Goal: Task Accomplishment & Management: Complete application form

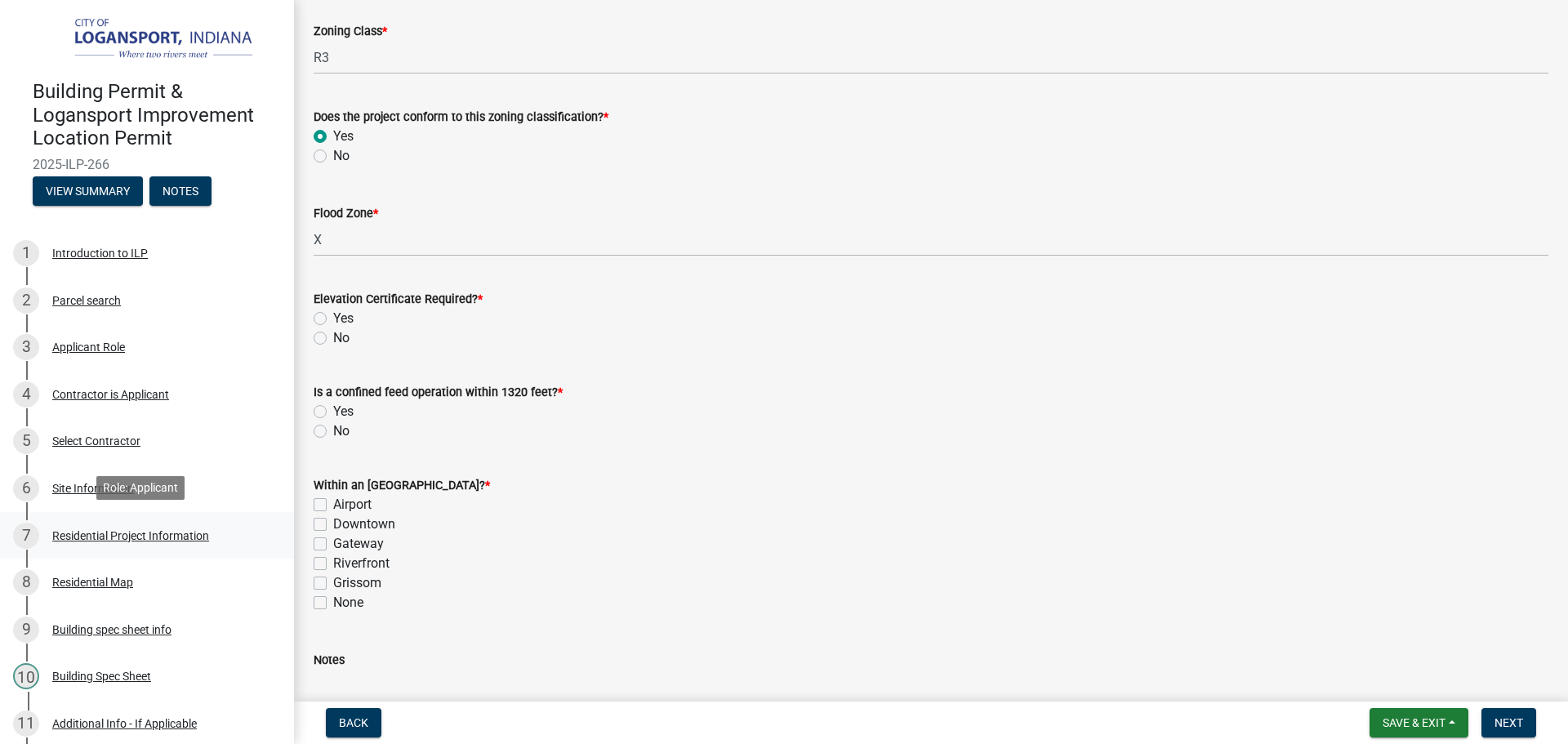
click at [125, 525] on div "7 Residential Project Information" at bounding box center [141, 535] width 255 height 26
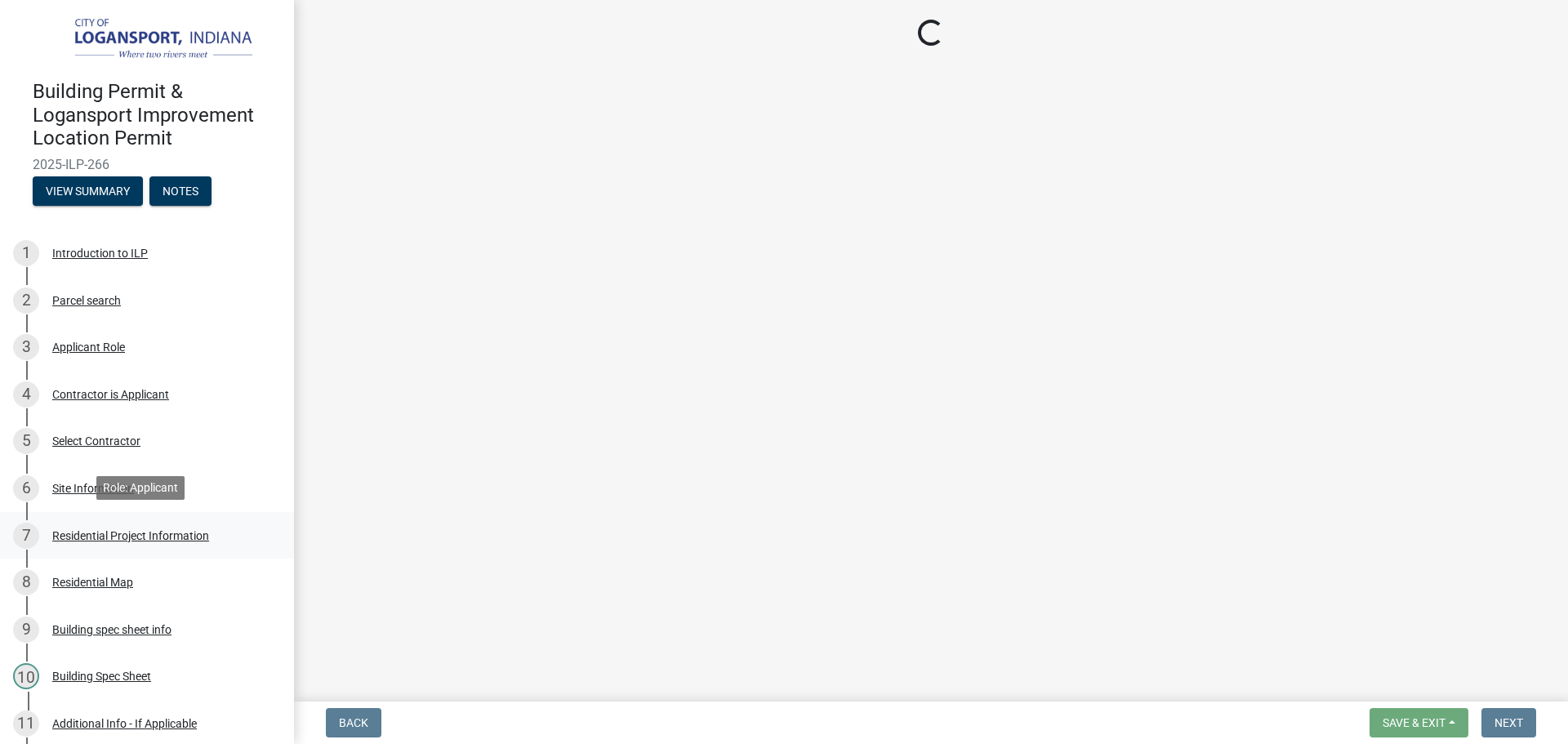
select select "379f7339-6ec9-4c1f-82ba-971c465cc0e0"
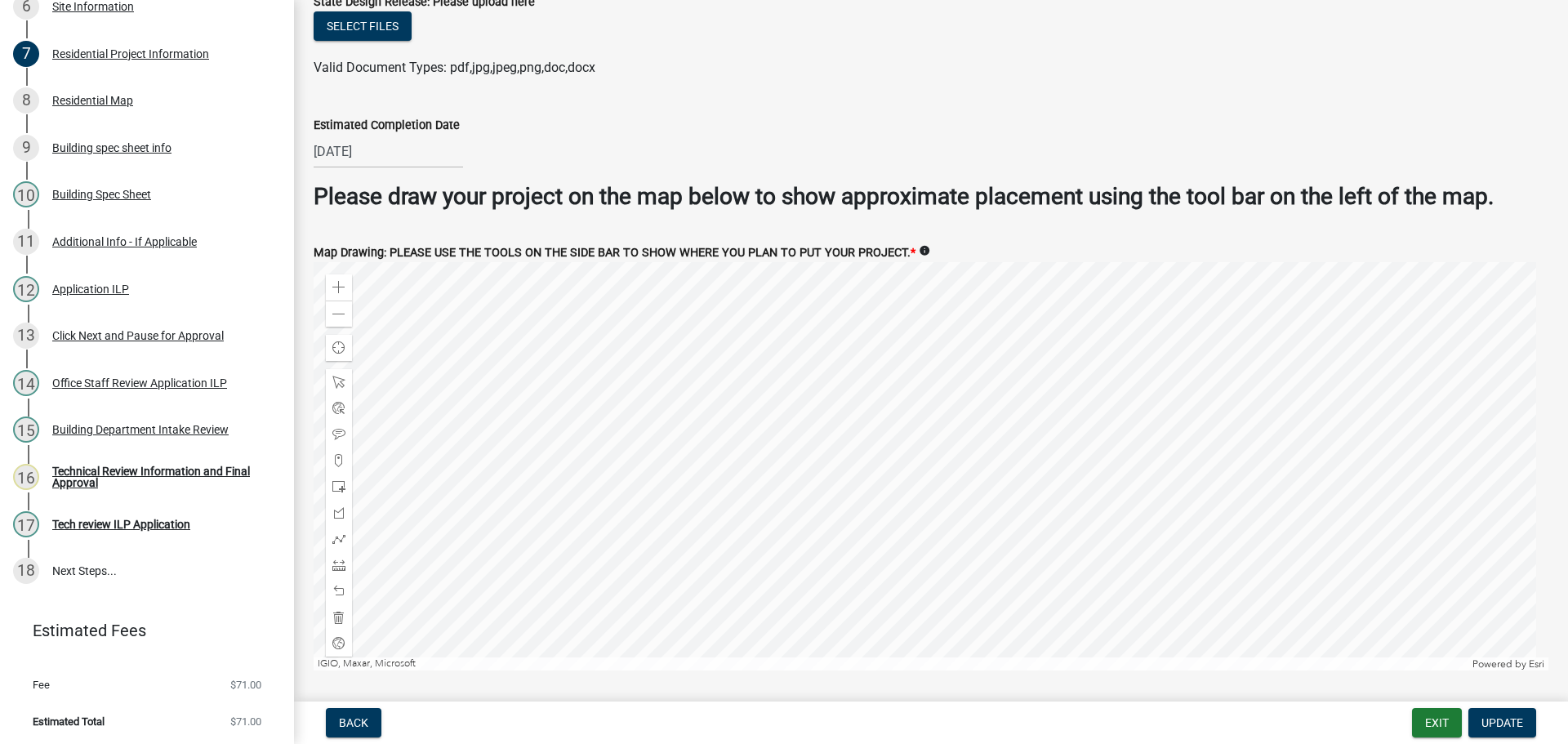
scroll to position [3022, 0]
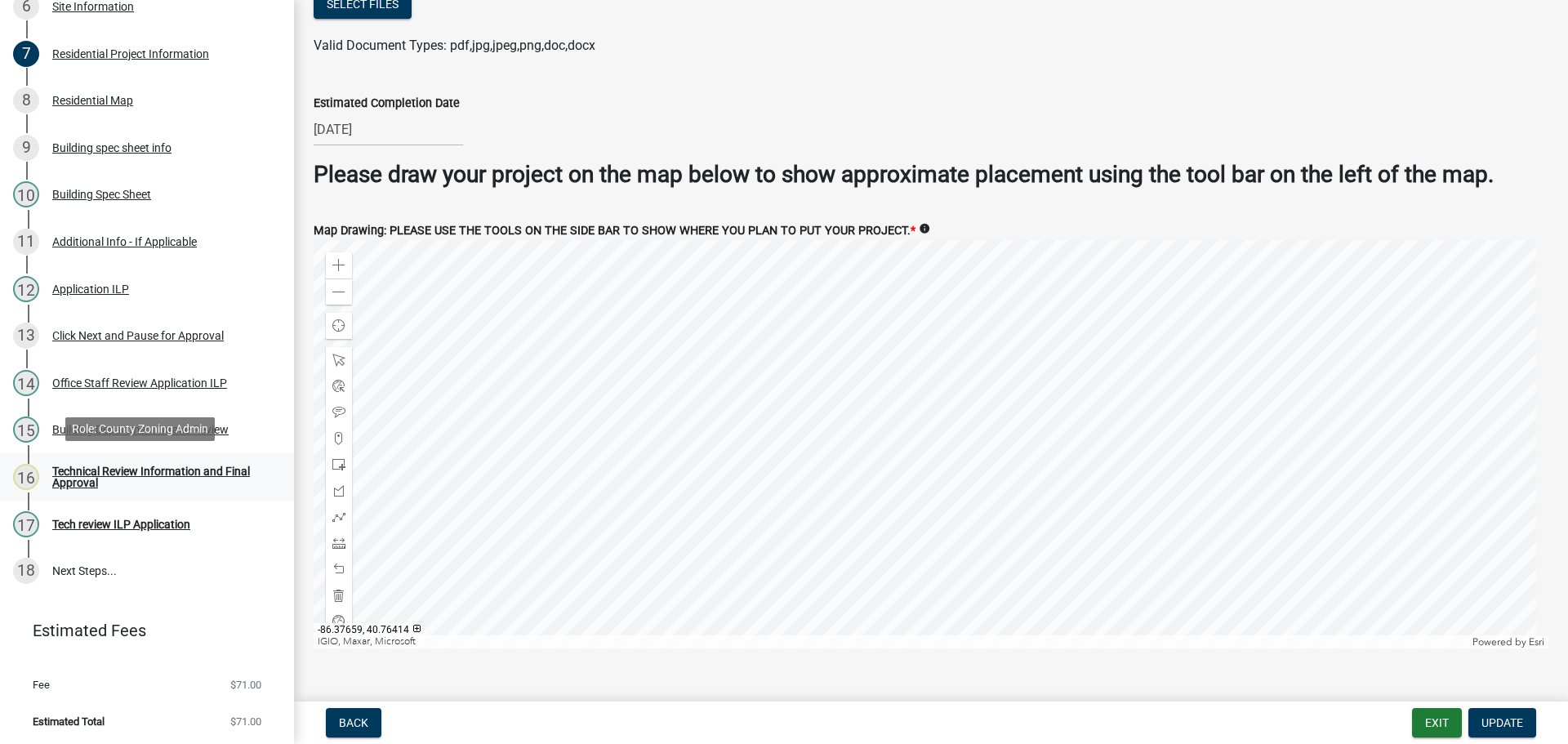
click at [92, 469] on div "Technical Review Information and Final Approval" at bounding box center [161, 477] width 216 height 23
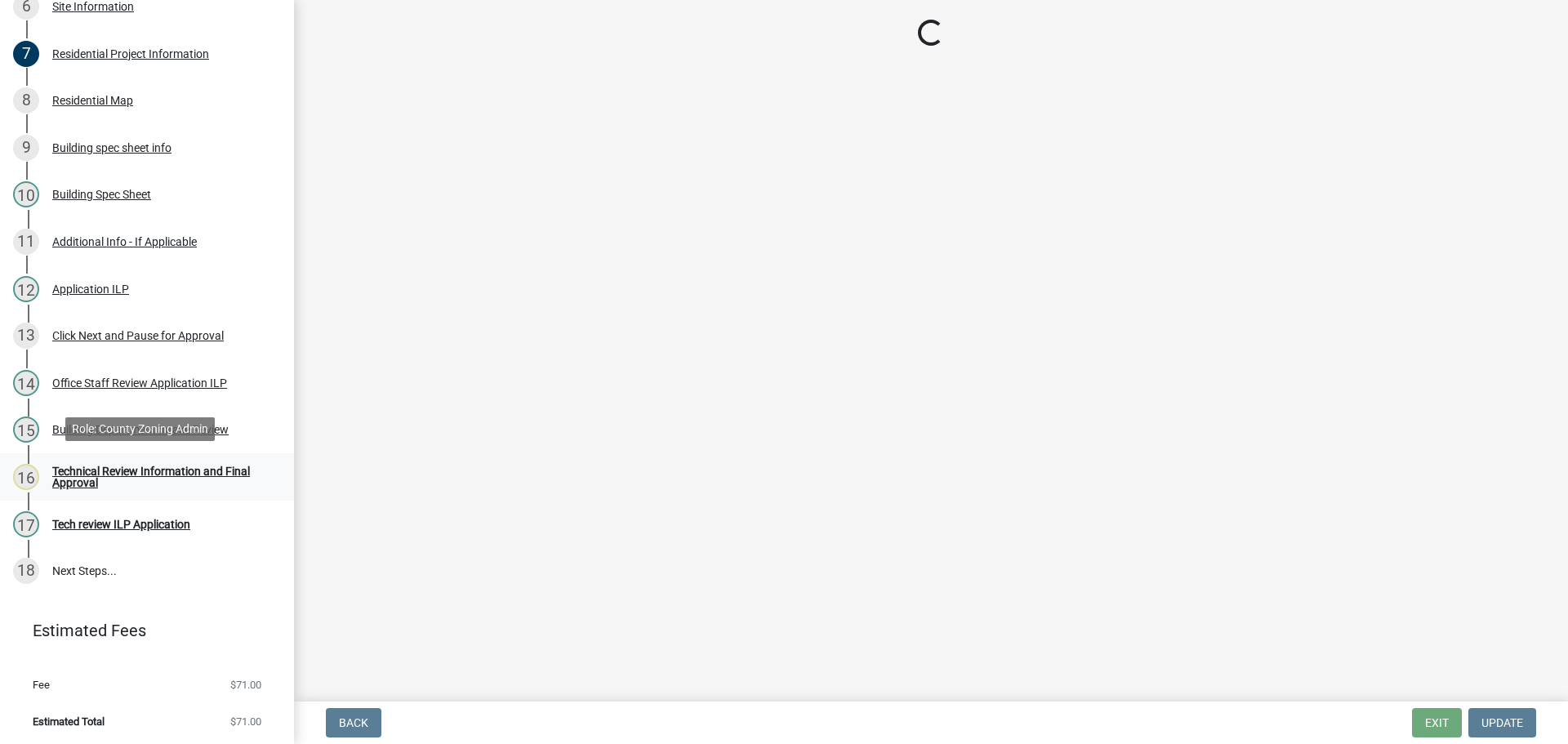
scroll to position [0, 0]
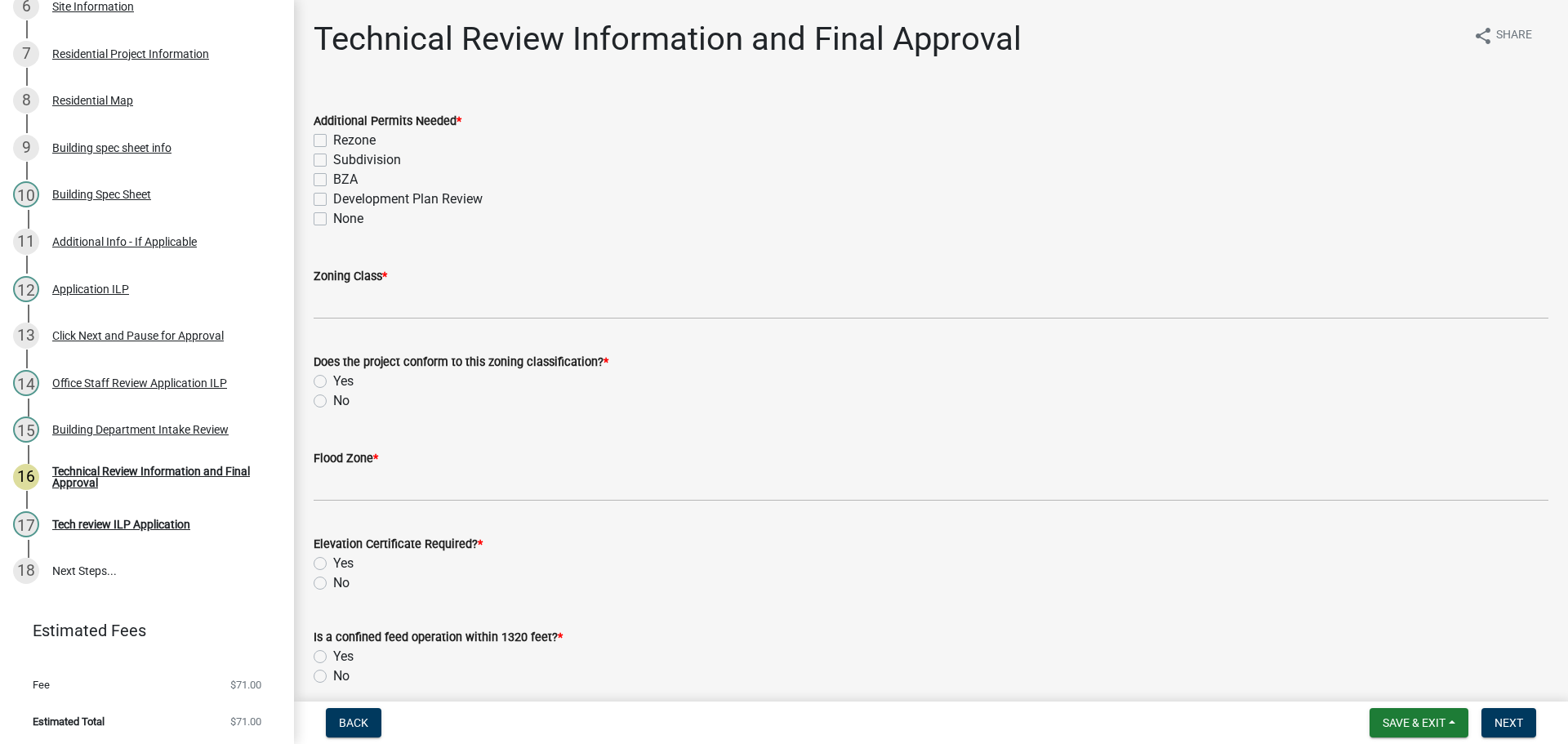
click at [334, 216] on label "None" at bounding box center [349, 219] width 30 height 20
click at [334, 216] on input "None" at bounding box center [339, 214] width 11 height 11
checkbox input "true"
checkbox input "false"
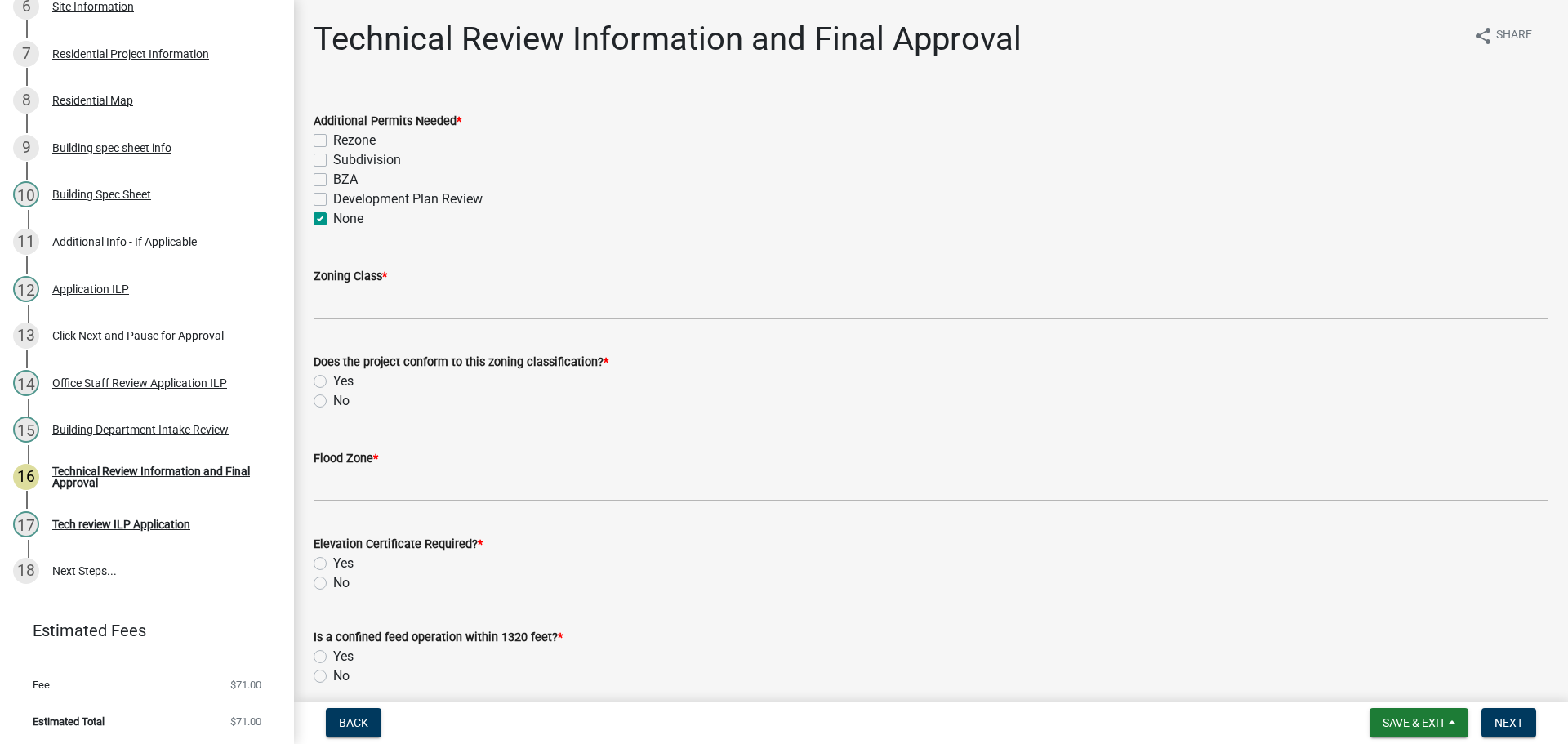
checkbox input "false"
checkbox input "true"
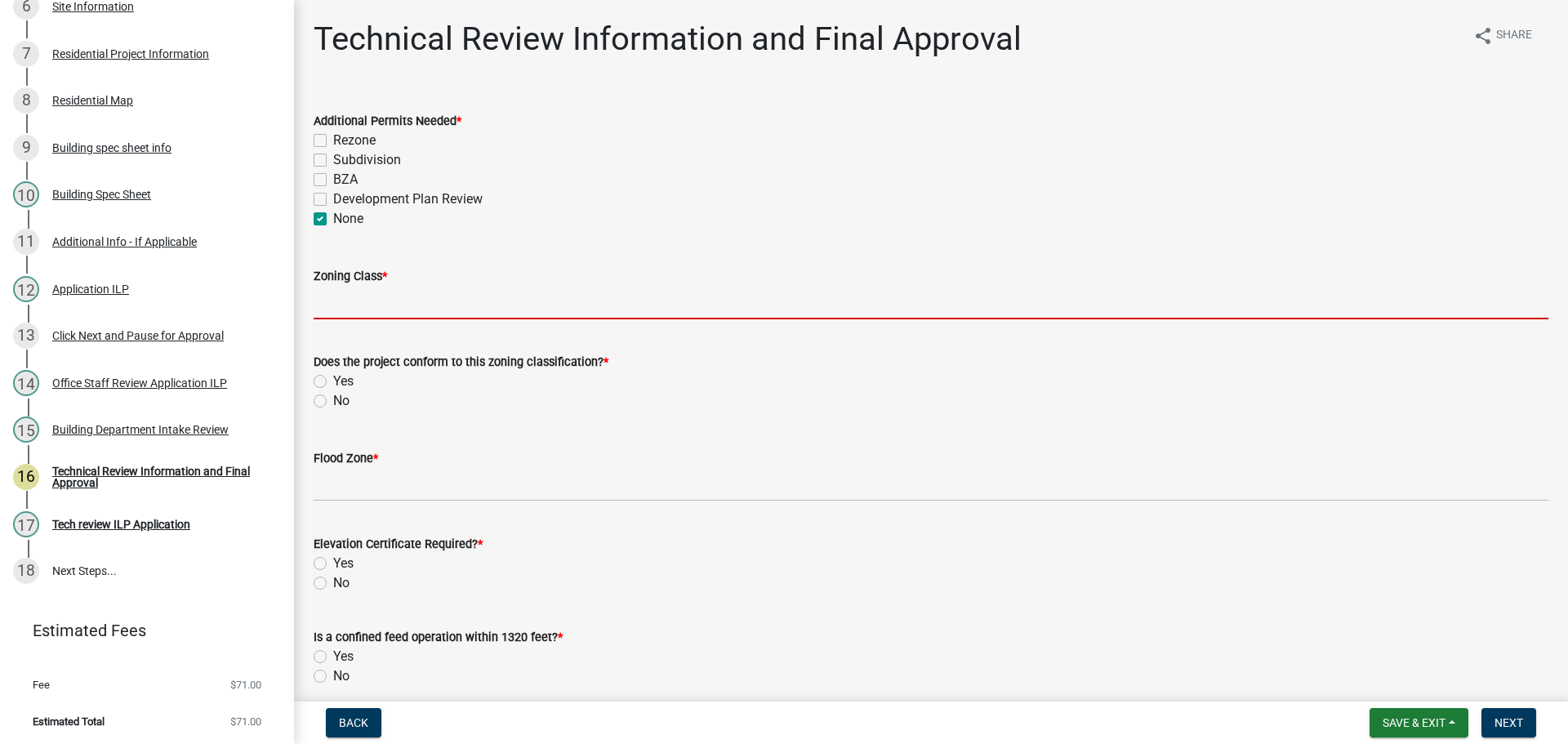
click at [364, 306] on input "Zoning Class *" at bounding box center [931, 303] width 1235 height 34
type input "R3"
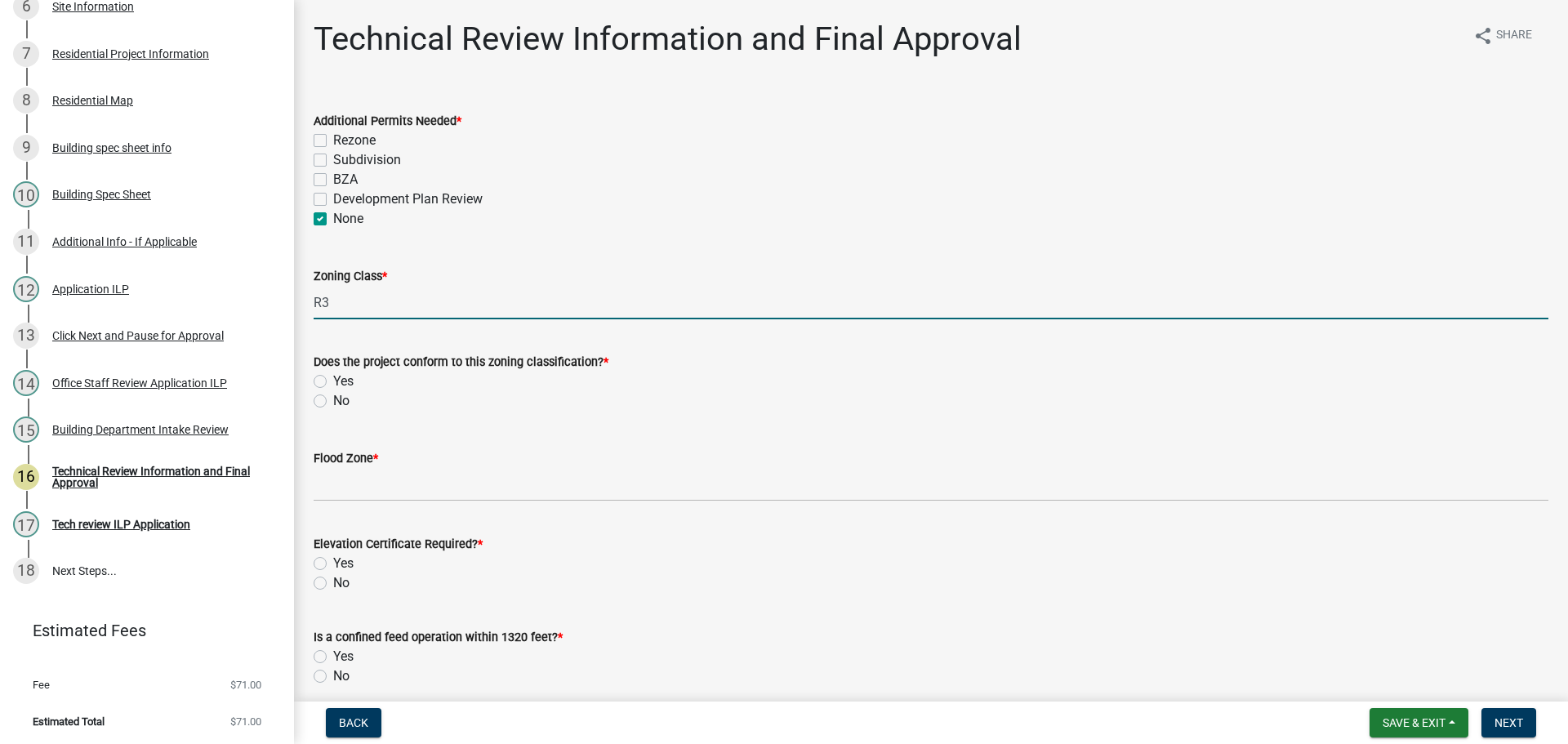
click at [334, 379] on label "Yes" at bounding box center [343, 382] width 21 height 20
click at [334, 379] on input "Yes" at bounding box center [339, 377] width 11 height 11
radio input "true"
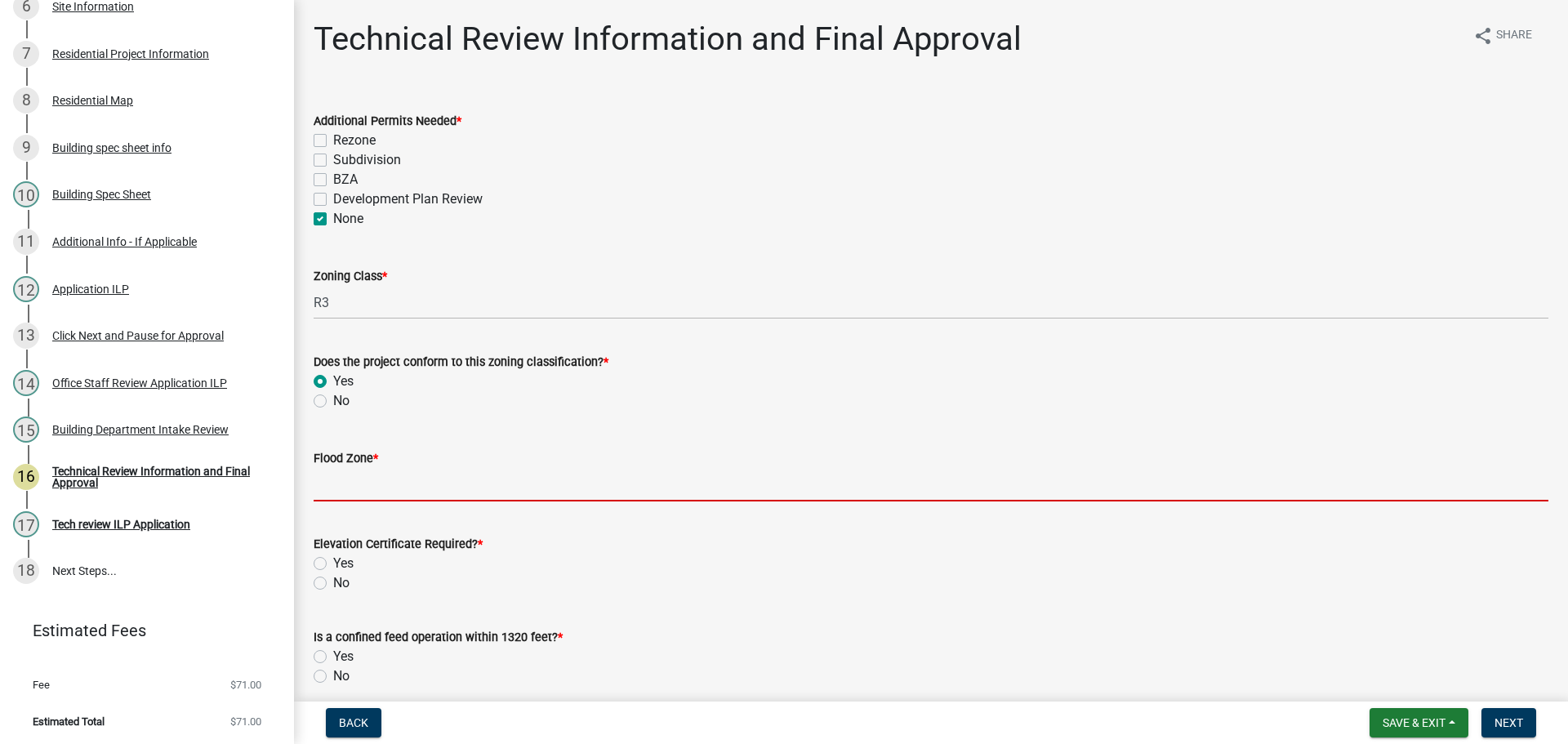
click at [375, 484] on input "Flood Zone *" at bounding box center [931, 485] width 1235 height 34
type input "X"
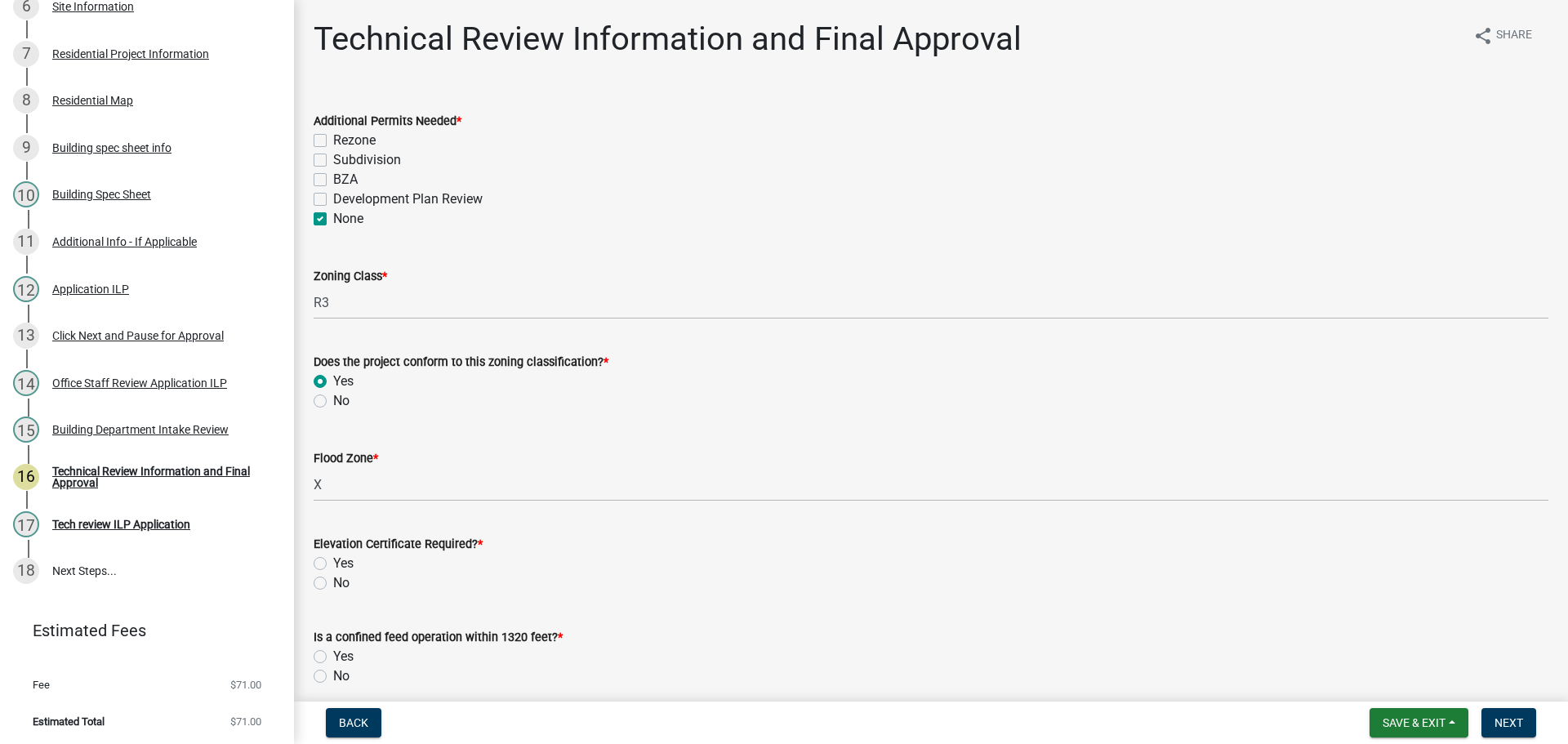
click at [334, 587] on label "No" at bounding box center [342, 583] width 16 height 20
click at [334, 584] on input "No" at bounding box center [339, 579] width 11 height 11
radio input "true"
click at [334, 677] on label "No" at bounding box center [342, 676] width 16 height 20
click at [334, 677] on input "No" at bounding box center [339, 672] width 11 height 11
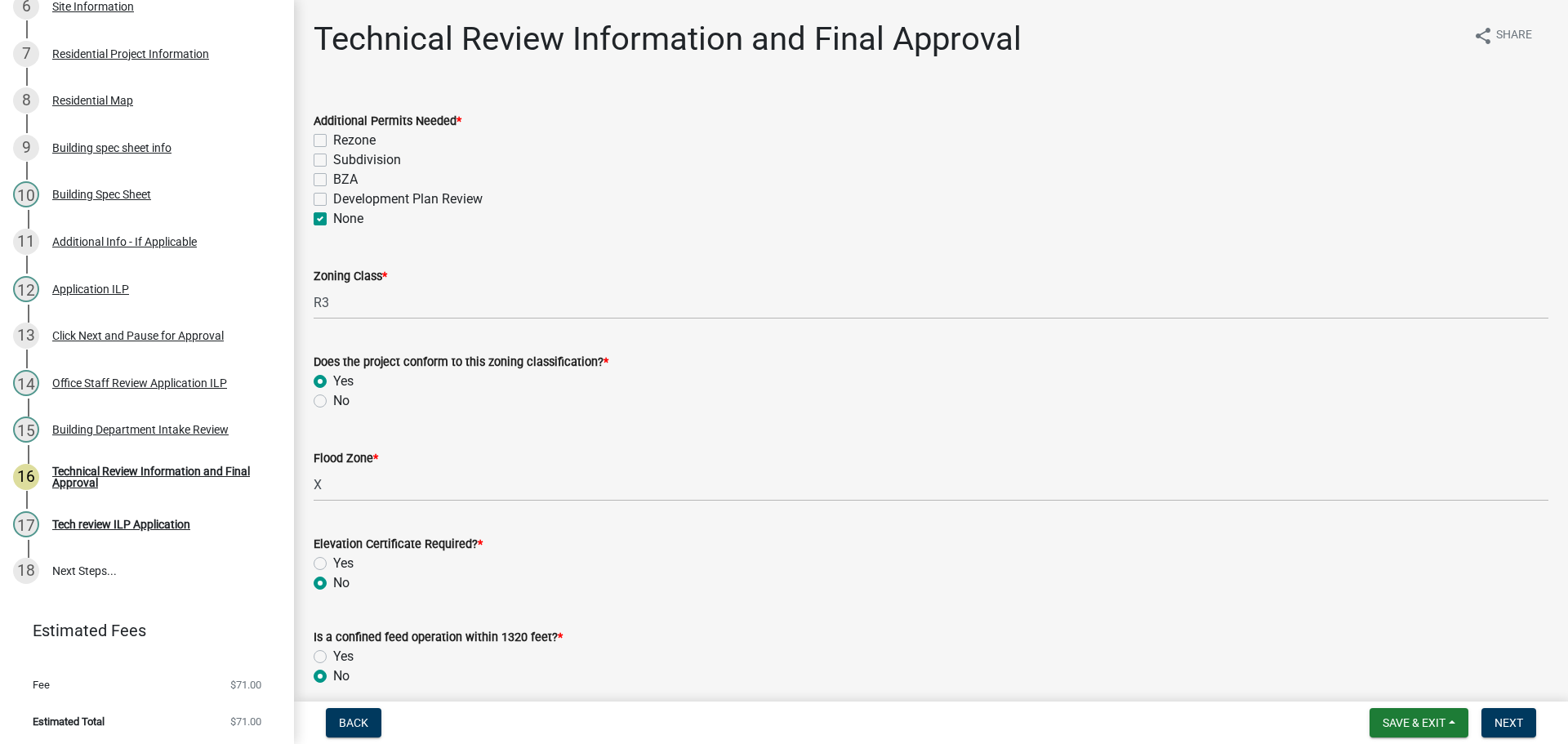
radio input "true"
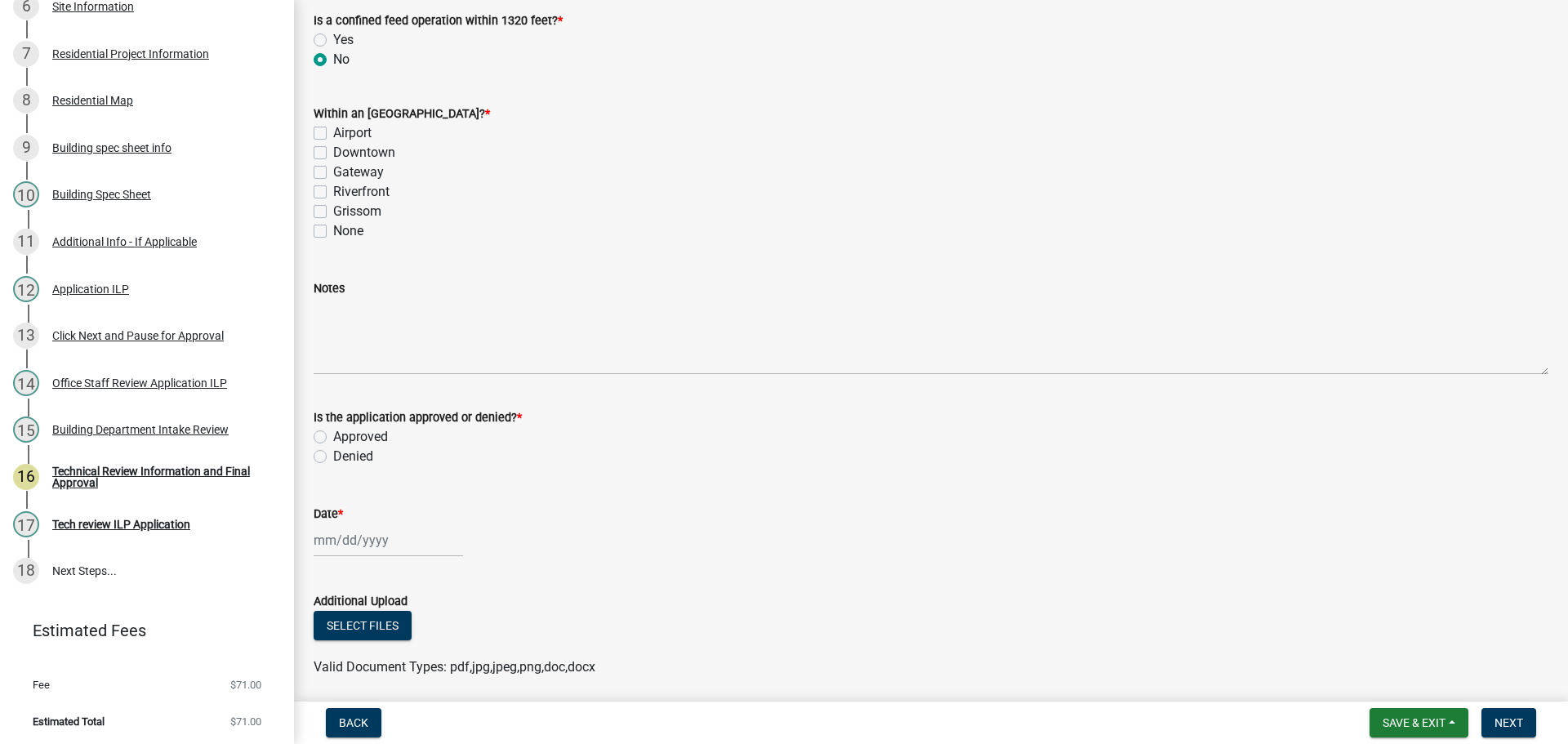
scroll to position [817, 0]
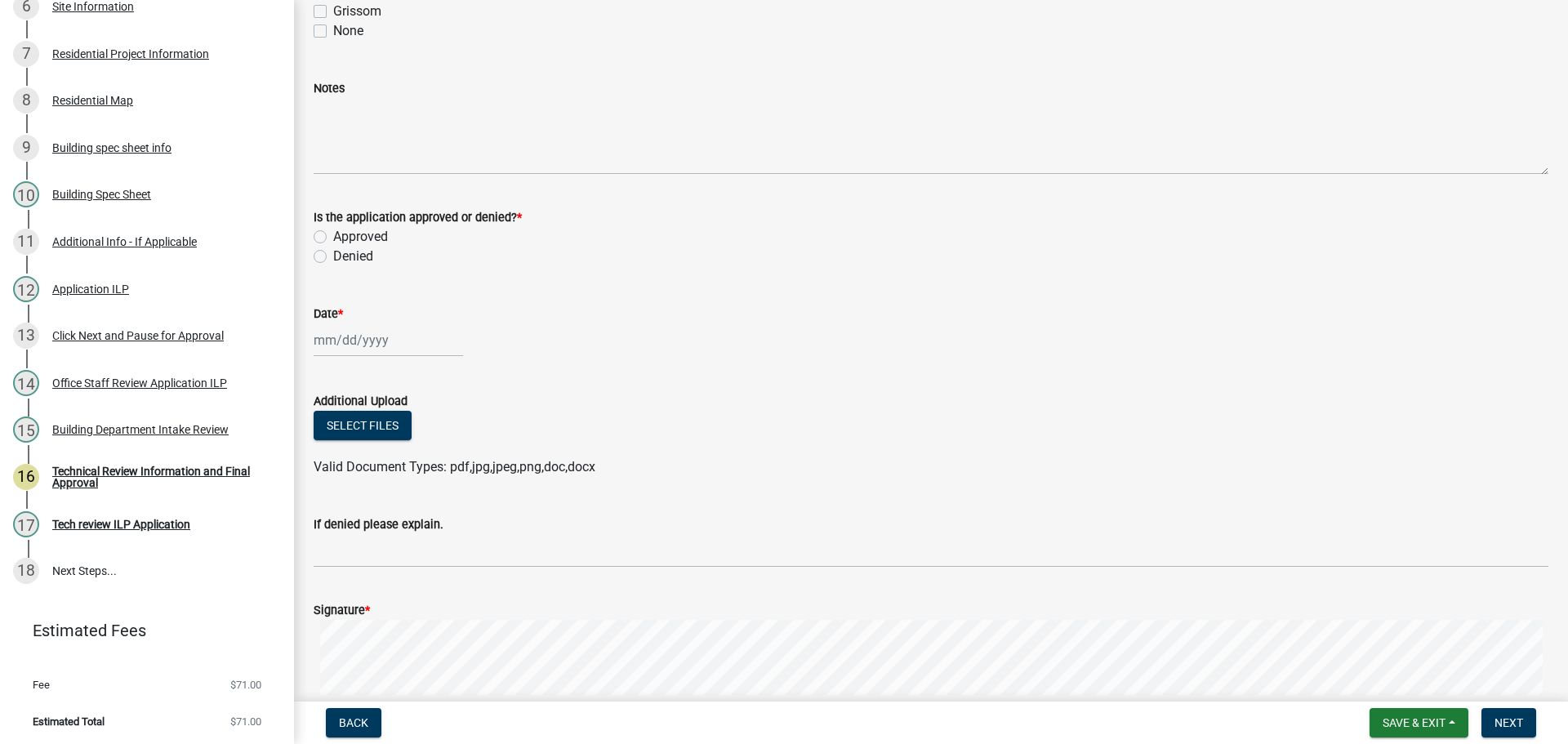
click at [334, 238] on label "Approved" at bounding box center [360, 237] width 54 height 20
click at [334, 237] on input "Approved" at bounding box center [339, 233] width 11 height 11
radio input "true"
click at [354, 341] on div at bounding box center [389, 341] width 150 height 34
select select "8"
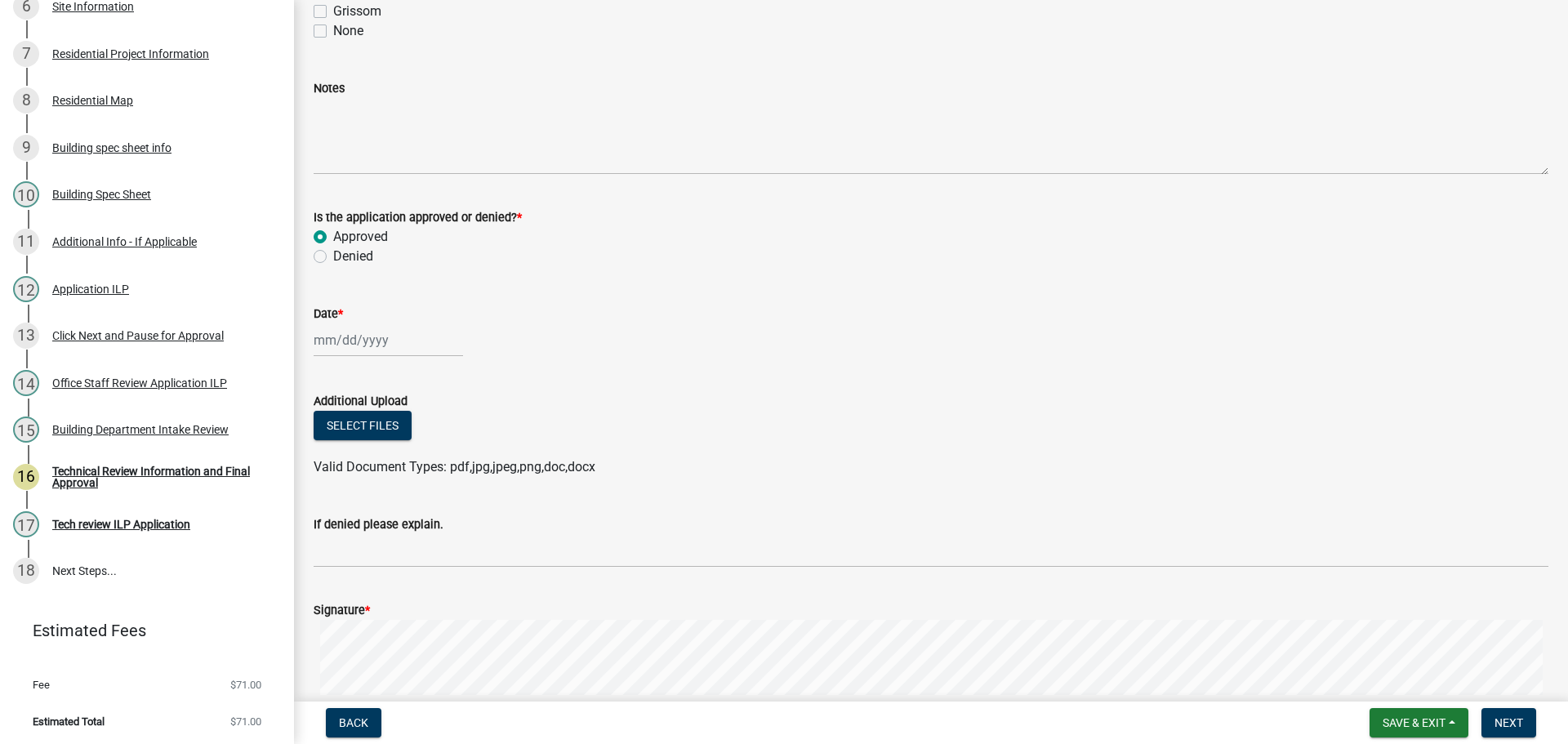
select select "2025"
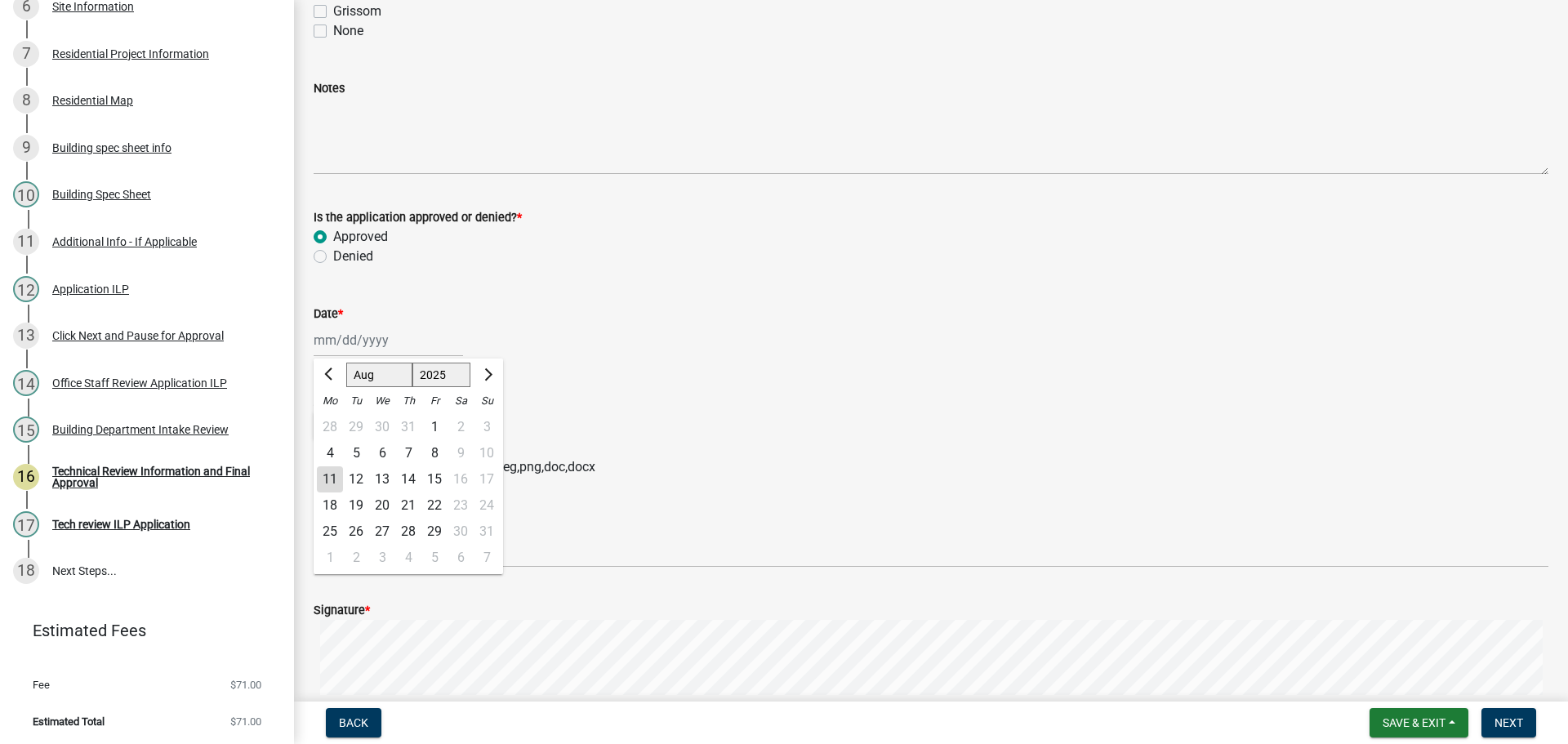
click at [335, 480] on div "11" at bounding box center [329, 479] width 26 height 26
type input "[DATE]"
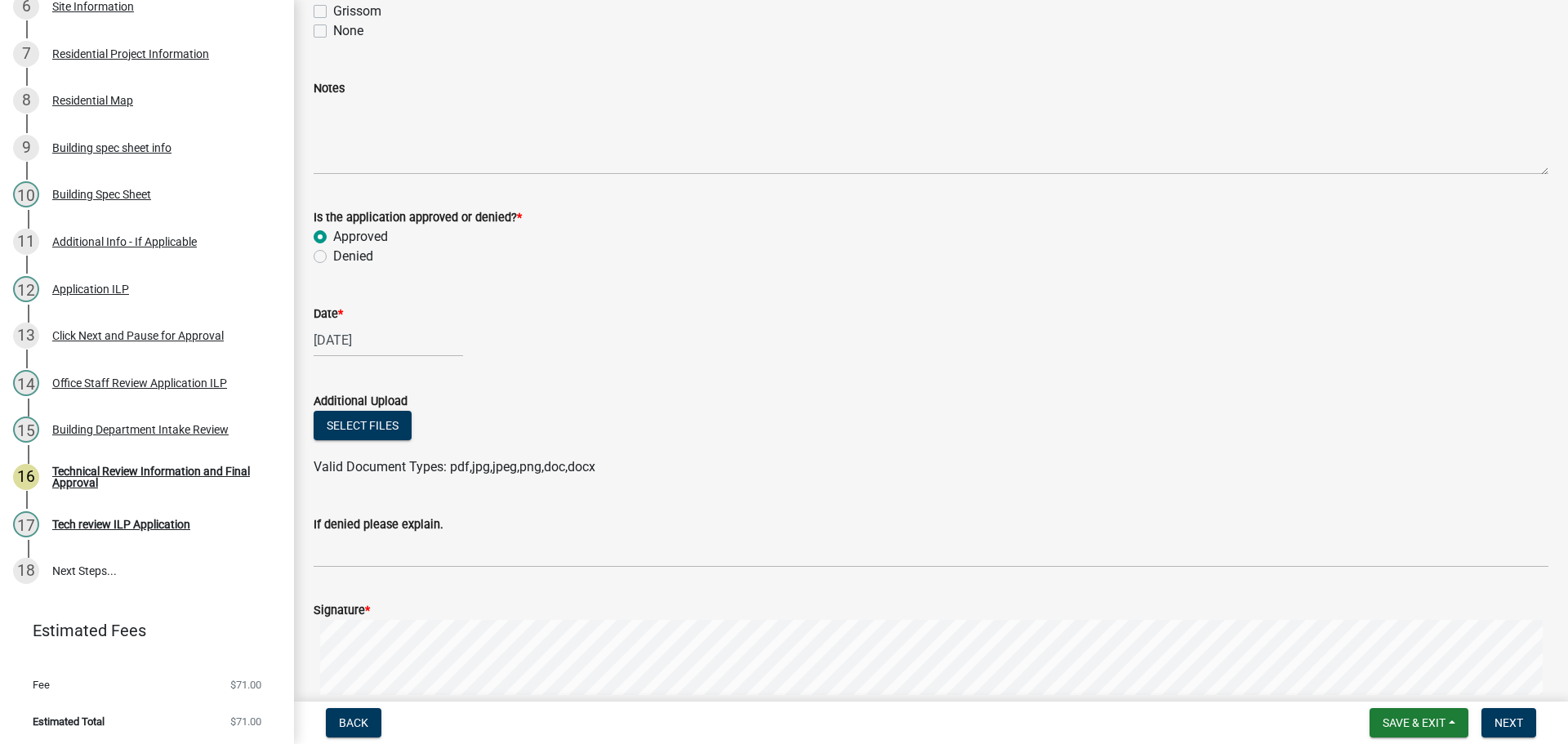
scroll to position [980, 0]
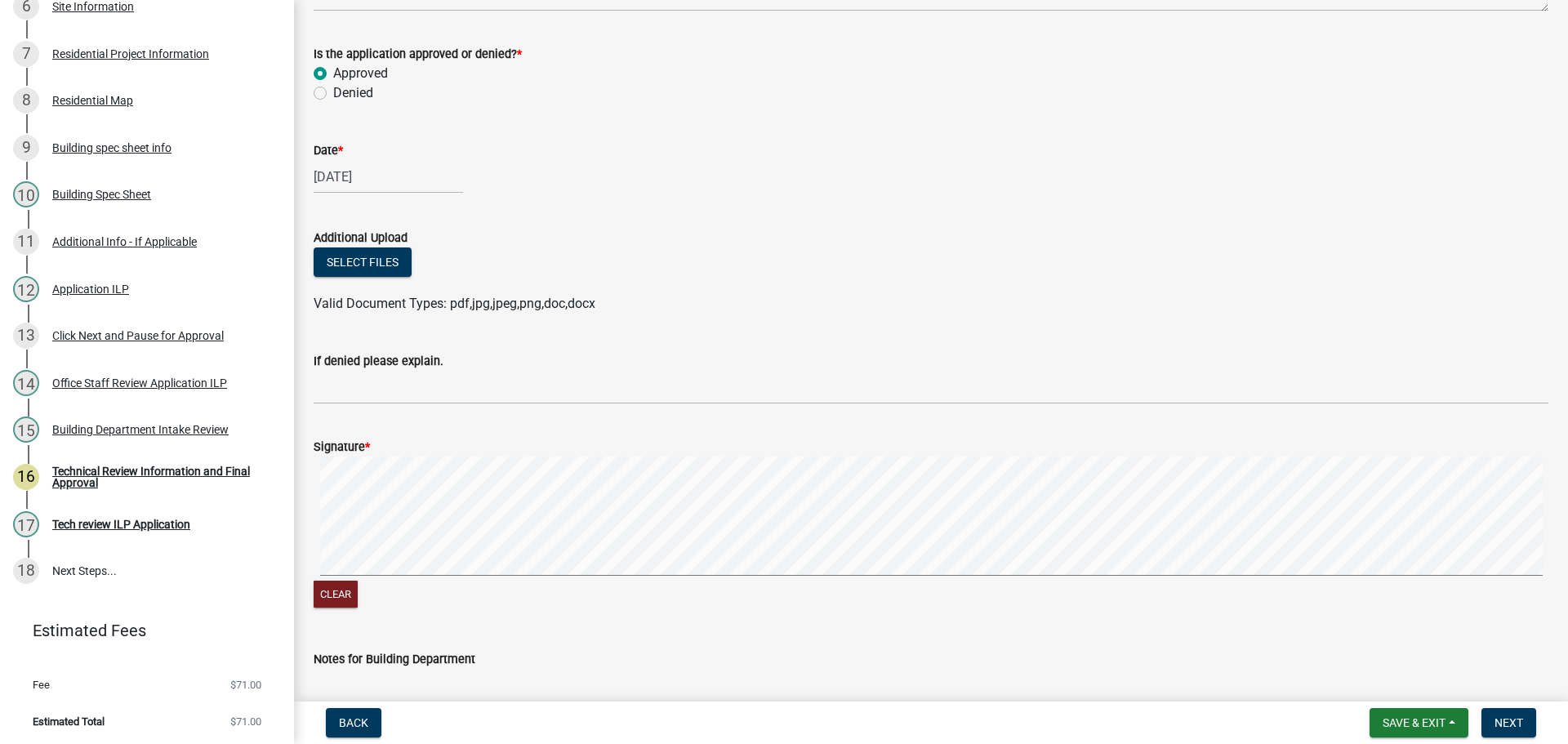
click at [495, 455] on form "Signature * Clear" at bounding box center [931, 515] width 1235 height 194
click at [1498, 717] on span "Next" at bounding box center [1509, 723] width 29 height 13
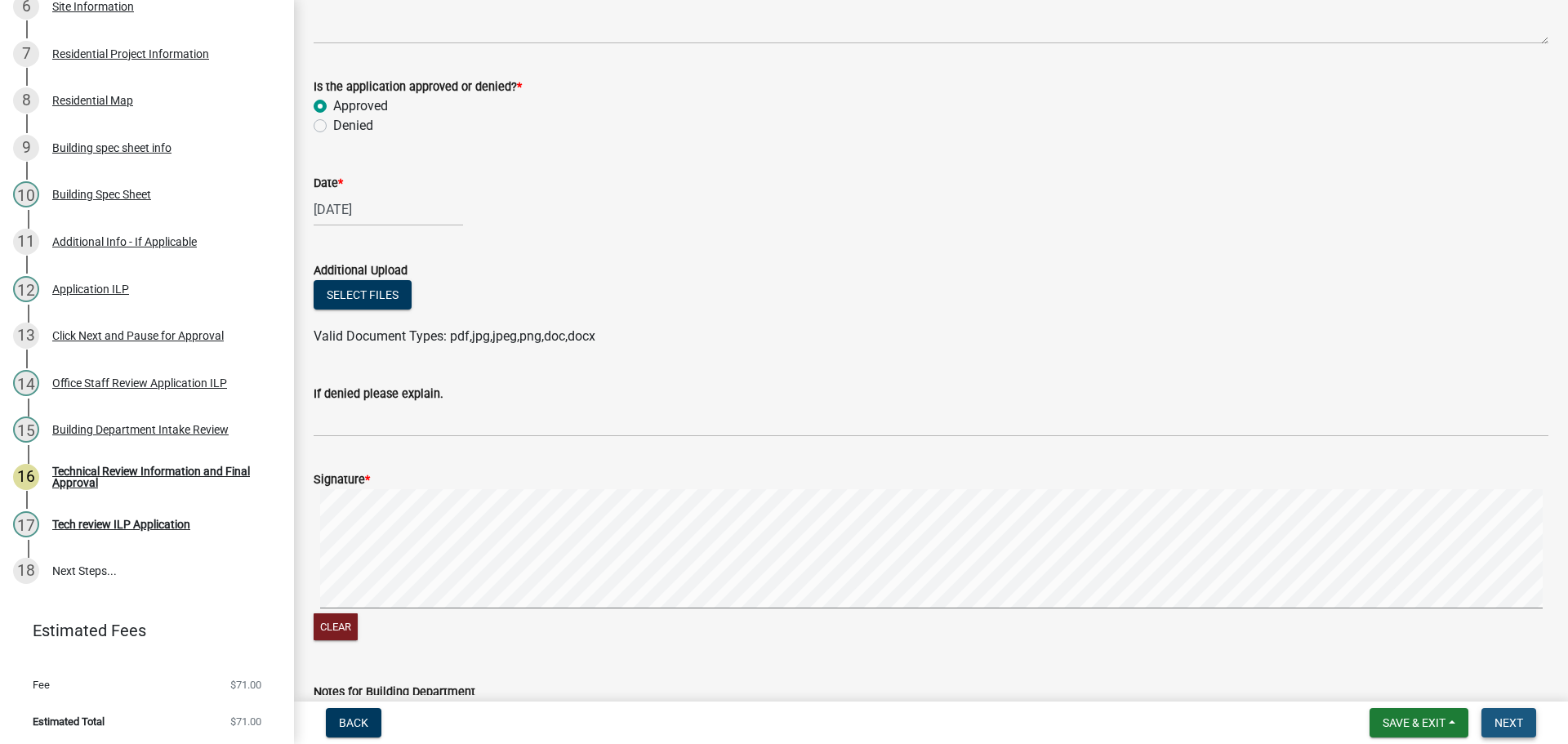
scroll to position [1013, 0]
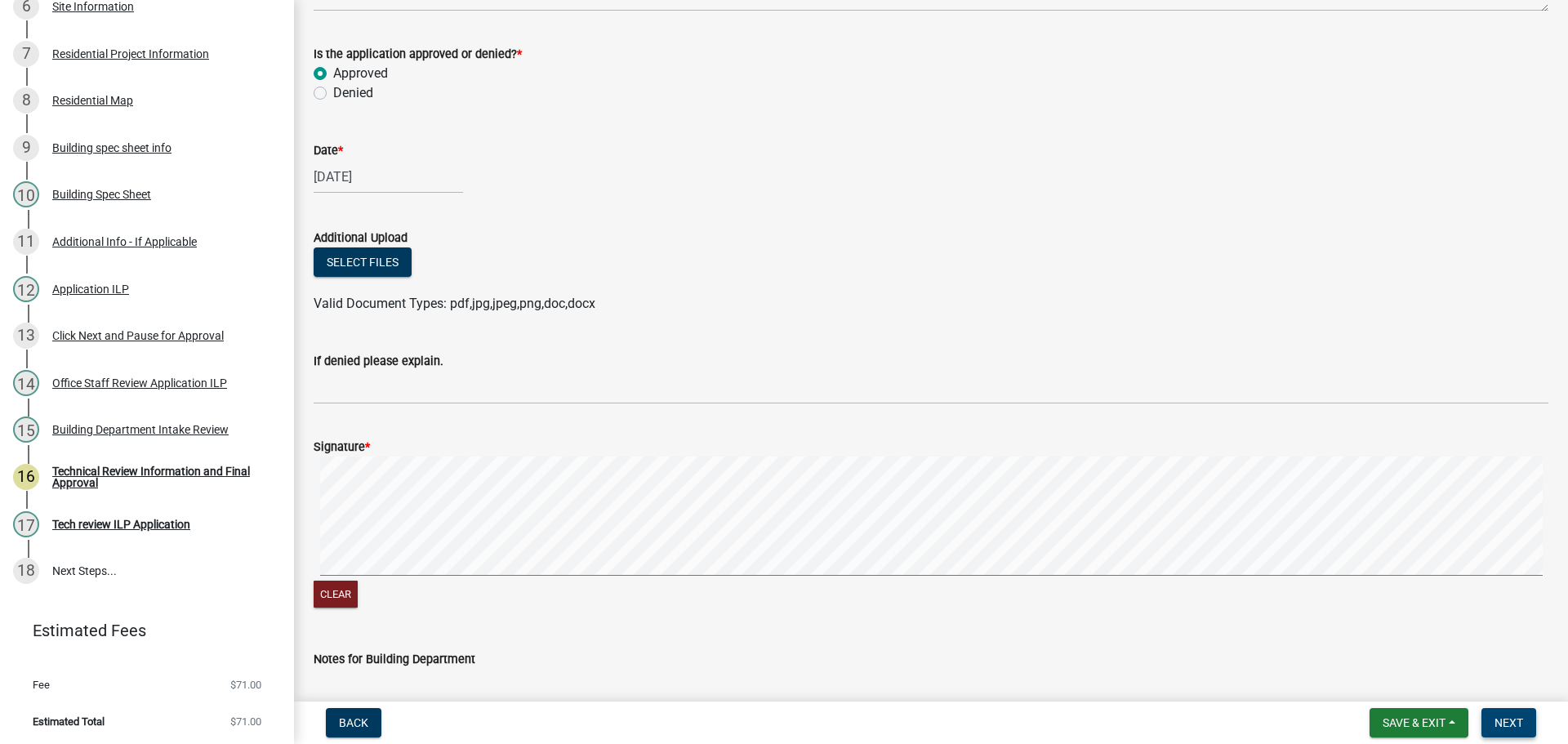
click at [1506, 718] on span "Next" at bounding box center [1509, 723] width 29 height 13
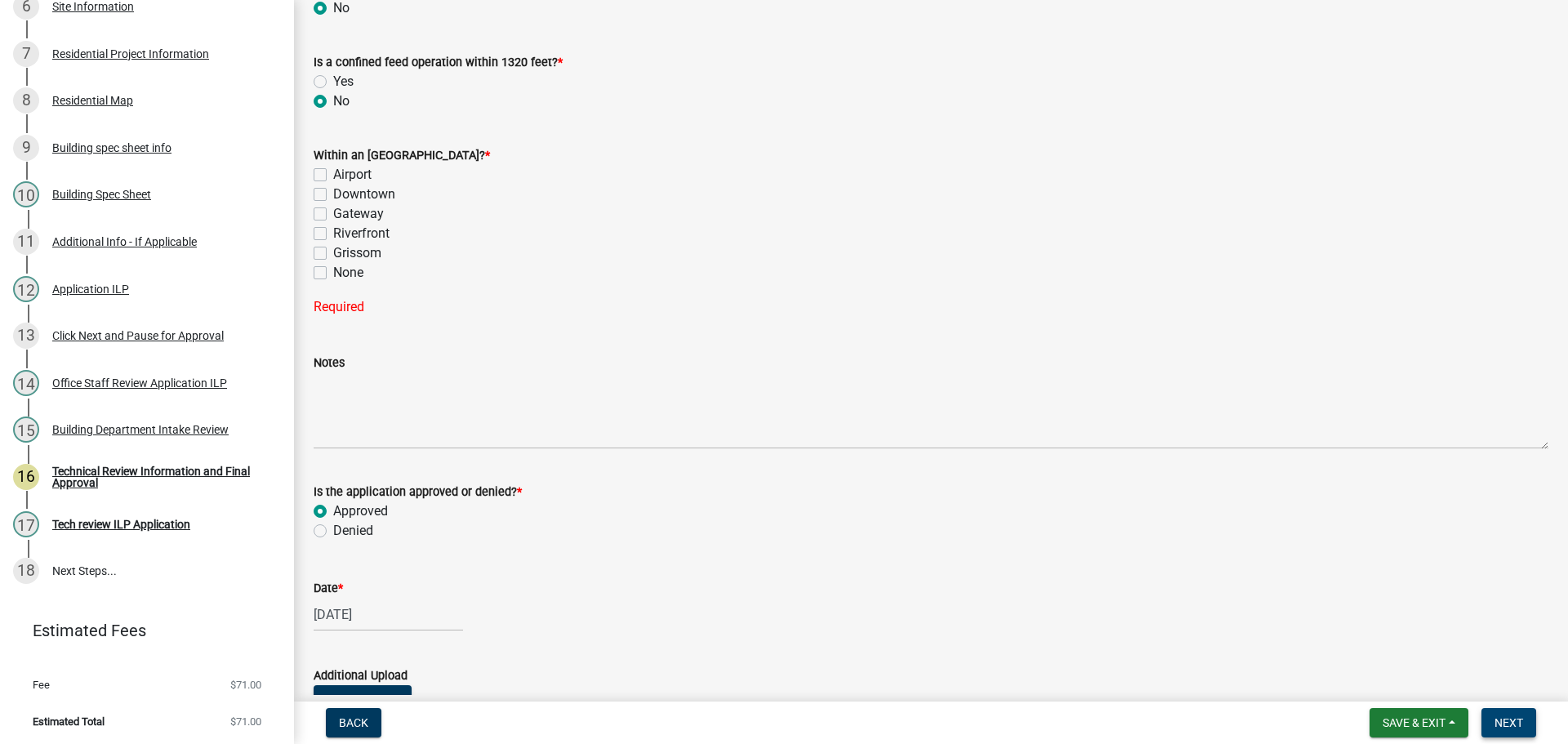
scroll to position [441, 0]
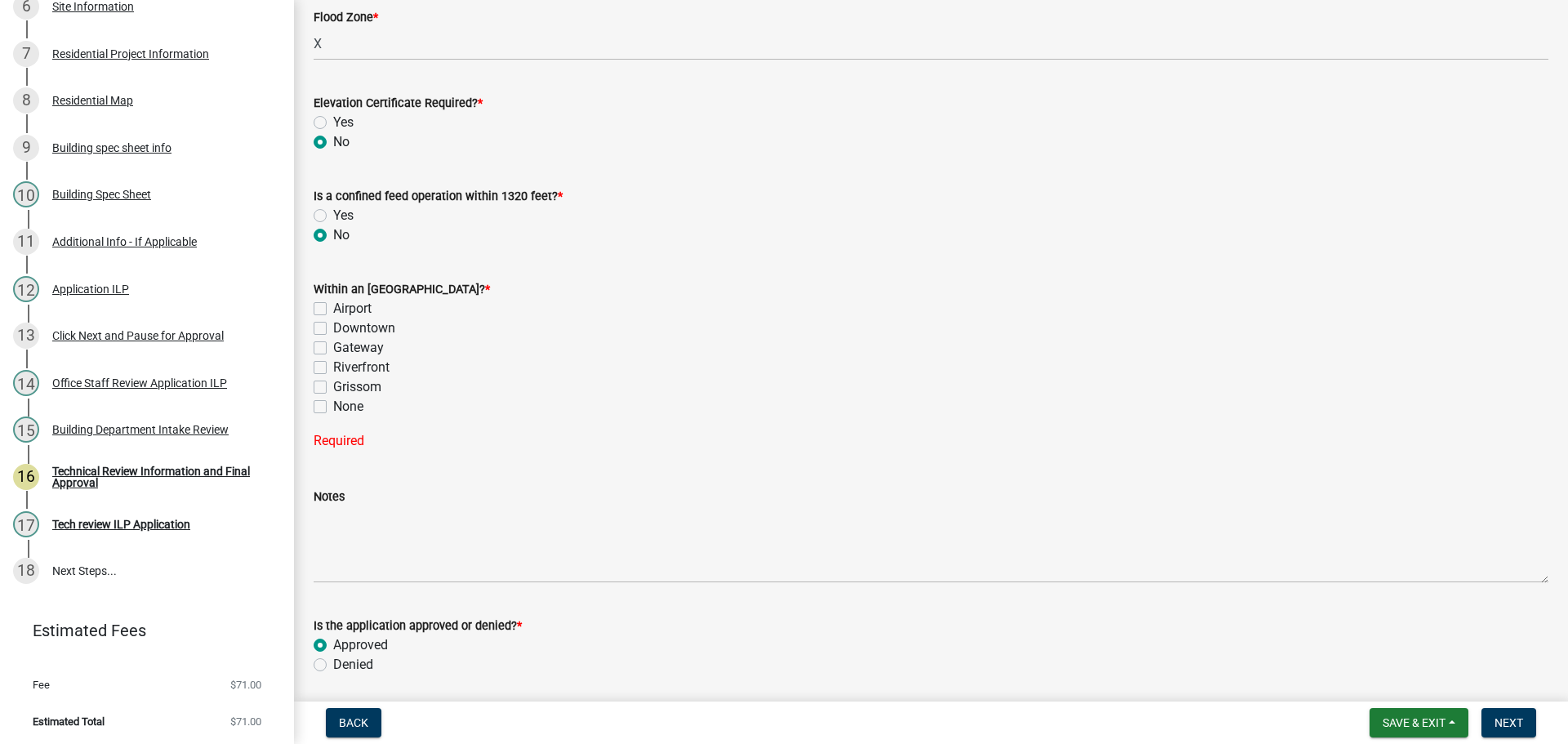
click at [334, 405] on label "None" at bounding box center [349, 407] width 30 height 20
click at [334, 405] on input "None" at bounding box center [339, 402] width 11 height 11
checkbox input "true"
checkbox input "false"
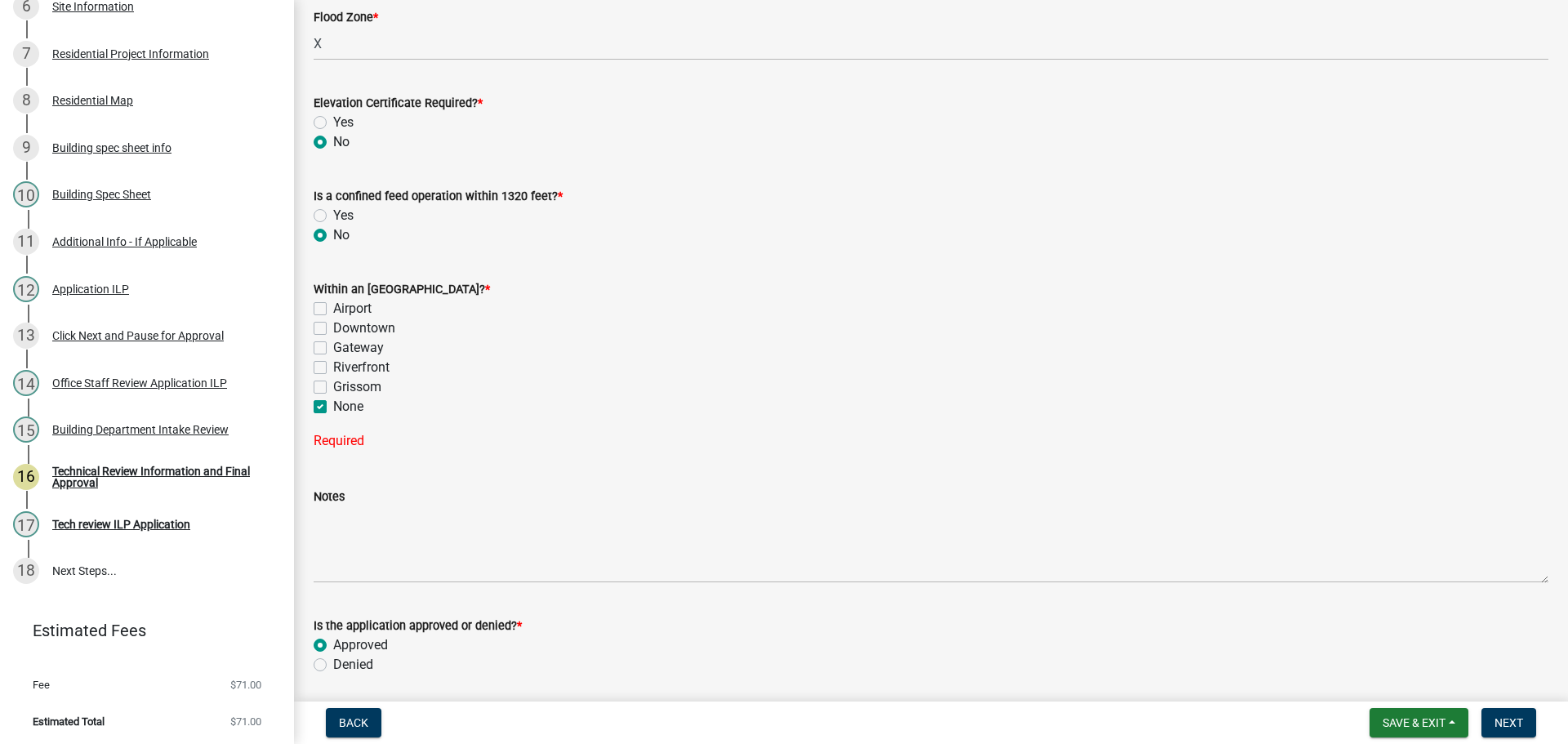
checkbox input "false"
checkbox input "true"
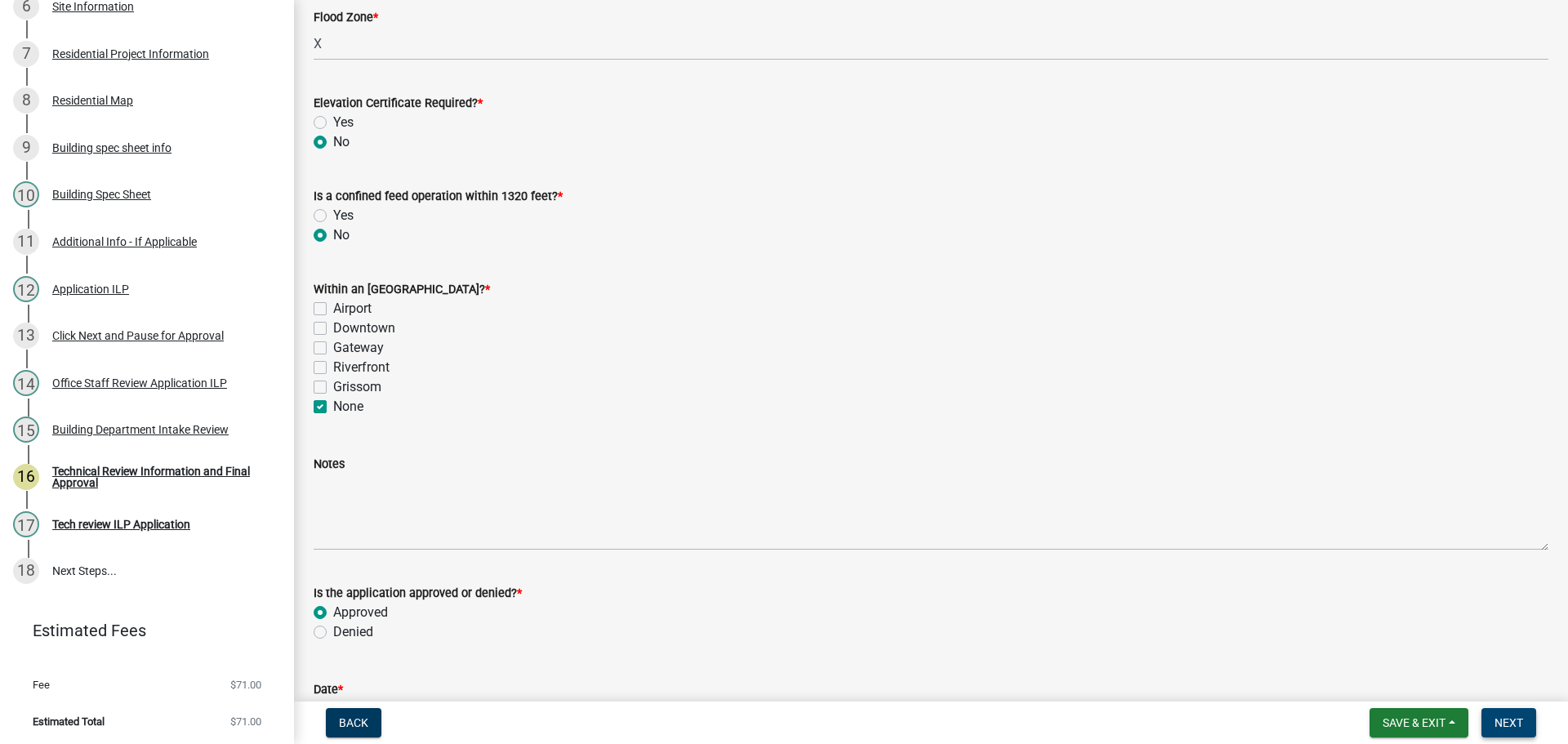
click at [1515, 723] on span "Next" at bounding box center [1509, 723] width 29 height 13
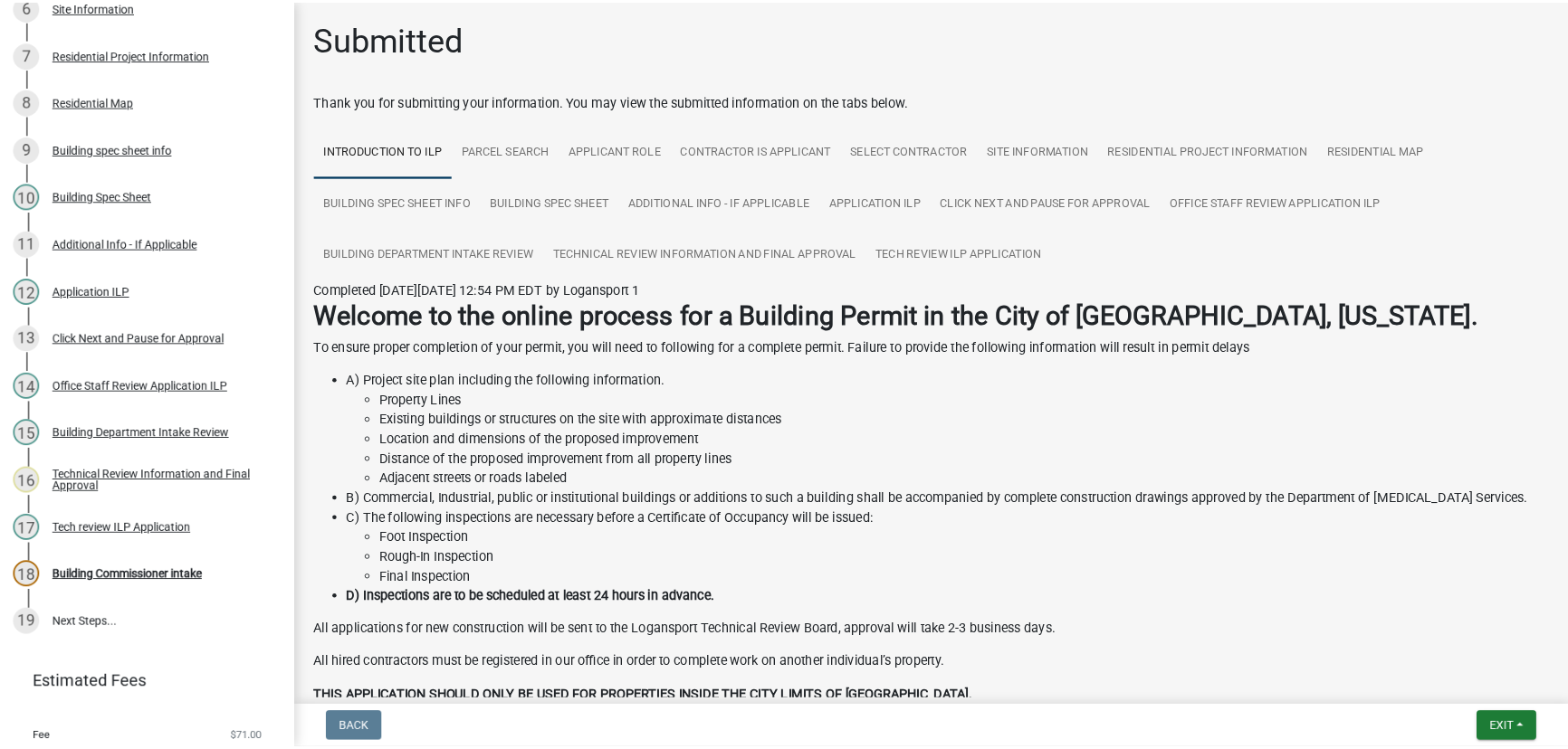
scroll to position [586, 0]
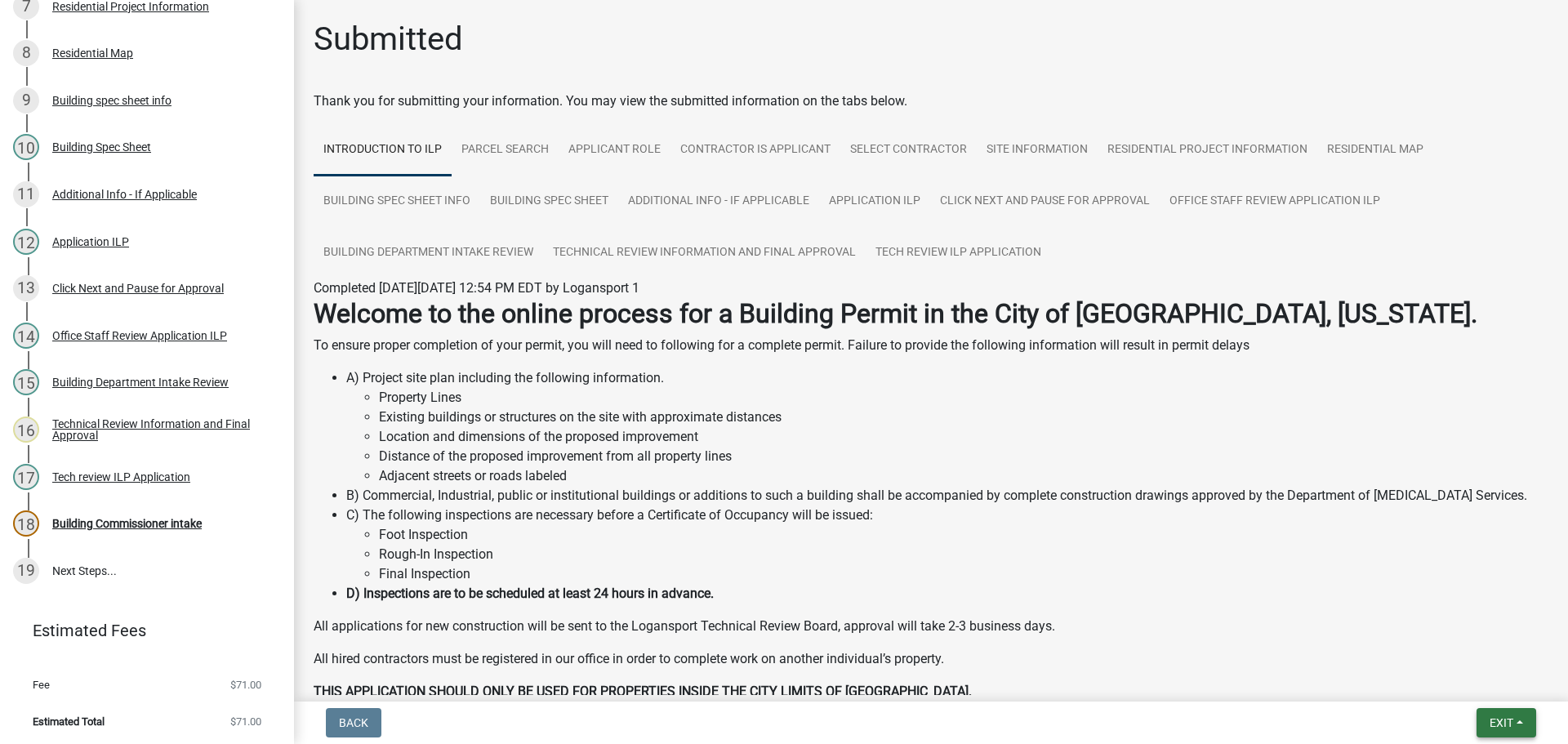
click at [1520, 721] on button "Exit" at bounding box center [1506, 723] width 60 height 29
click at [1457, 674] on button "Save & Exit" at bounding box center [1471, 681] width 131 height 39
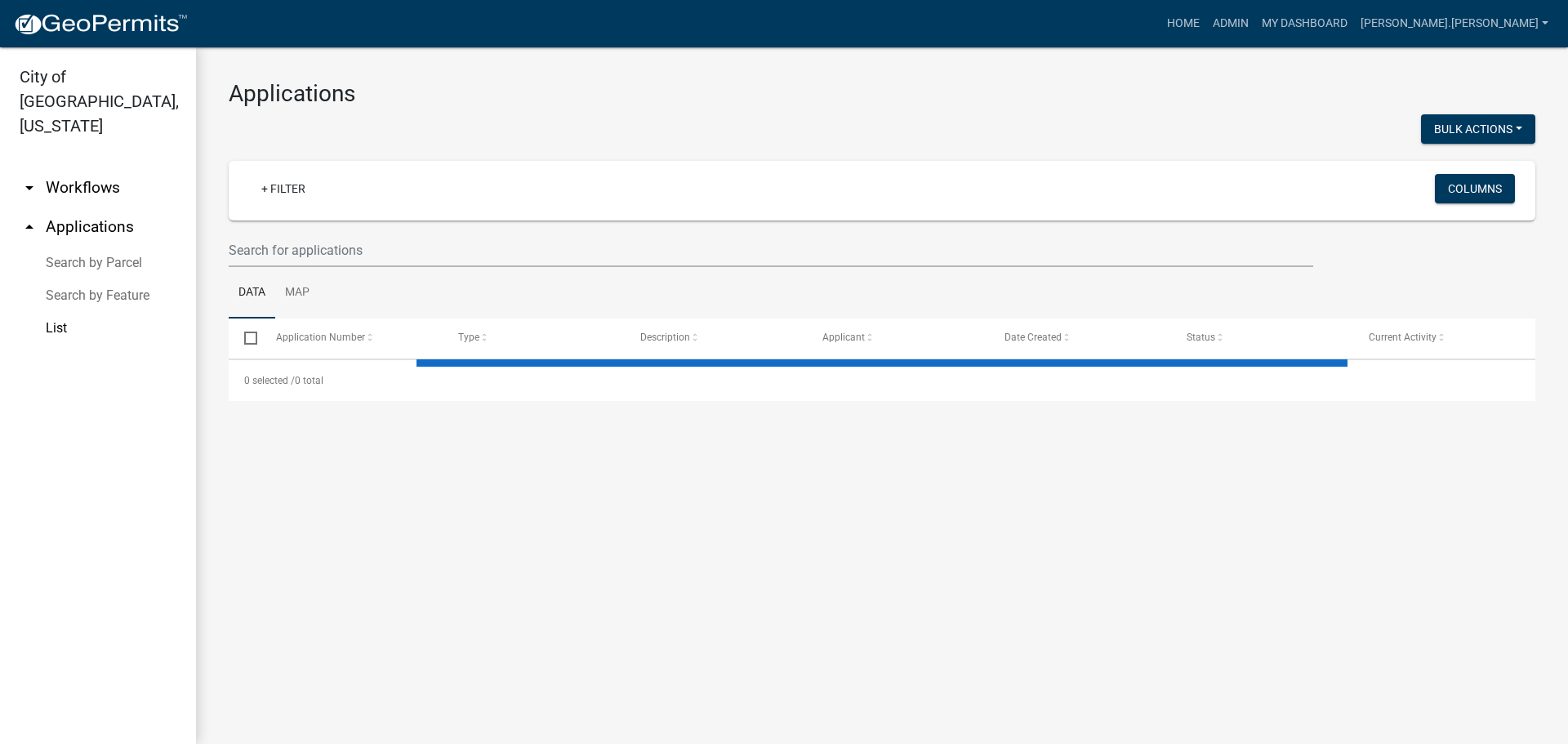
select select "3: 100"
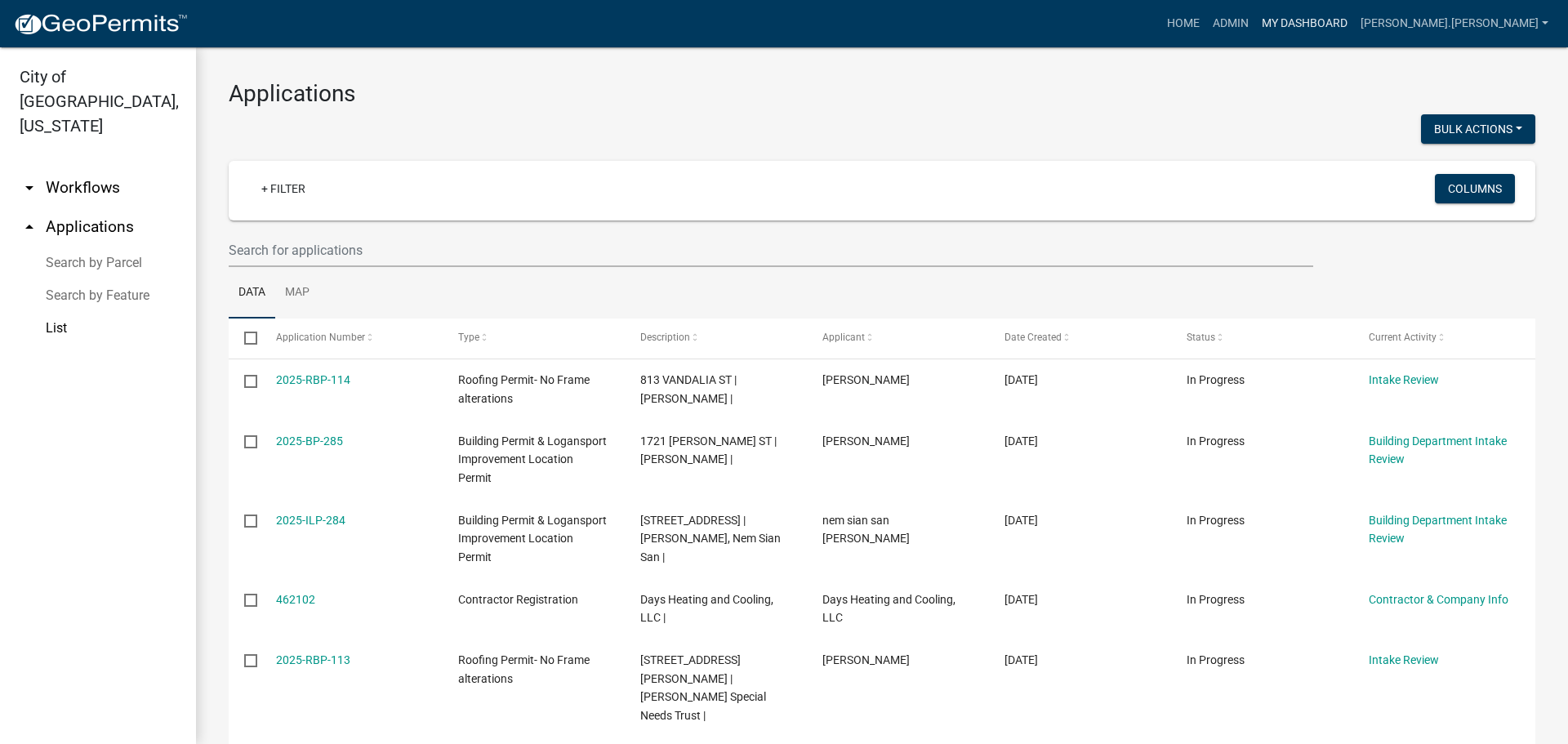
click at [1354, 23] on link "My Dashboard" at bounding box center [1304, 23] width 99 height 31
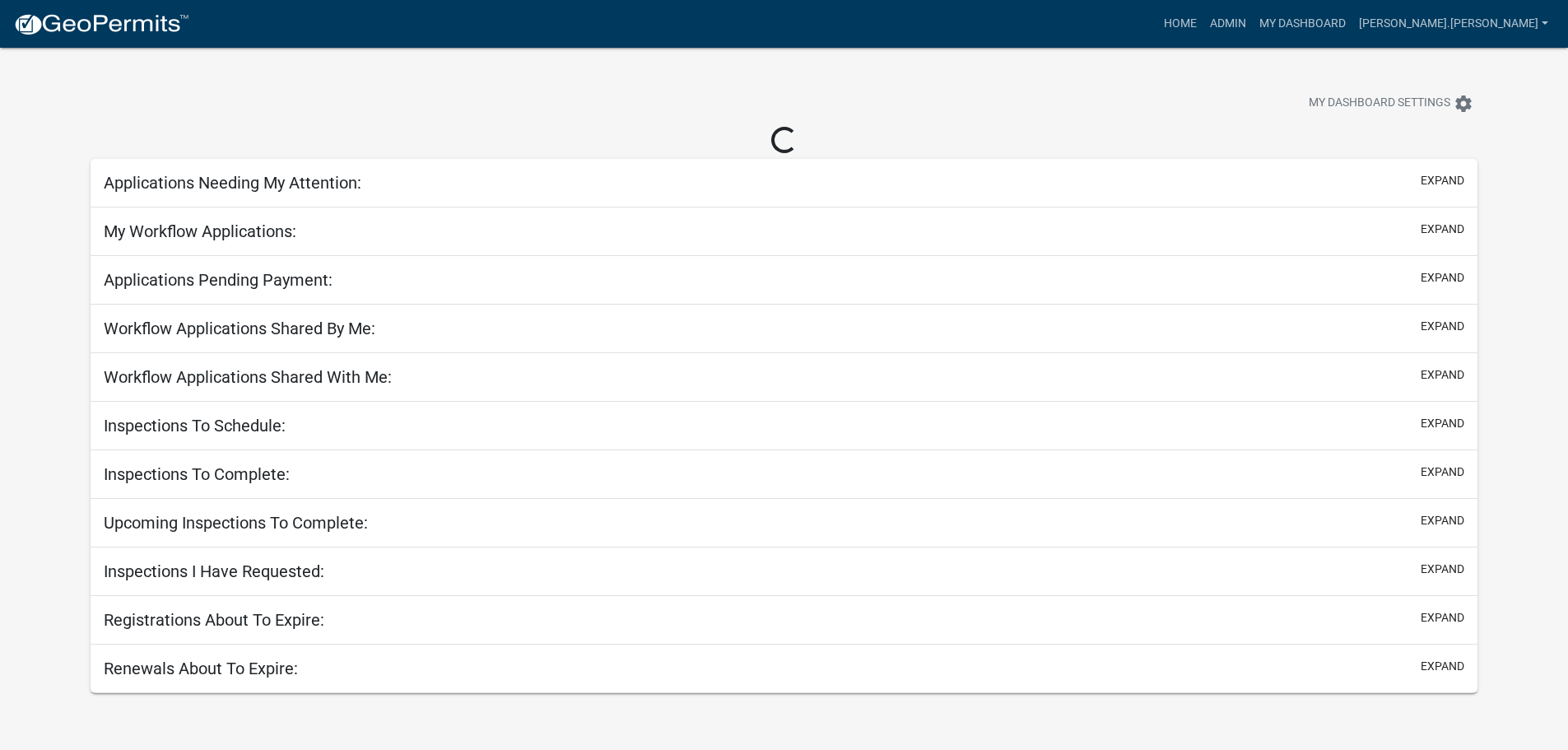
select select "3: 100"
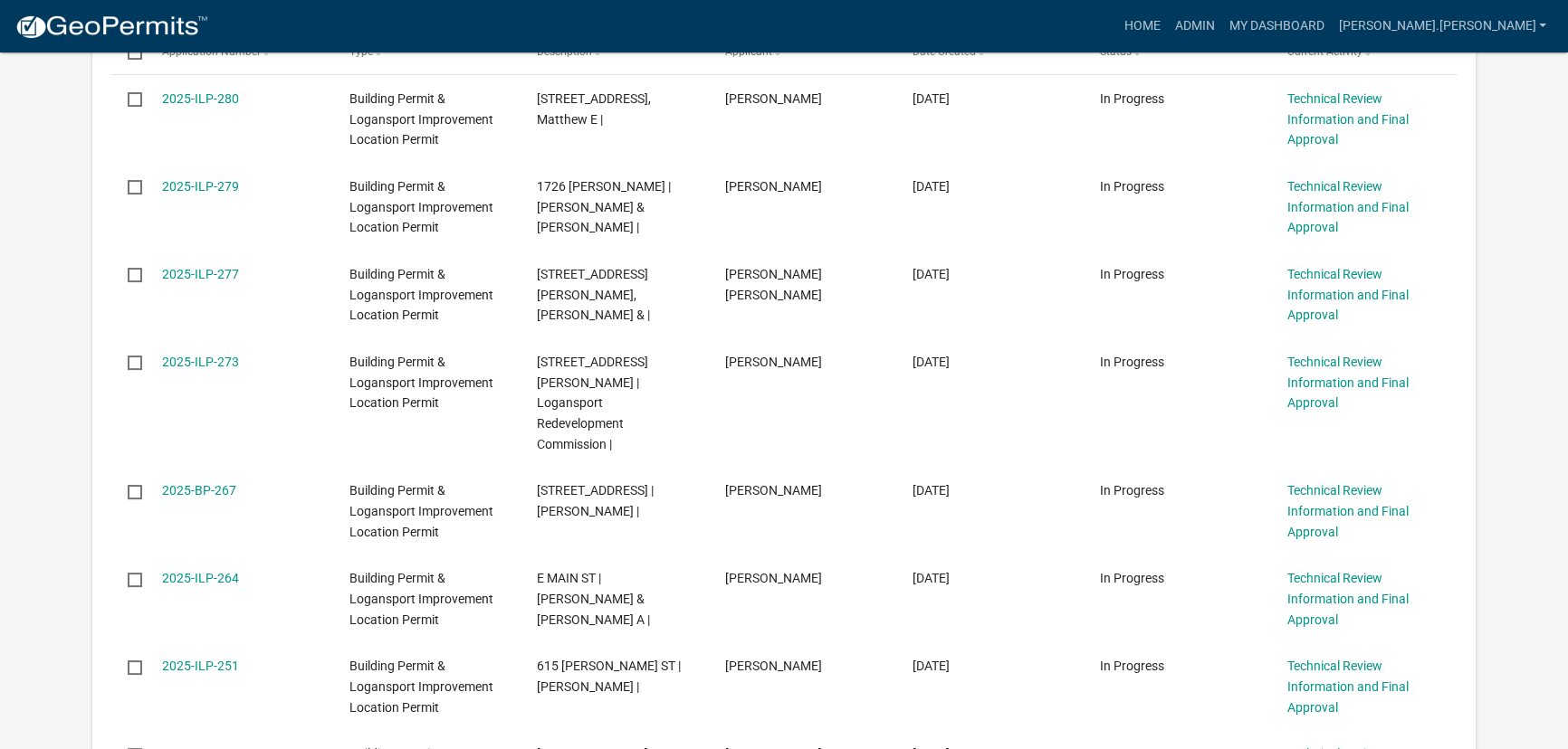
scroll to position [658, 0]
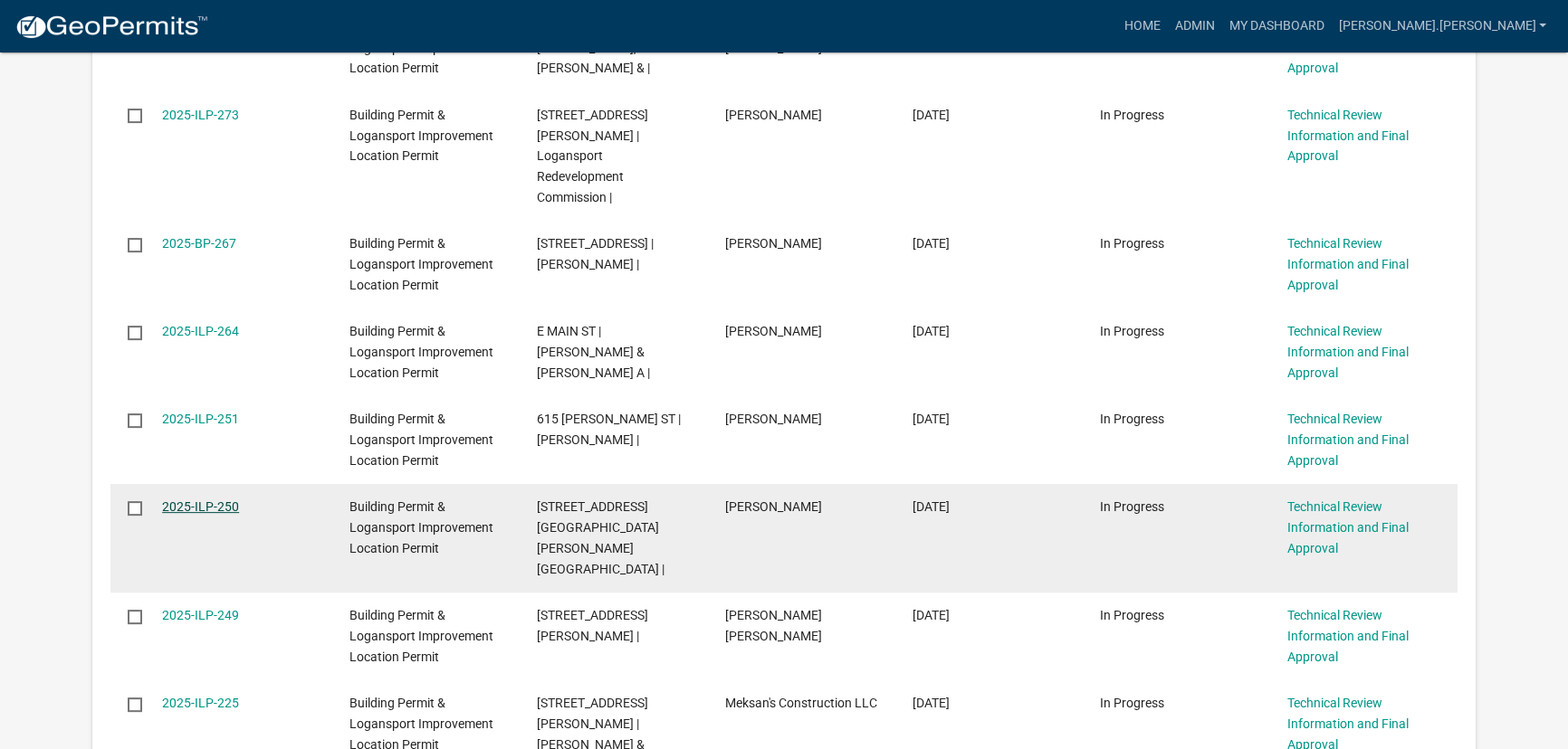
click at [185, 499] on link "2025-ILP-250" at bounding box center [201, 506] width 77 height 15
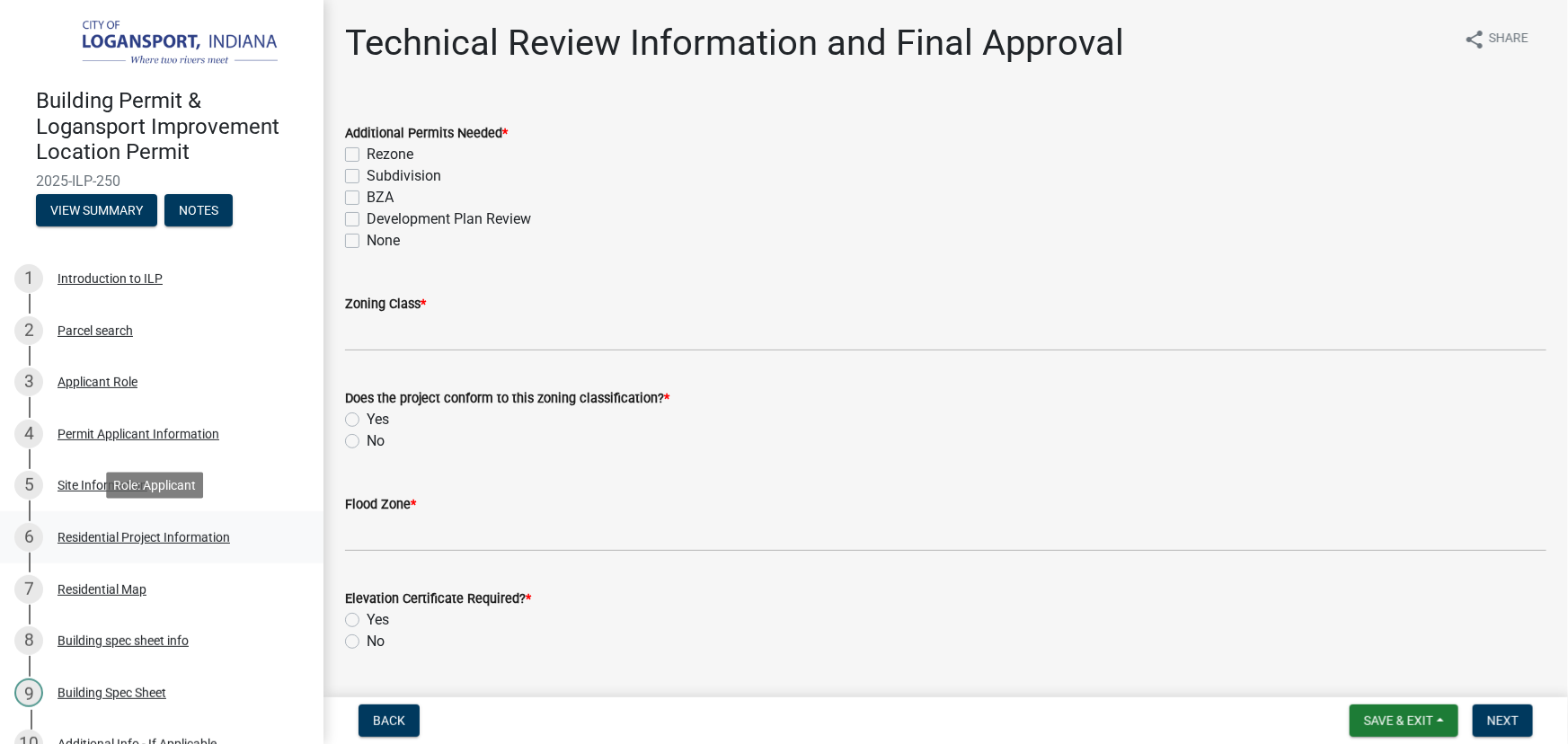
click at [137, 535] on div "Residential Project Information" at bounding box center [144, 537] width 173 height 13
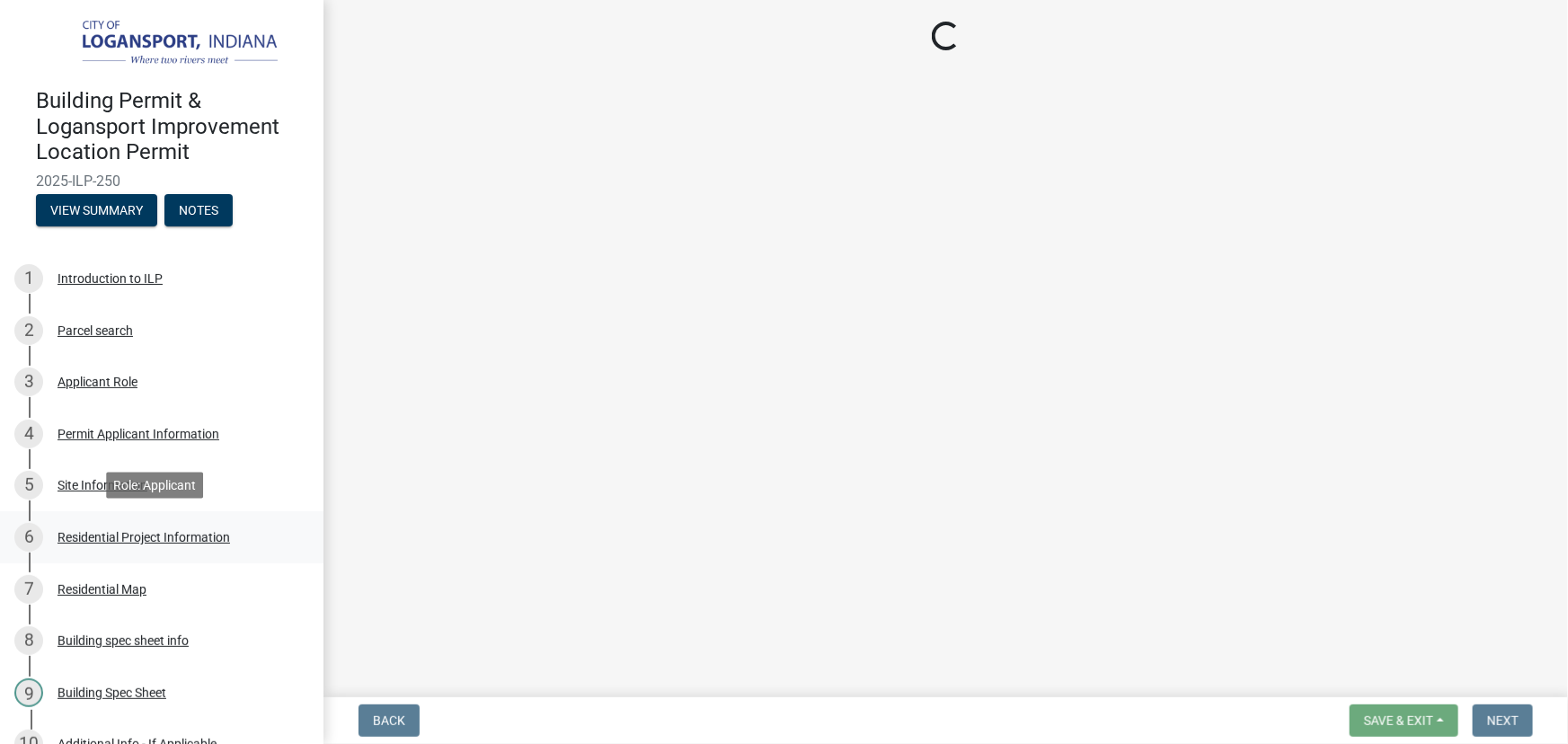
select select "b8a7655a-e911-4aac-a321-69e5bfba2fef"
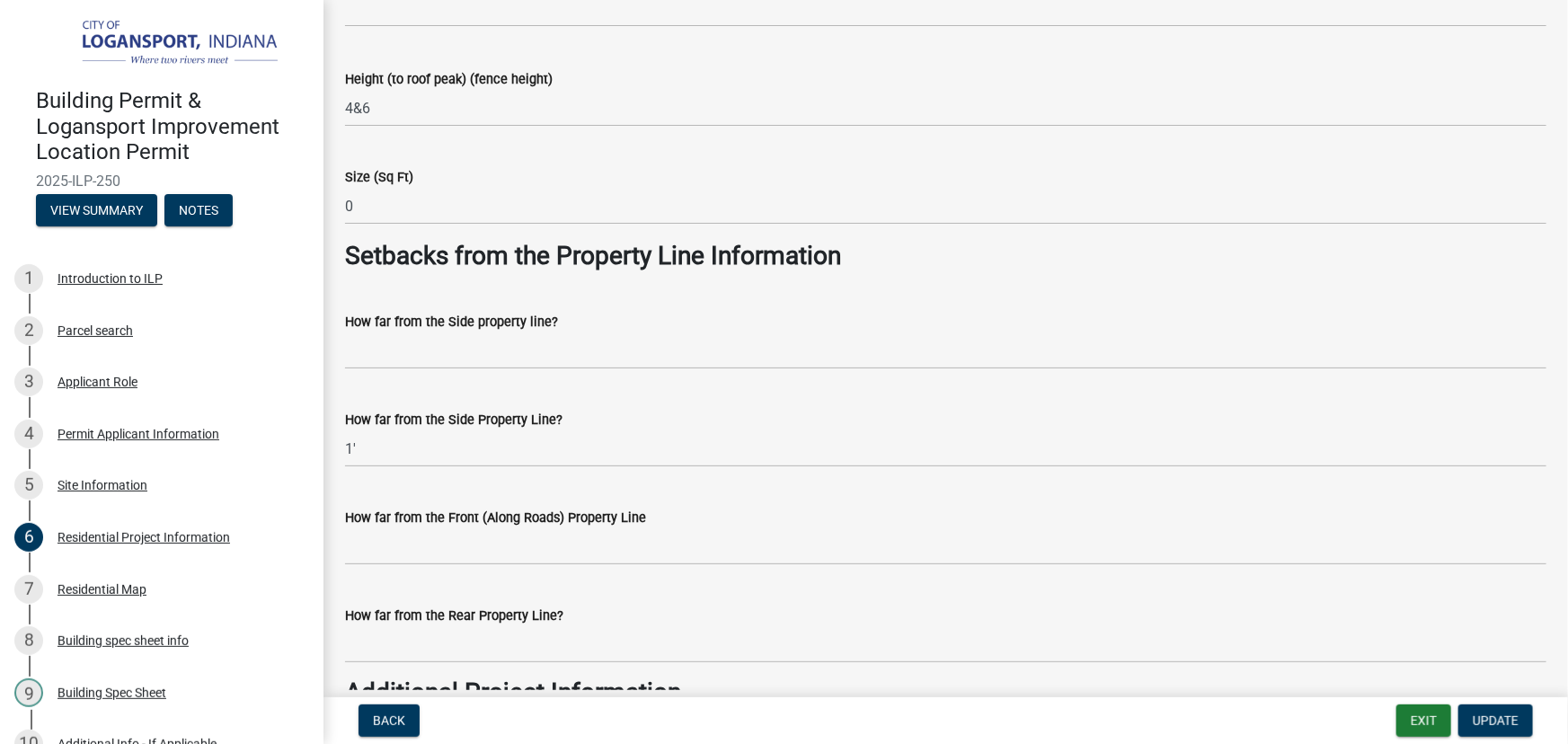
scroll to position [1245, 0]
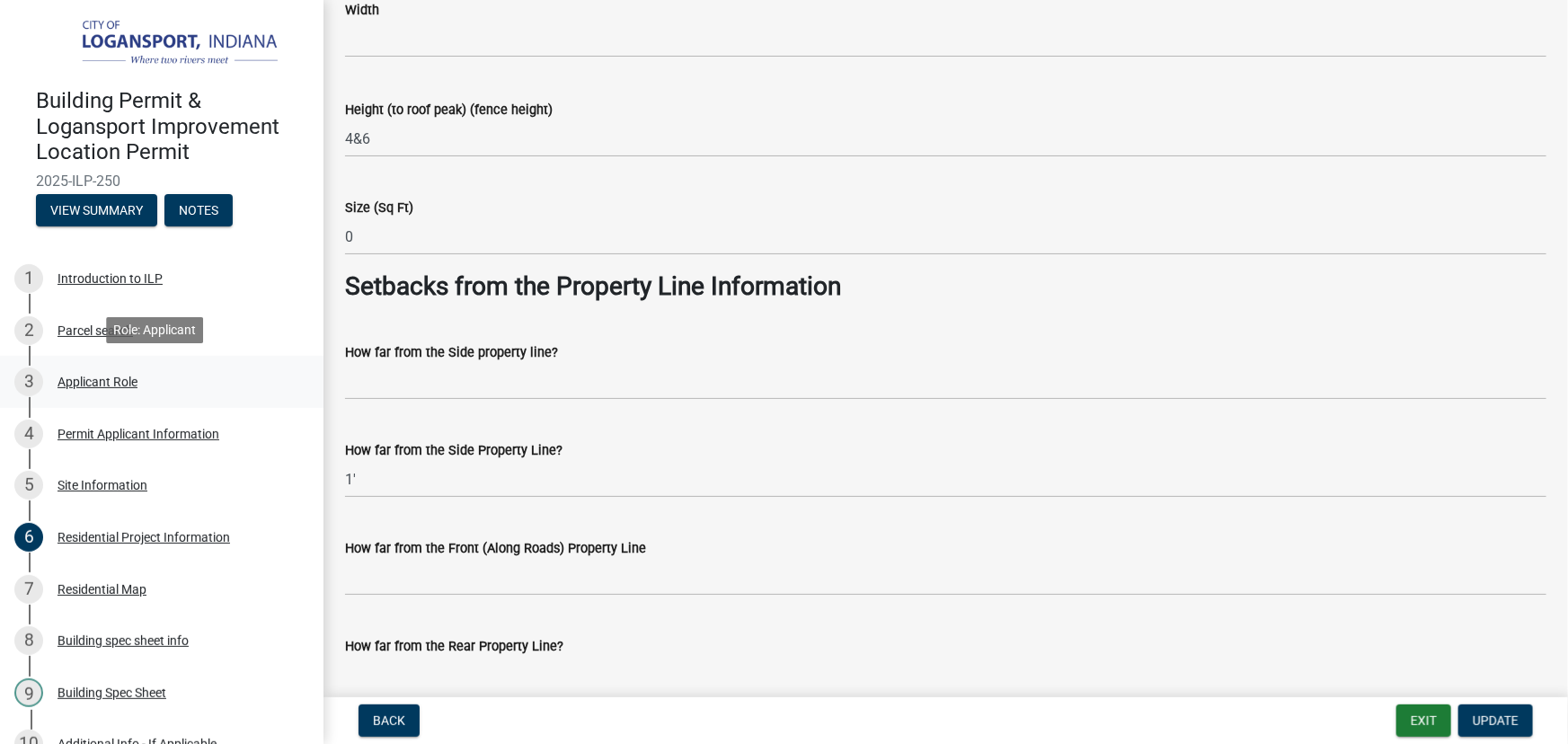
click at [107, 368] on div "3 Applicant Role" at bounding box center [155, 382] width 281 height 28
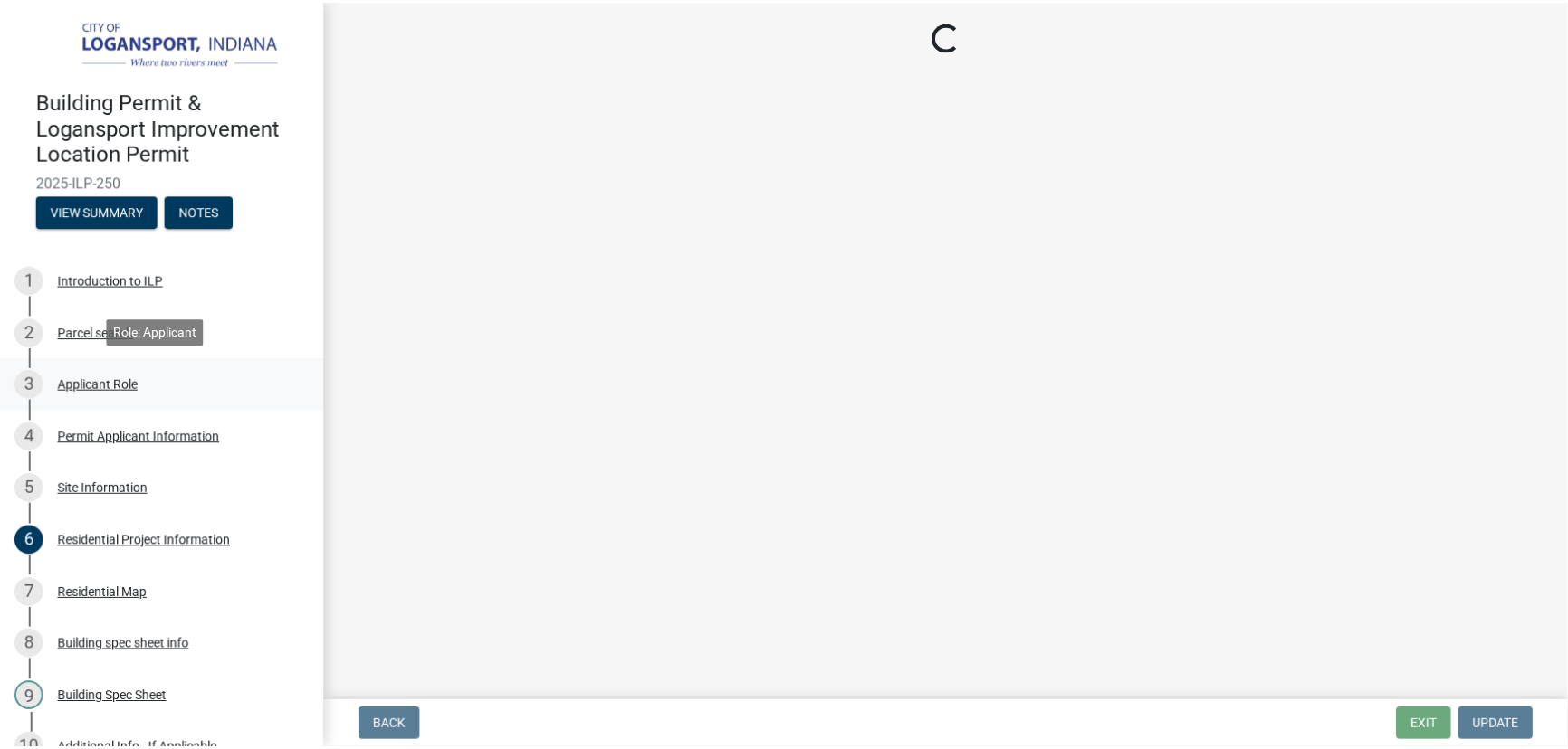
scroll to position [0, 0]
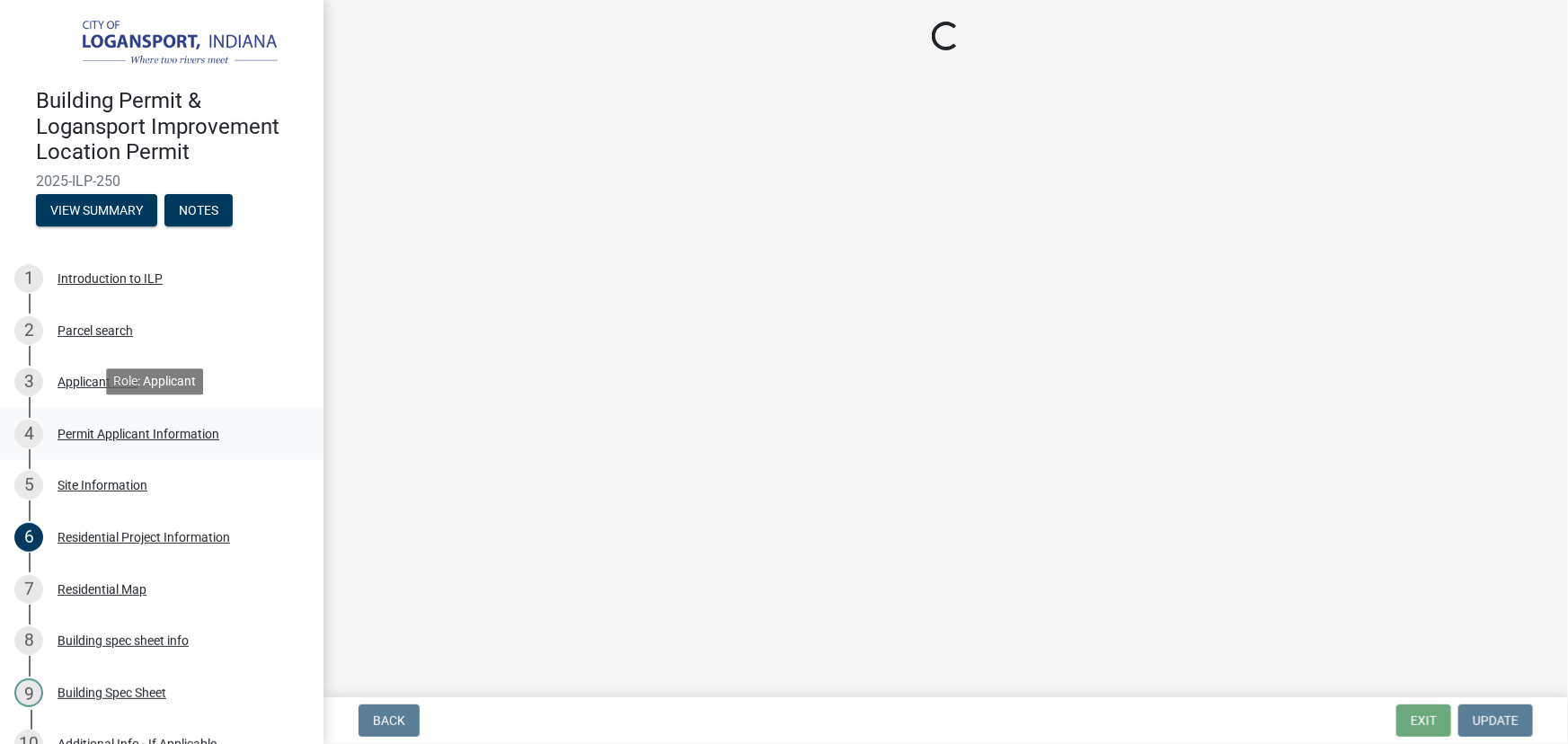
click at [112, 436] on div "Permit Applicant Information" at bounding box center [138, 434] width 162 height 13
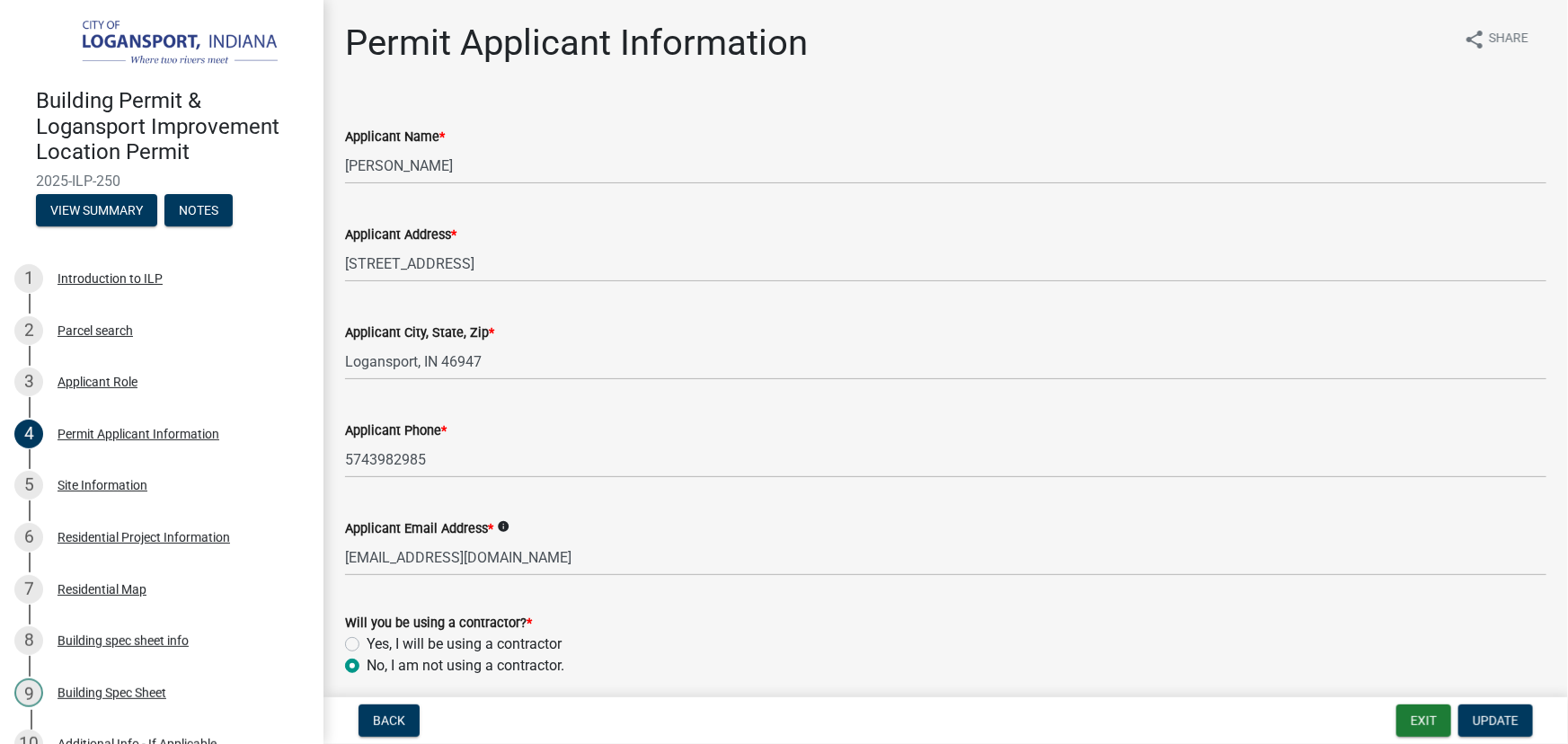
click at [350, 558] on div "Applicant Email Address * info [EMAIL_ADDRESS][DOMAIN_NAME]" at bounding box center [946, 534] width 1228 height 83
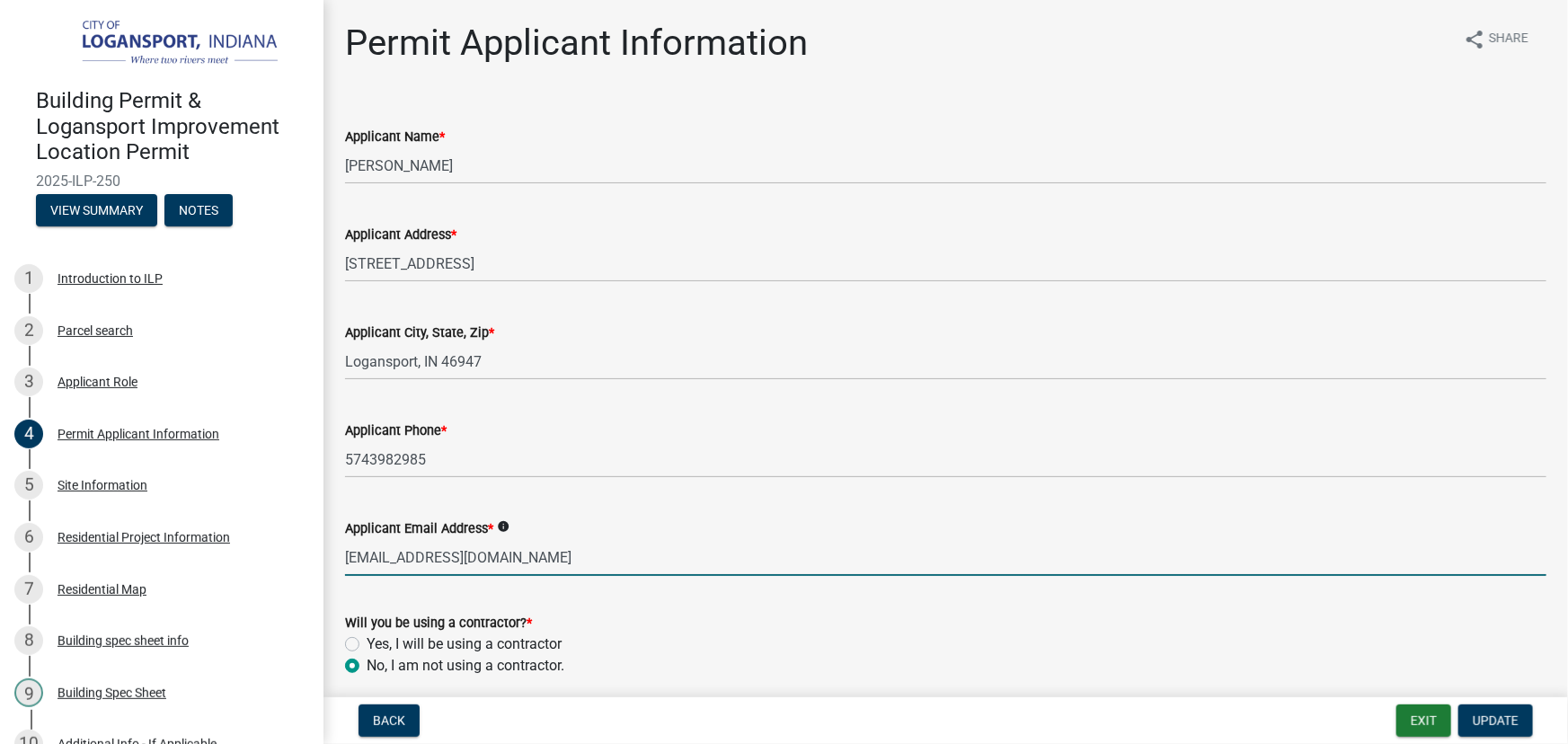
drag, startPoint x: 346, startPoint y: 560, endPoint x: 618, endPoint y: 565, distance: 272.0
click at [618, 565] on input "[EMAIL_ADDRESS][DOMAIN_NAME]" at bounding box center [946, 558] width 1201 height 37
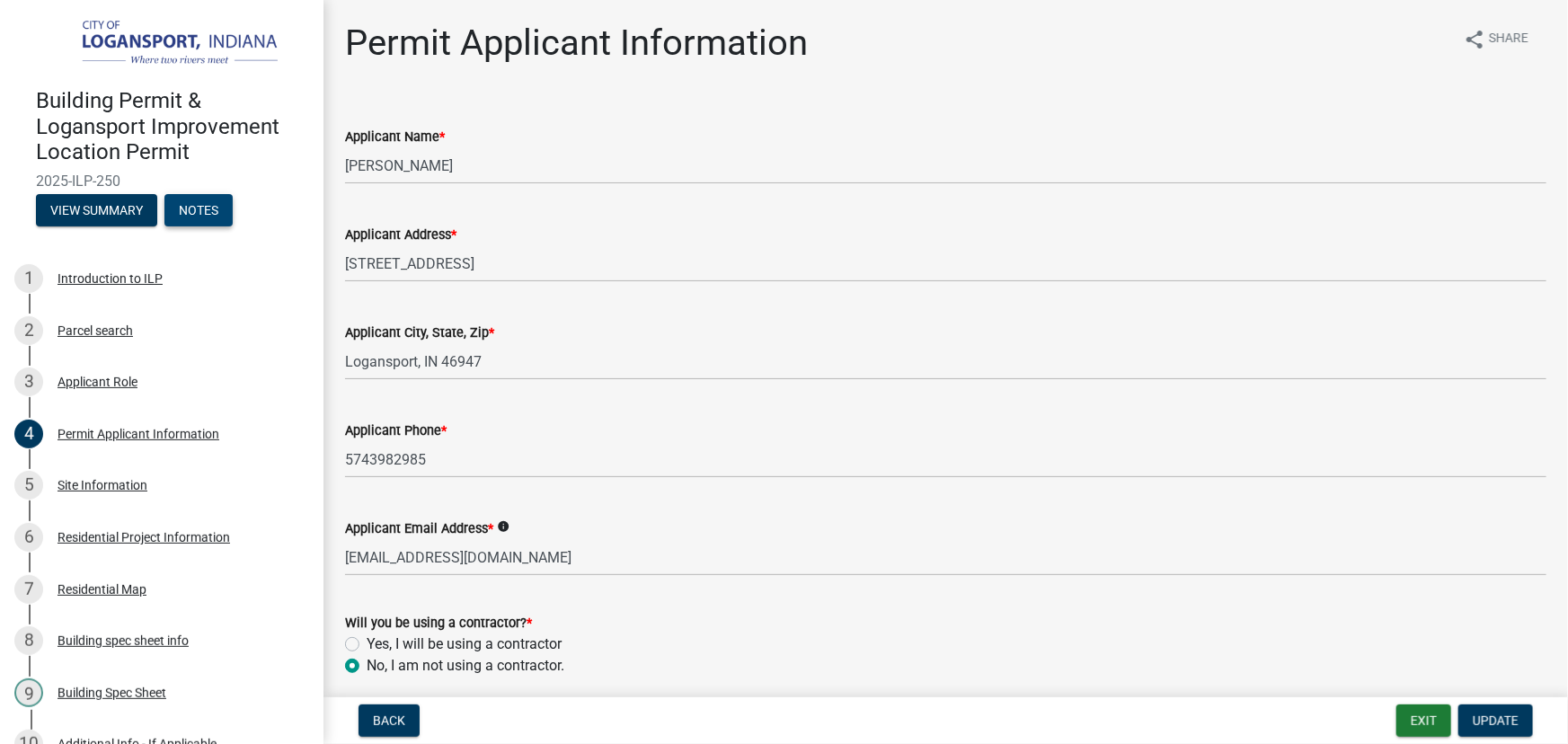
click at [208, 205] on button "Notes" at bounding box center [199, 210] width 69 height 32
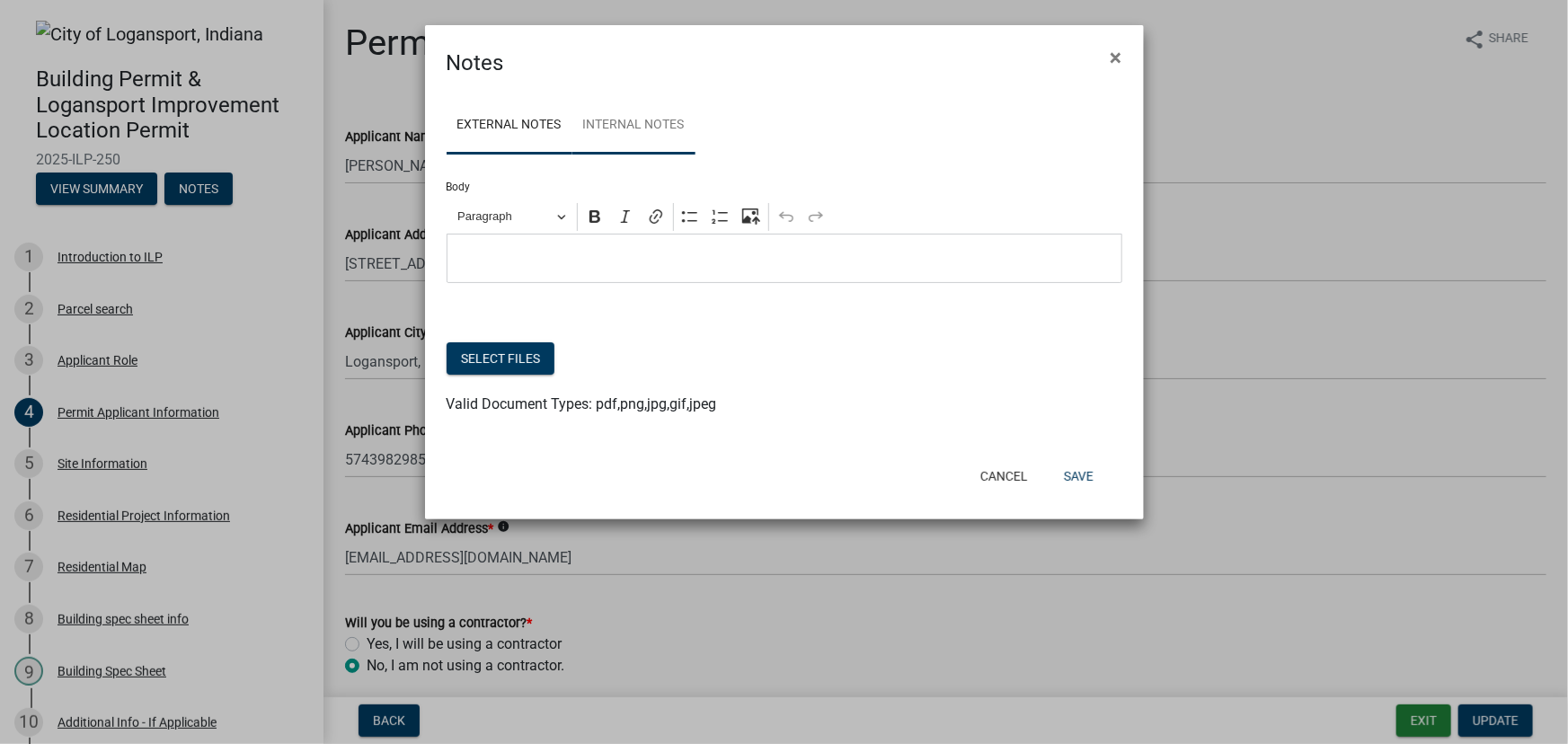
click at [637, 130] on link "Internal Notes" at bounding box center [633, 126] width 123 height 58
click at [572, 243] on div "Editor editing area: main. Press Alt+0 for help." at bounding box center [784, 258] width 676 height 49
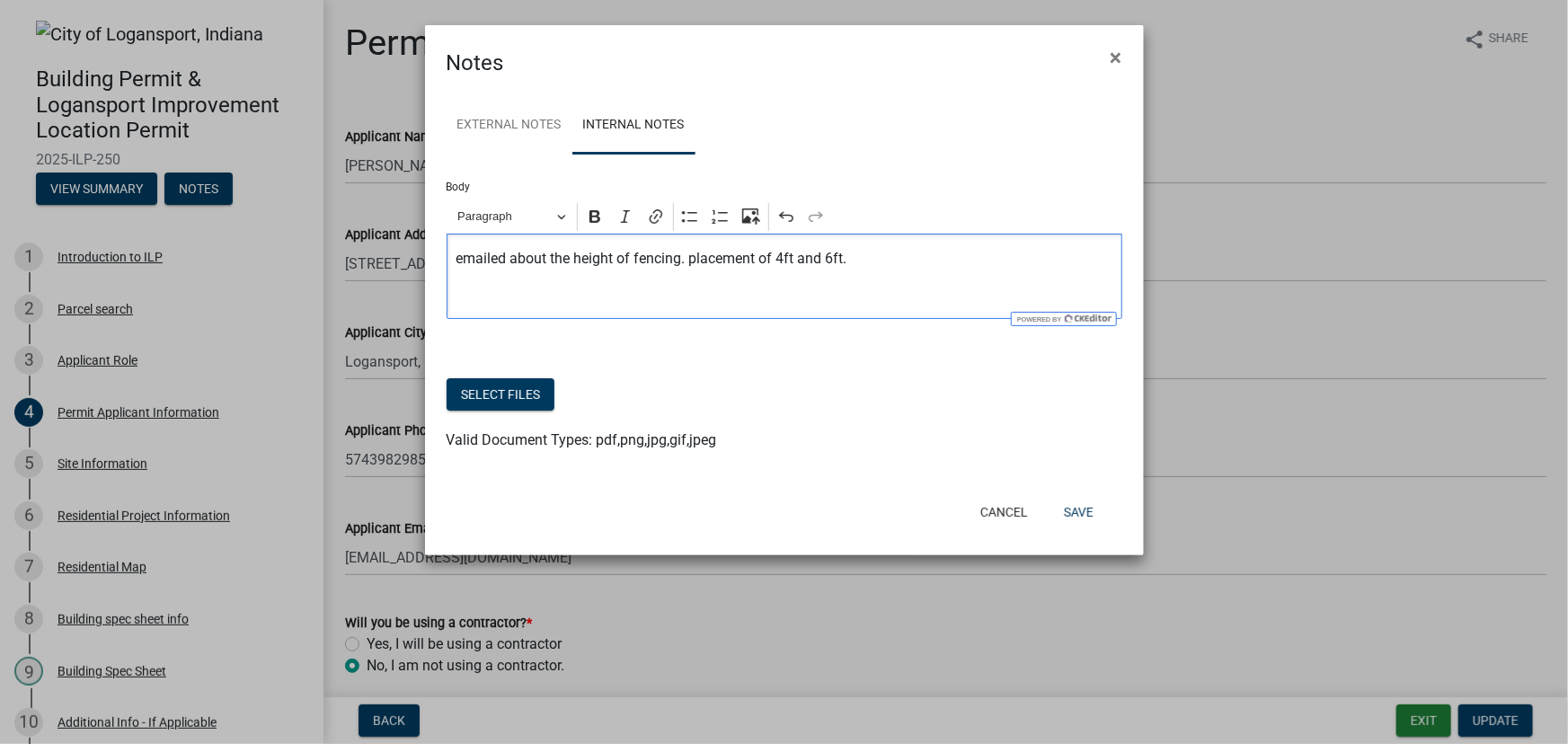
click at [901, 255] on p "emailed about the height of fencing. placement of 4ft and 6ft." at bounding box center [783, 259] width 656 height 22
click at [1080, 506] on button "Save" at bounding box center [1079, 511] width 59 height 32
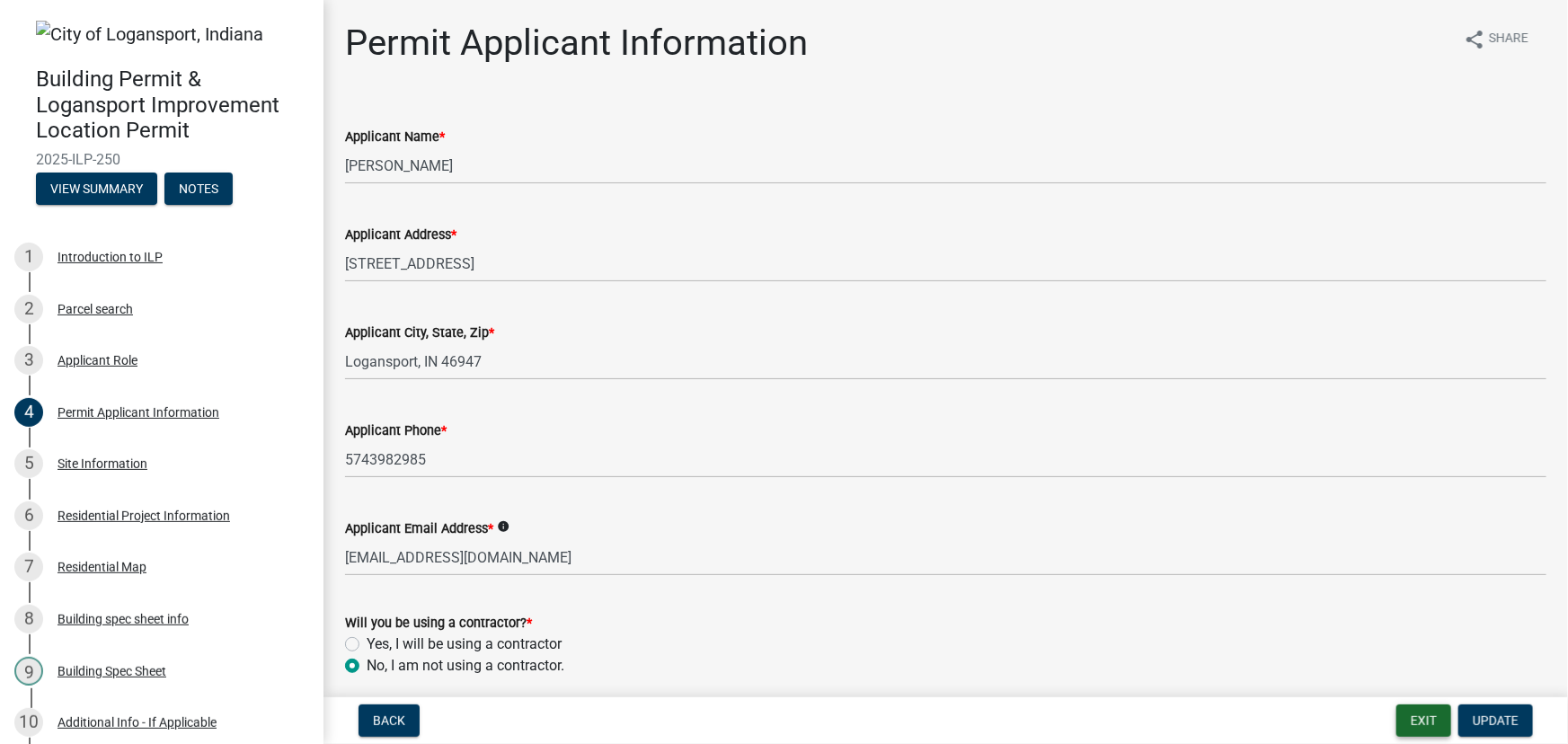
click at [1416, 720] on button "Exit" at bounding box center [1424, 720] width 55 height 32
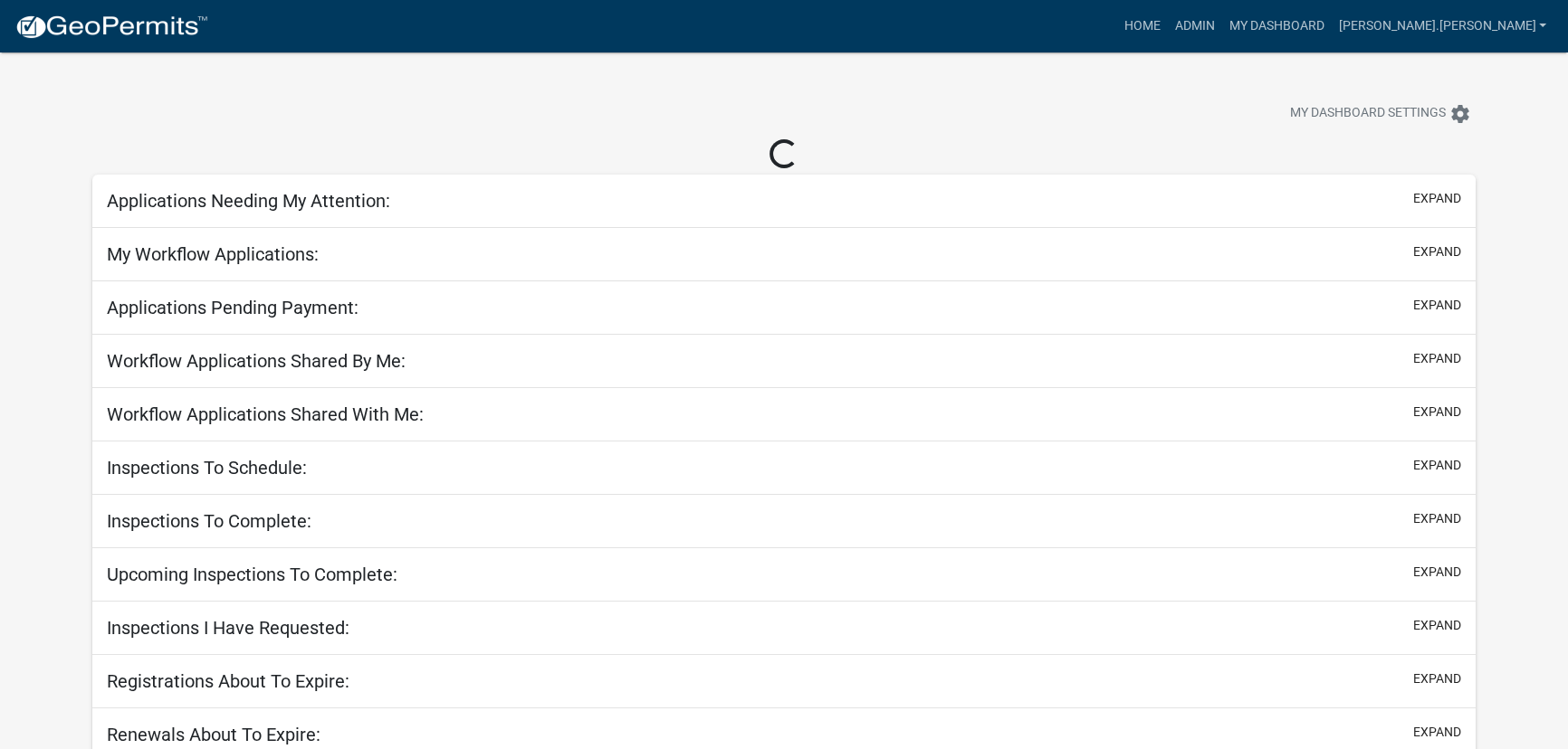
select select "3: 100"
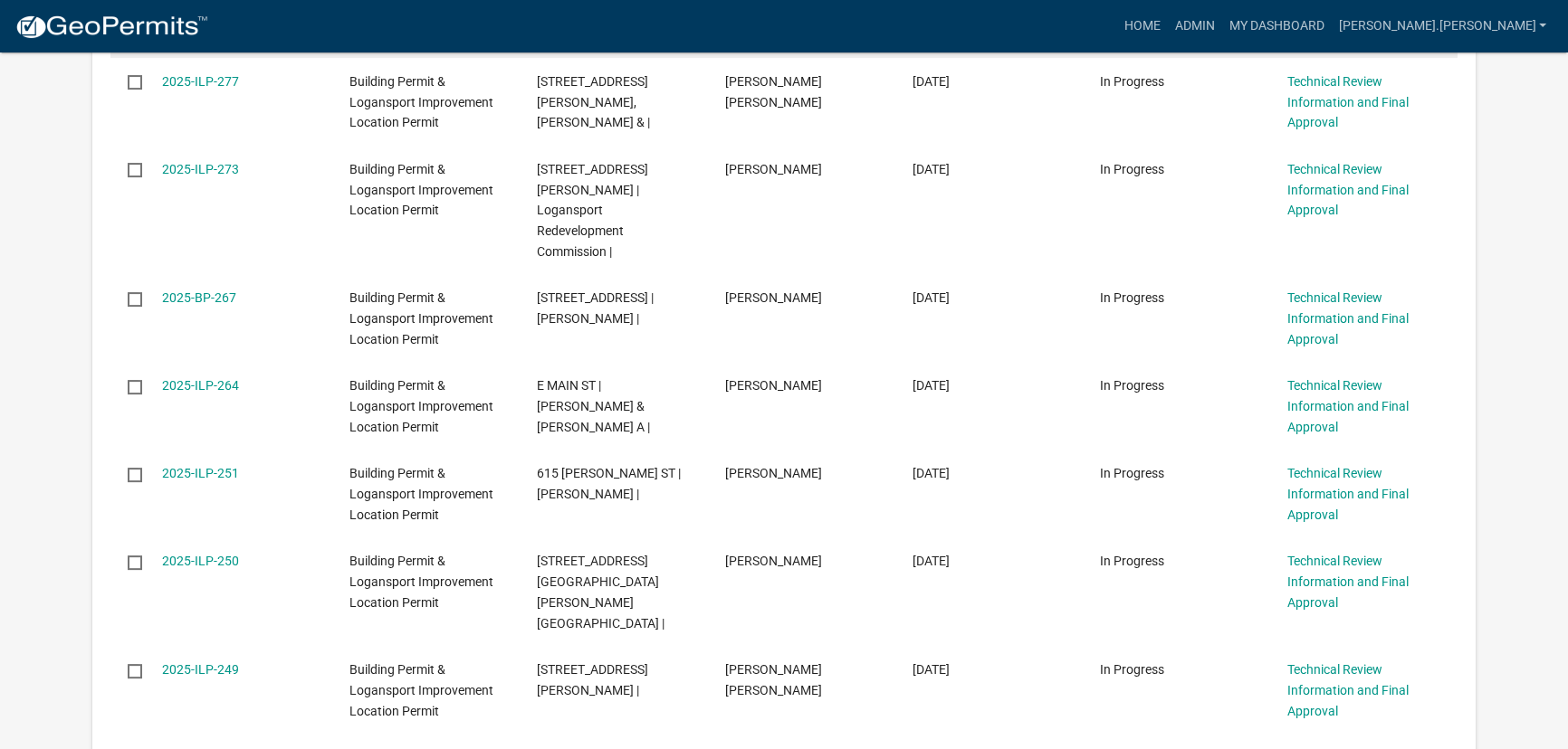
scroll to position [575, 0]
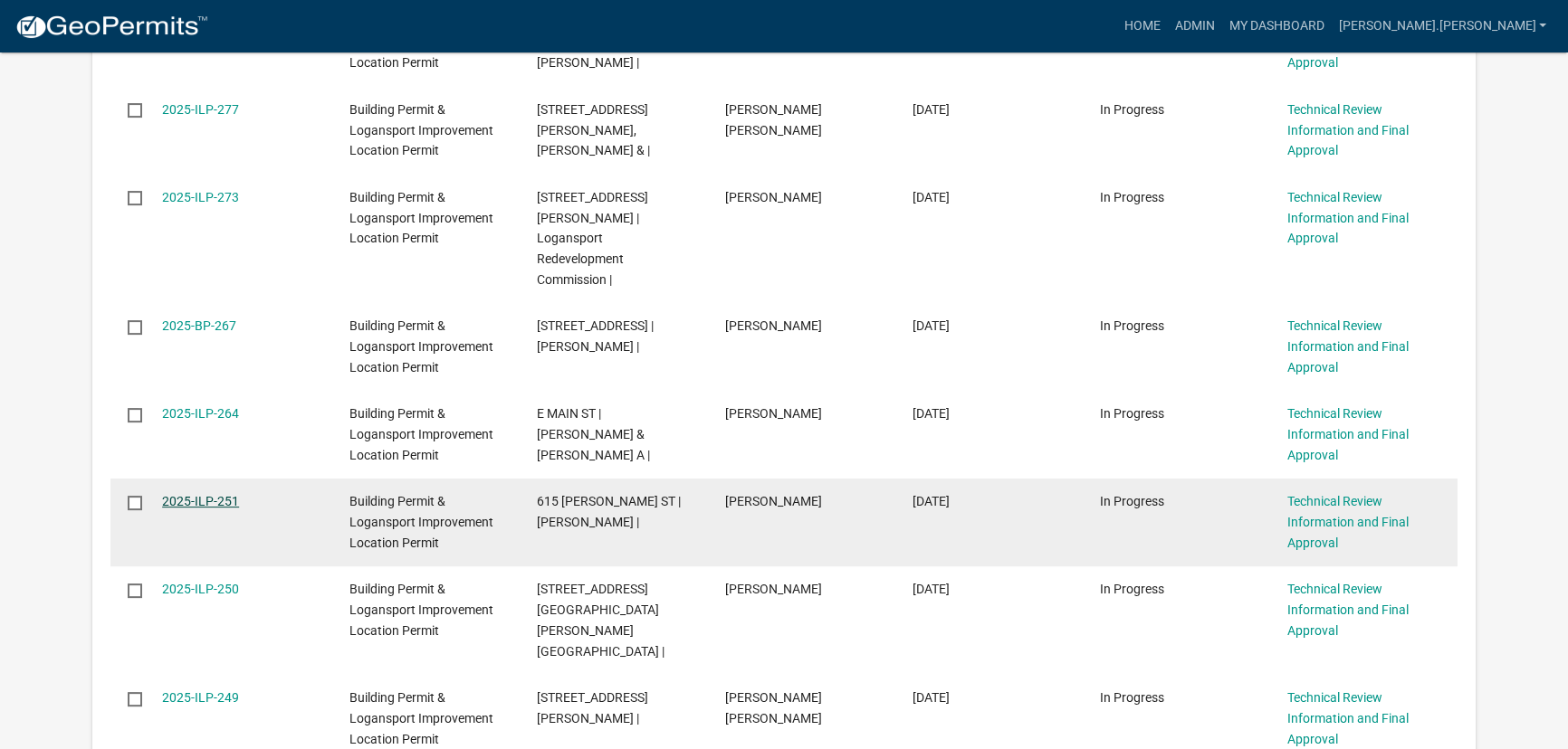
click at [200, 494] on link "2025-ILP-251" at bounding box center [201, 501] width 77 height 15
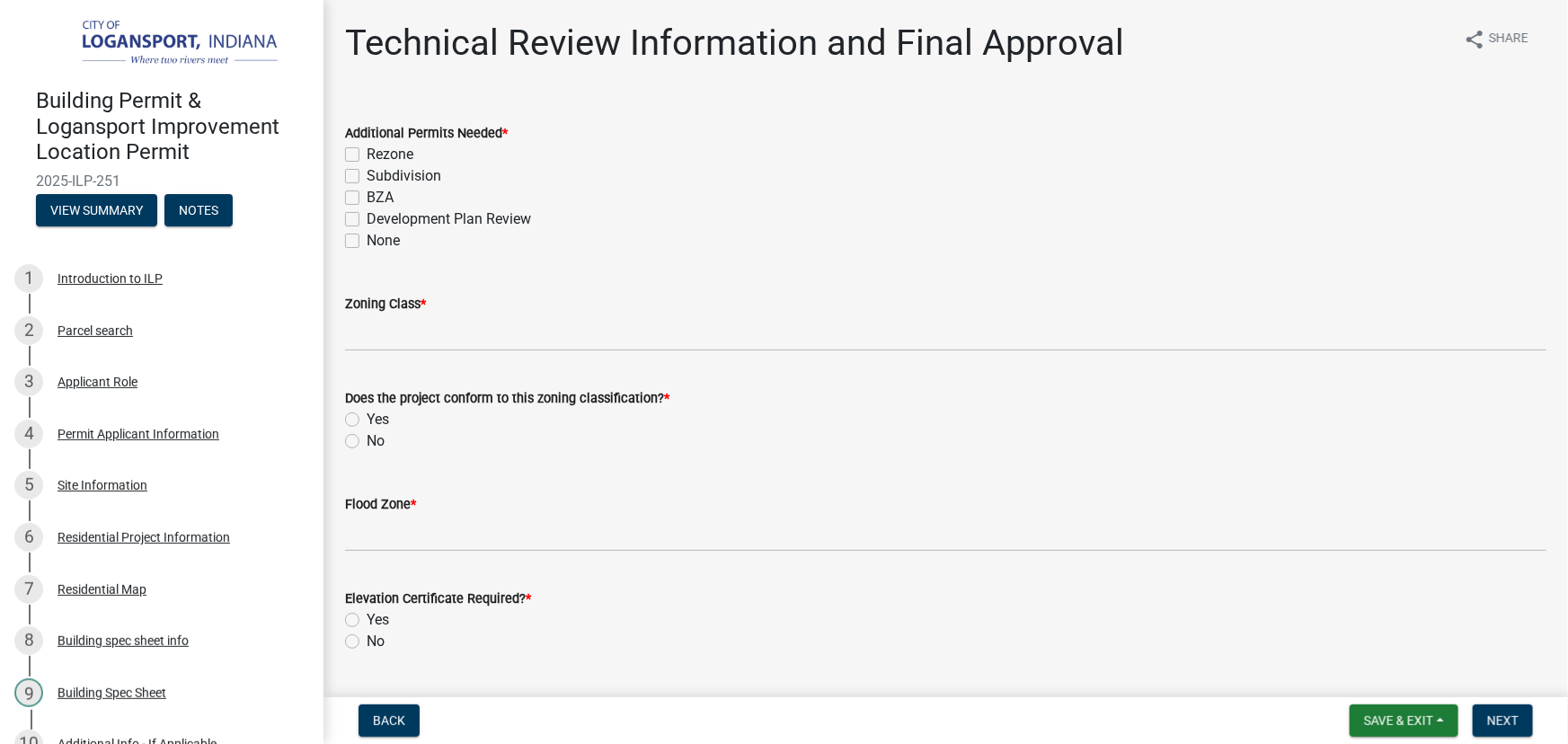
click at [367, 241] on label "None" at bounding box center [384, 240] width 33 height 22
click at [367, 241] on input "None" at bounding box center [373, 236] width 12 height 12
checkbox input "true"
checkbox input "false"
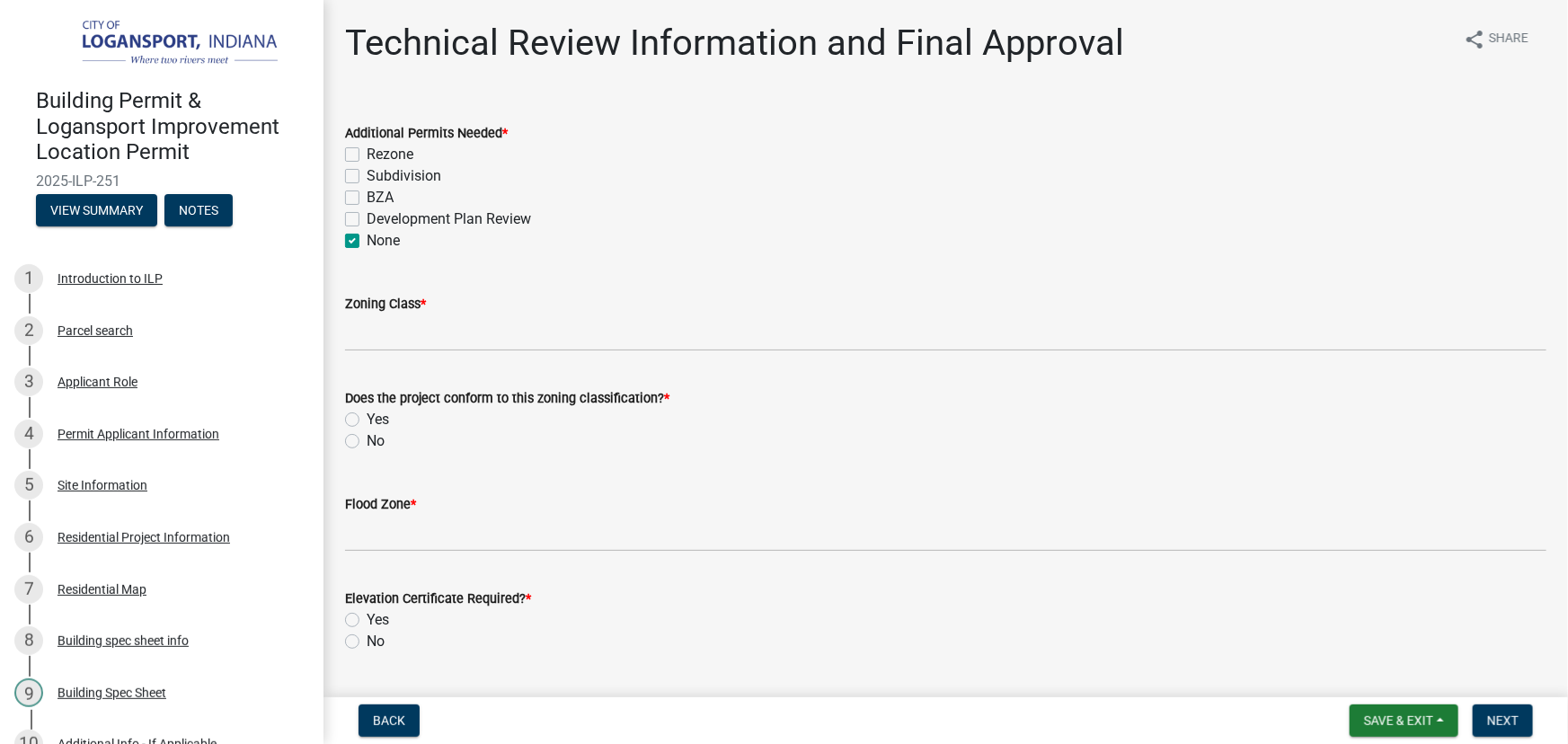
checkbox input "false"
checkbox input "true"
click at [118, 539] on div "Residential Project Information" at bounding box center [144, 537] width 173 height 13
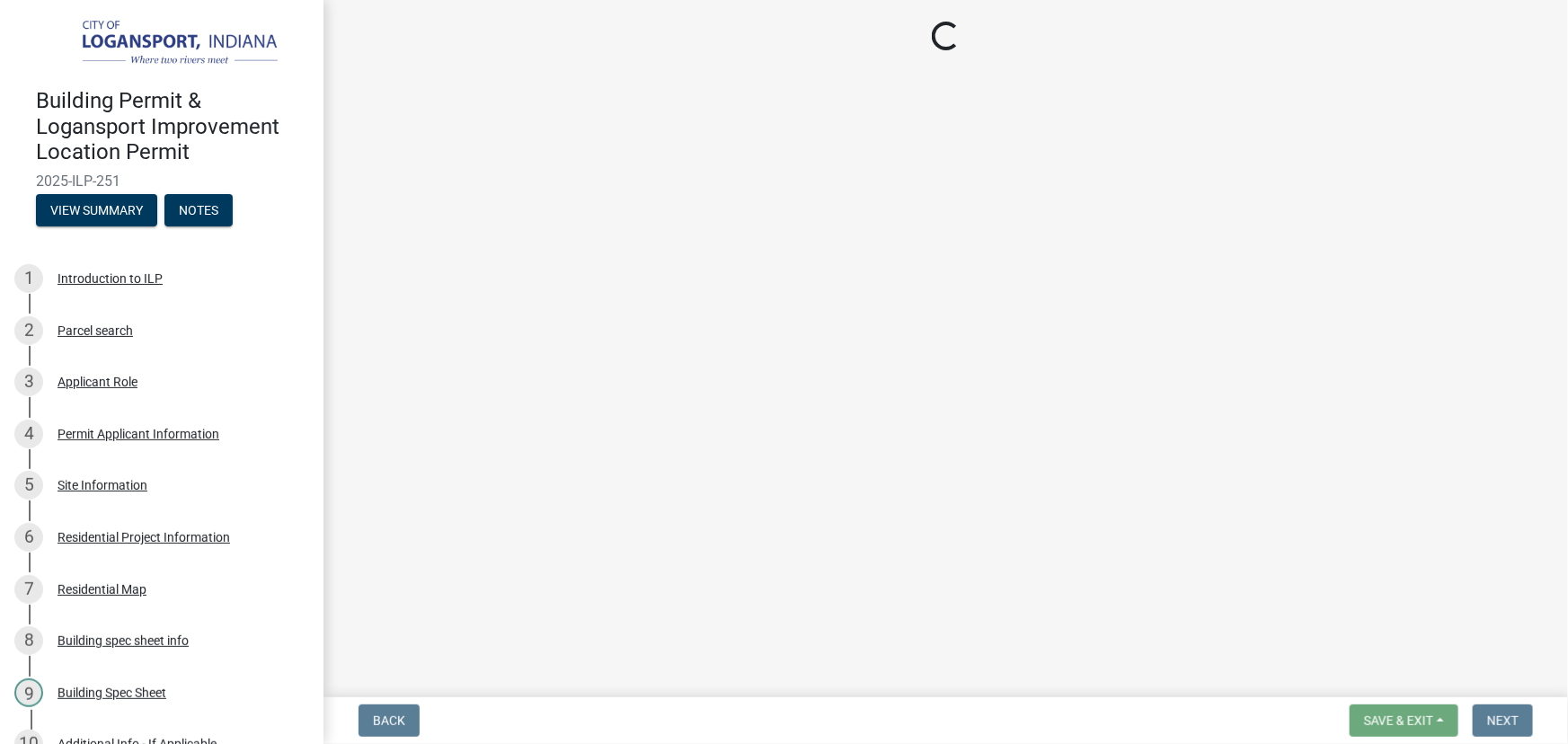
select select "b8a7655a-e911-4aac-a321-69e5bfba2fef"
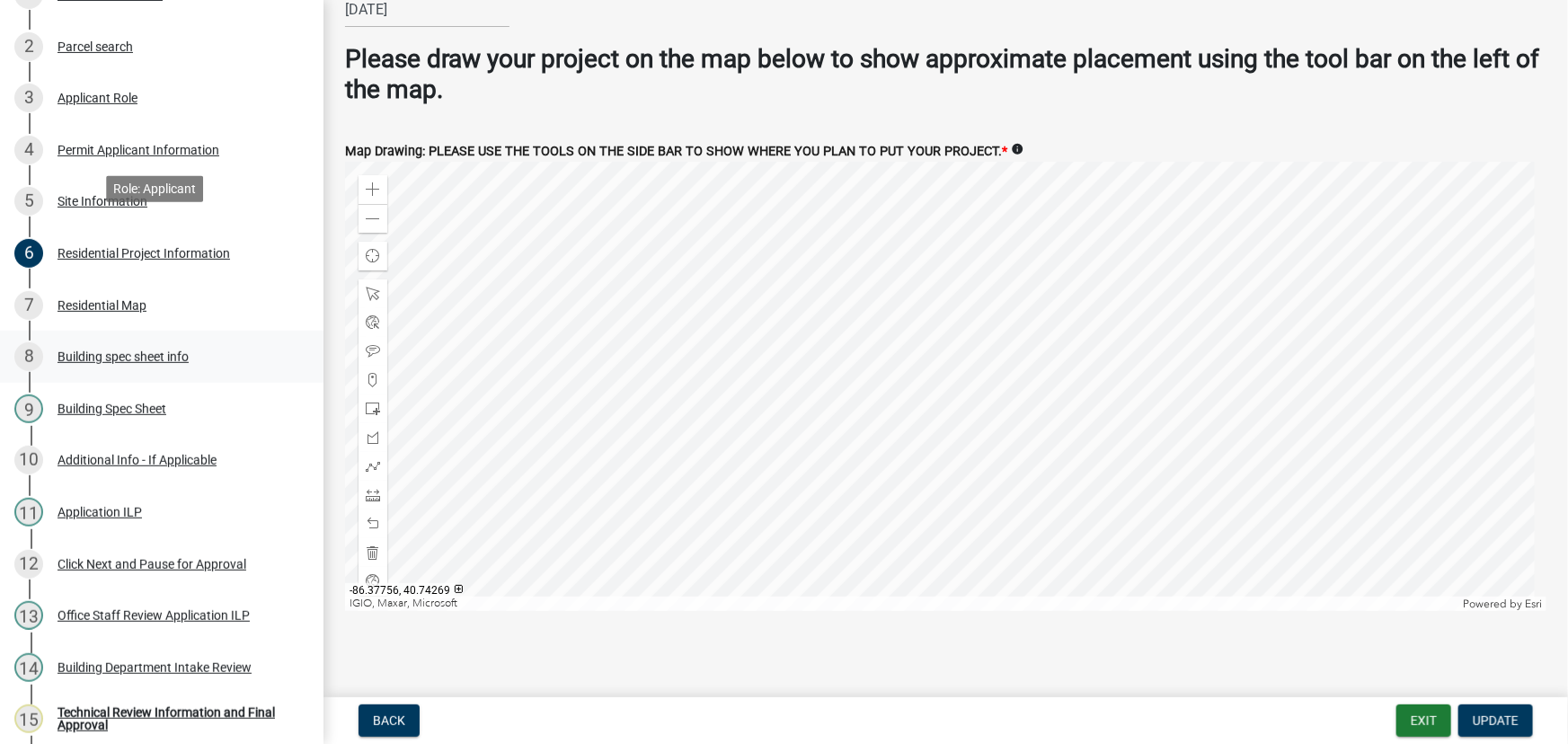
scroll to position [408, 0]
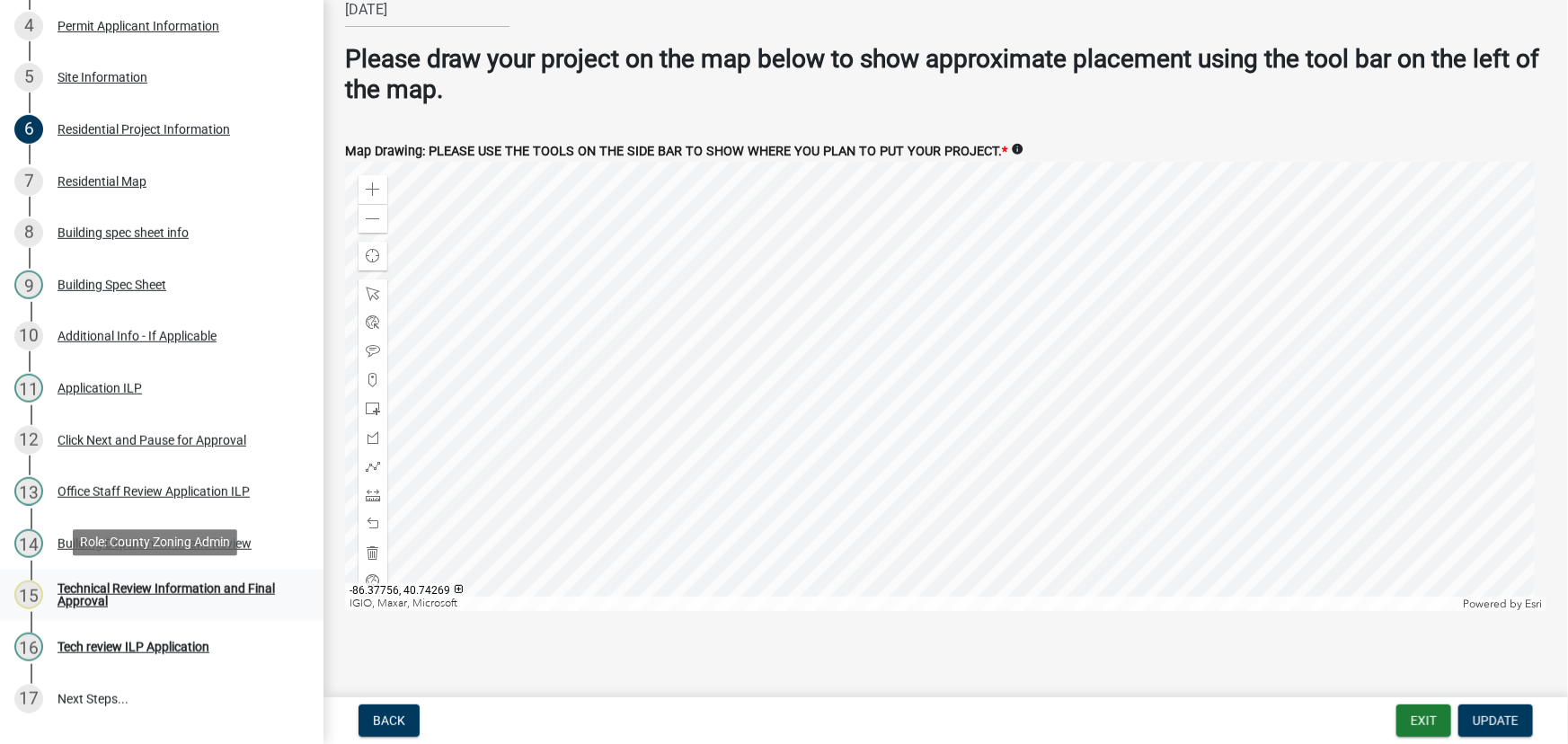
click at [107, 599] on div "Technical Review Information and Final Approval" at bounding box center [177, 595] width 237 height 26
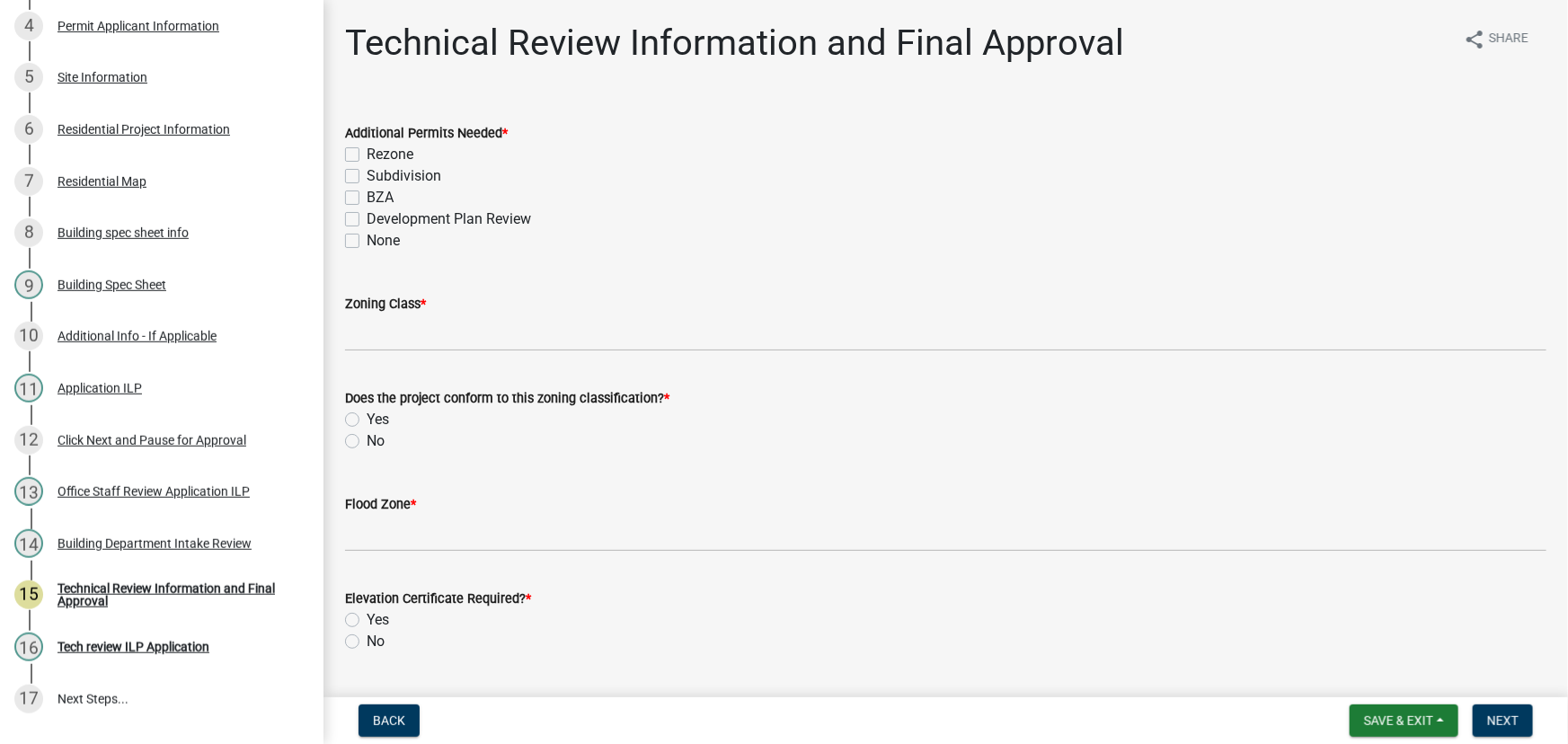
click at [367, 241] on label "None" at bounding box center [384, 240] width 33 height 22
click at [367, 241] on input "None" at bounding box center [373, 236] width 12 height 12
checkbox input "true"
checkbox input "false"
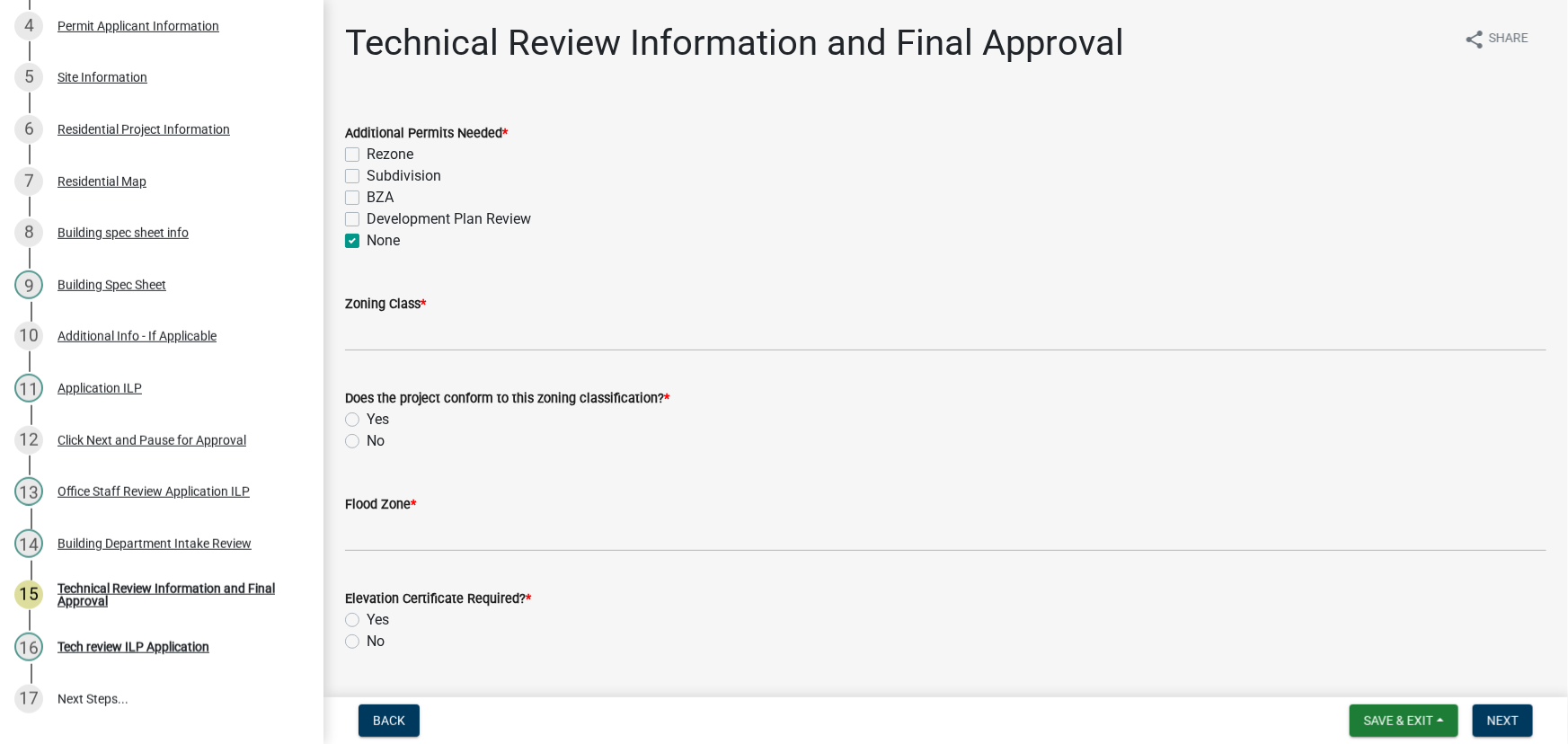
checkbox input "false"
checkbox input "true"
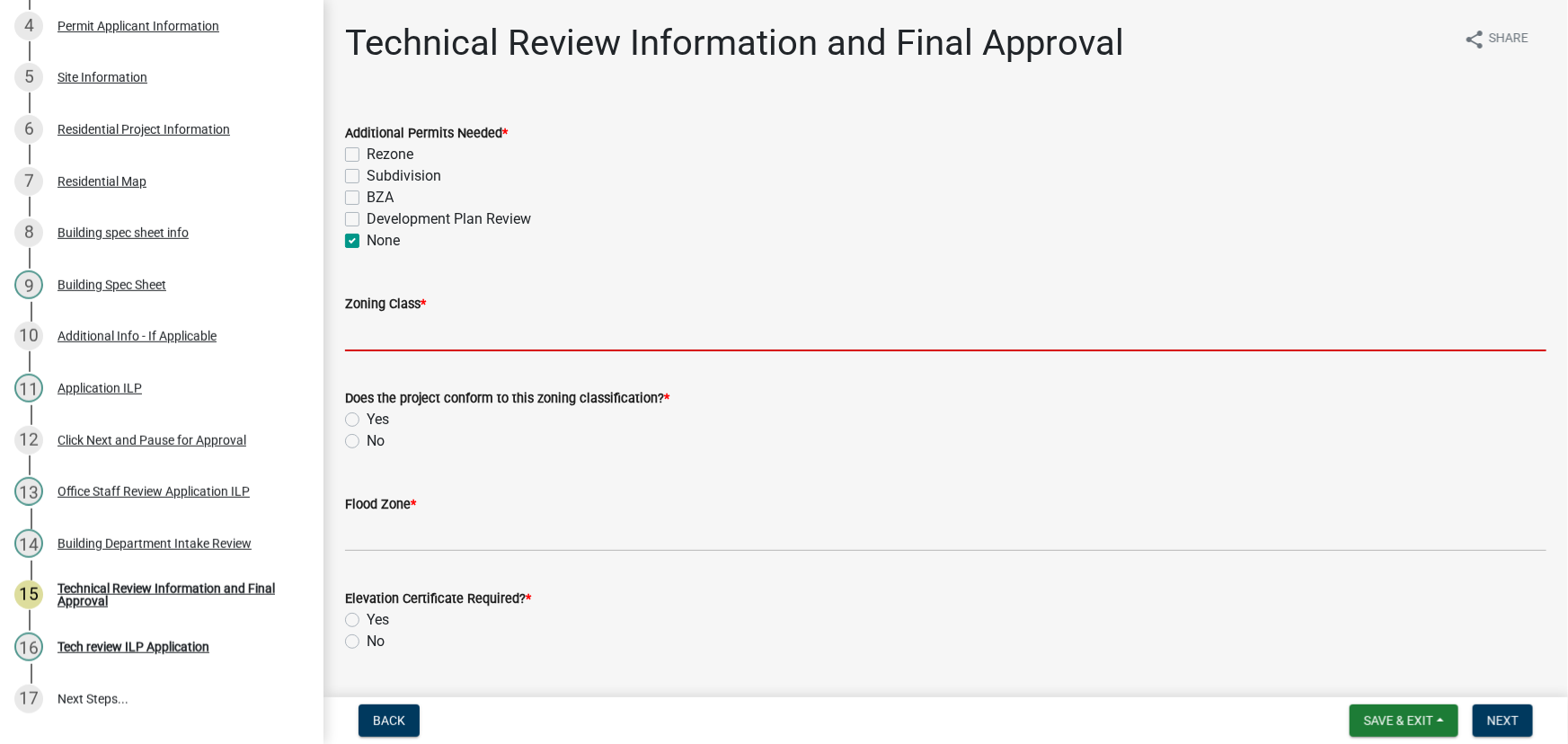
click at [387, 335] on input "Zoning Class *" at bounding box center [946, 334] width 1201 height 37
type input "R3"
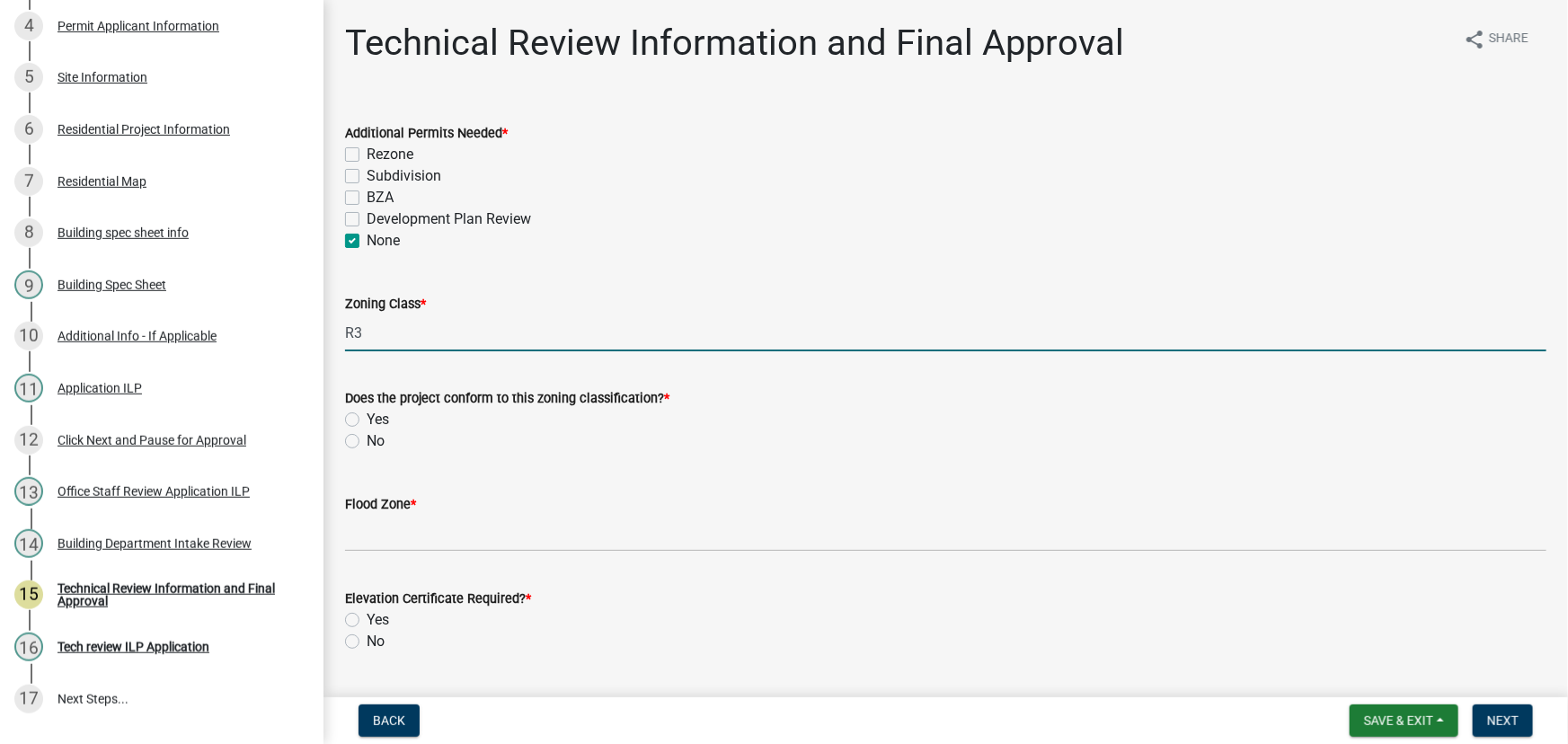
click at [367, 421] on label "Yes" at bounding box center [378, 420] width 23 height 22
click at [367, 421] on input "Yes" at bounding box center [373, 415] width 12 height 12
radio input "true"
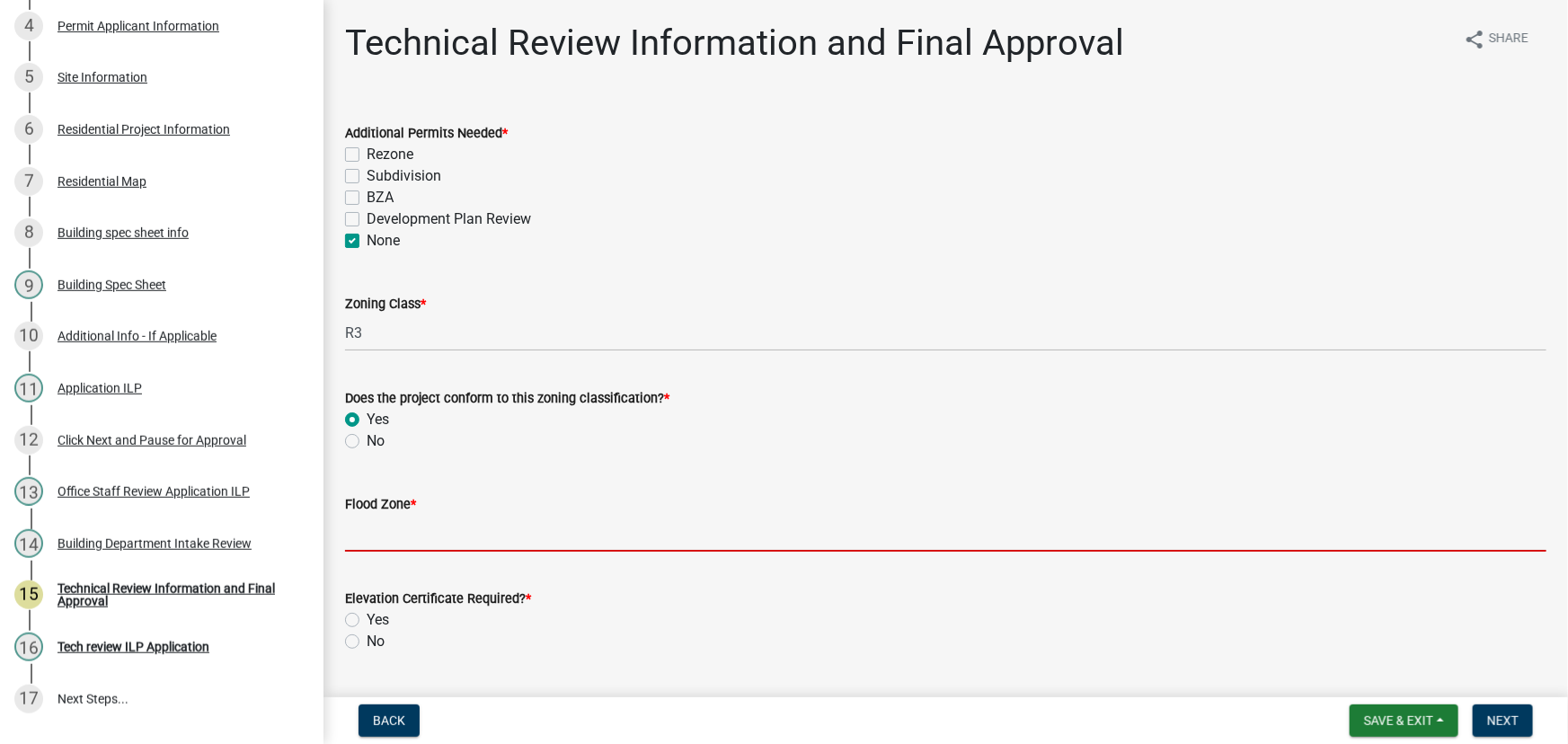
click at [391, 530] on input "Flood Zone *" at bounding box center [946, 534] width 1201 height 37
type input "AE Fringe"
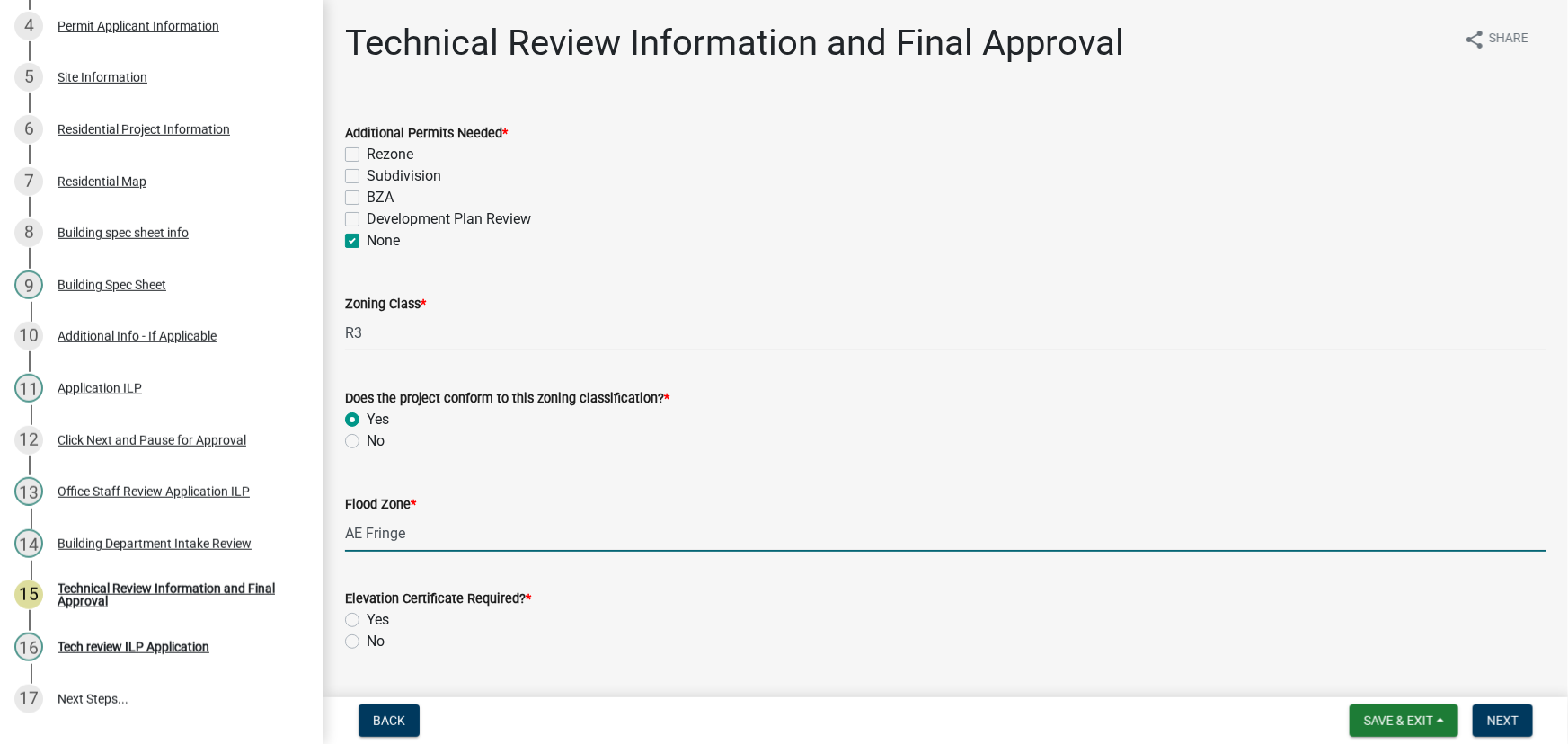
click at [367, 638] on label "No" at bounding box center [376, 642] width 18 height 22
click at [367, 638] on input "No" at bounding box center [373, 637] width 12 height 12
radio input "true"
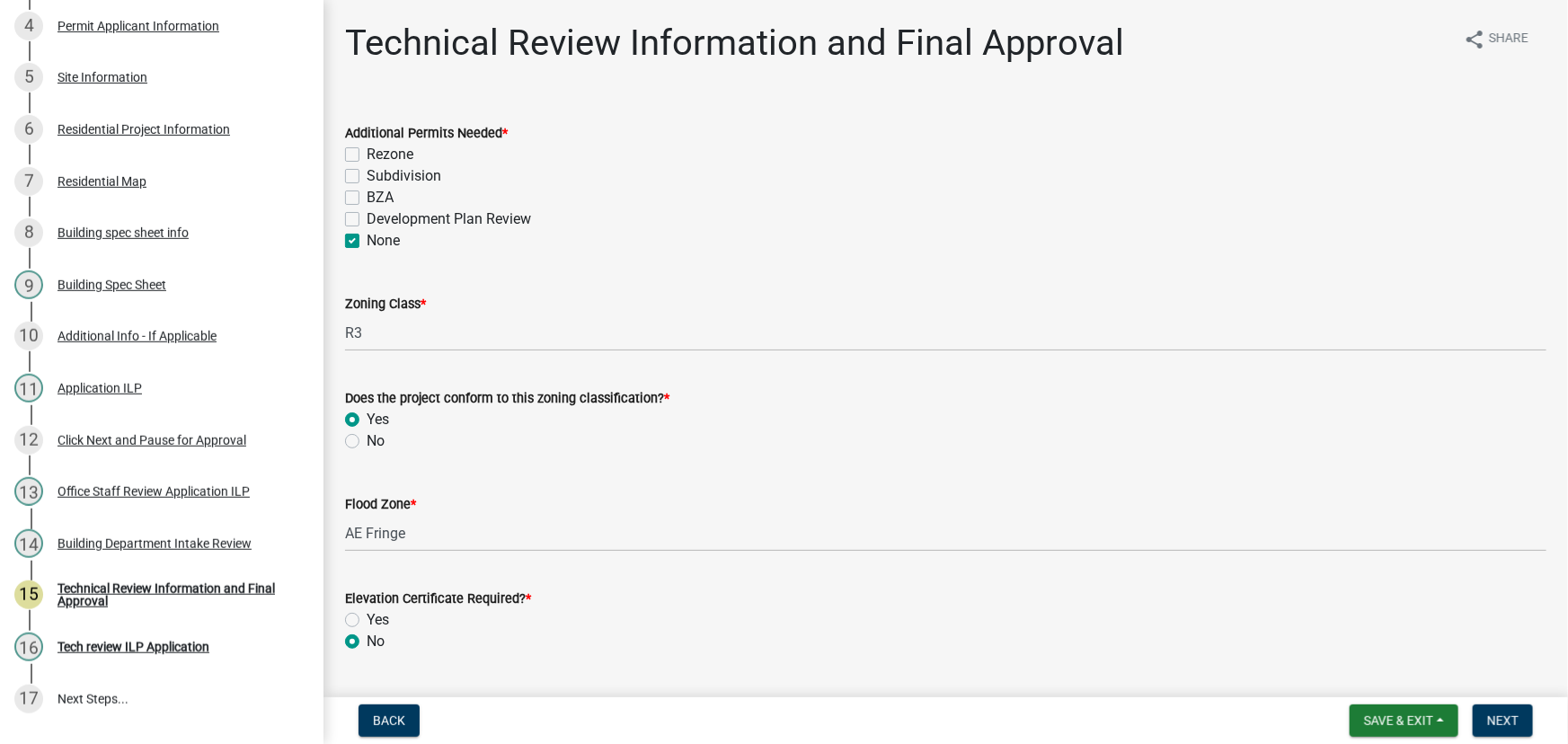
scroll to position [326, 0]
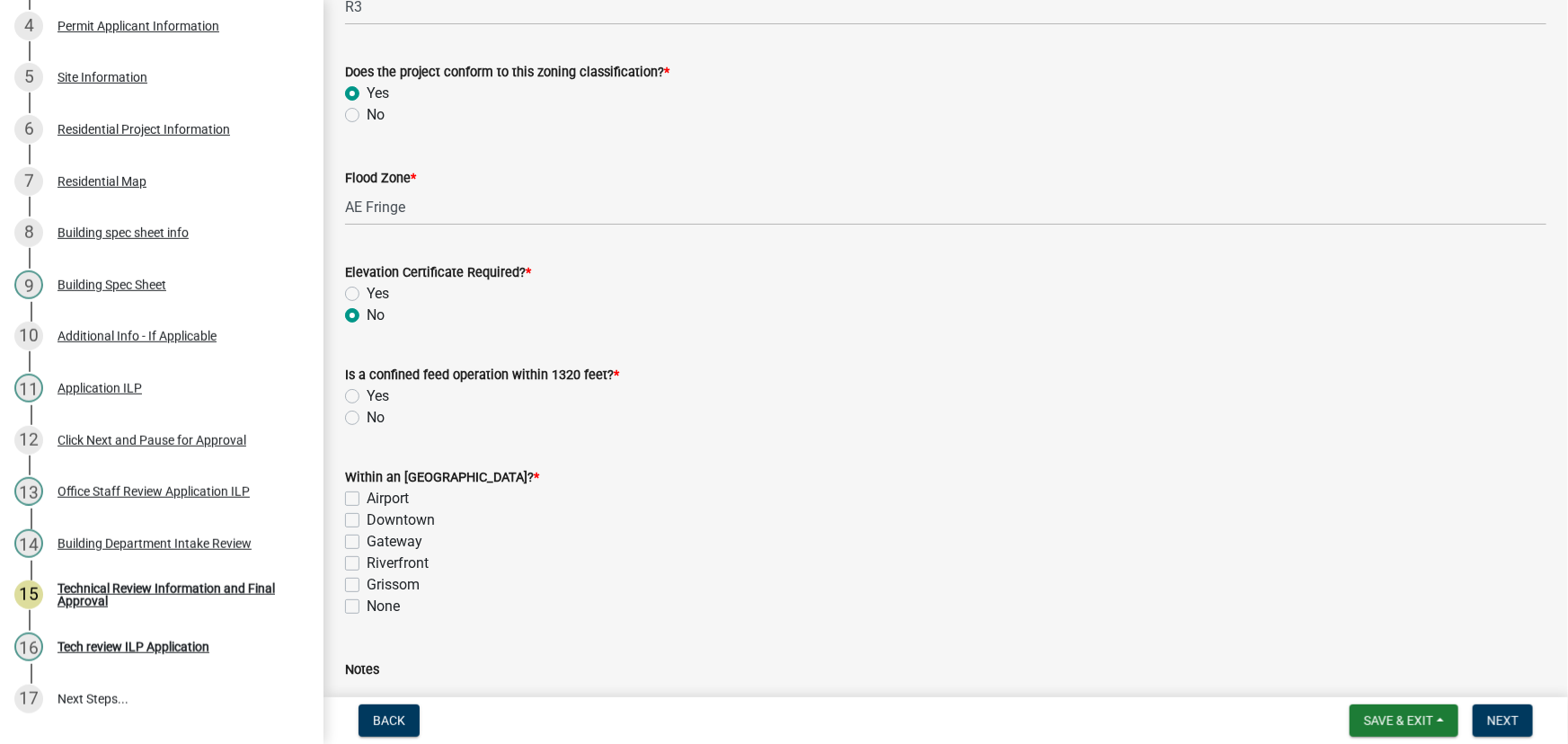
click at [367, 417] on label "No" at bounding box center [376, 418] width 18 height 22
click at [367, 417] on input "No" at bounding box center [373, 413] width 12 height 12
radio input "true"
click at [367, 604] on label "None" at bounding box center [384, 607] width 33 height 22
click at [367, 604] on input "None" at bounding box center [373, 602] width 12 height 12
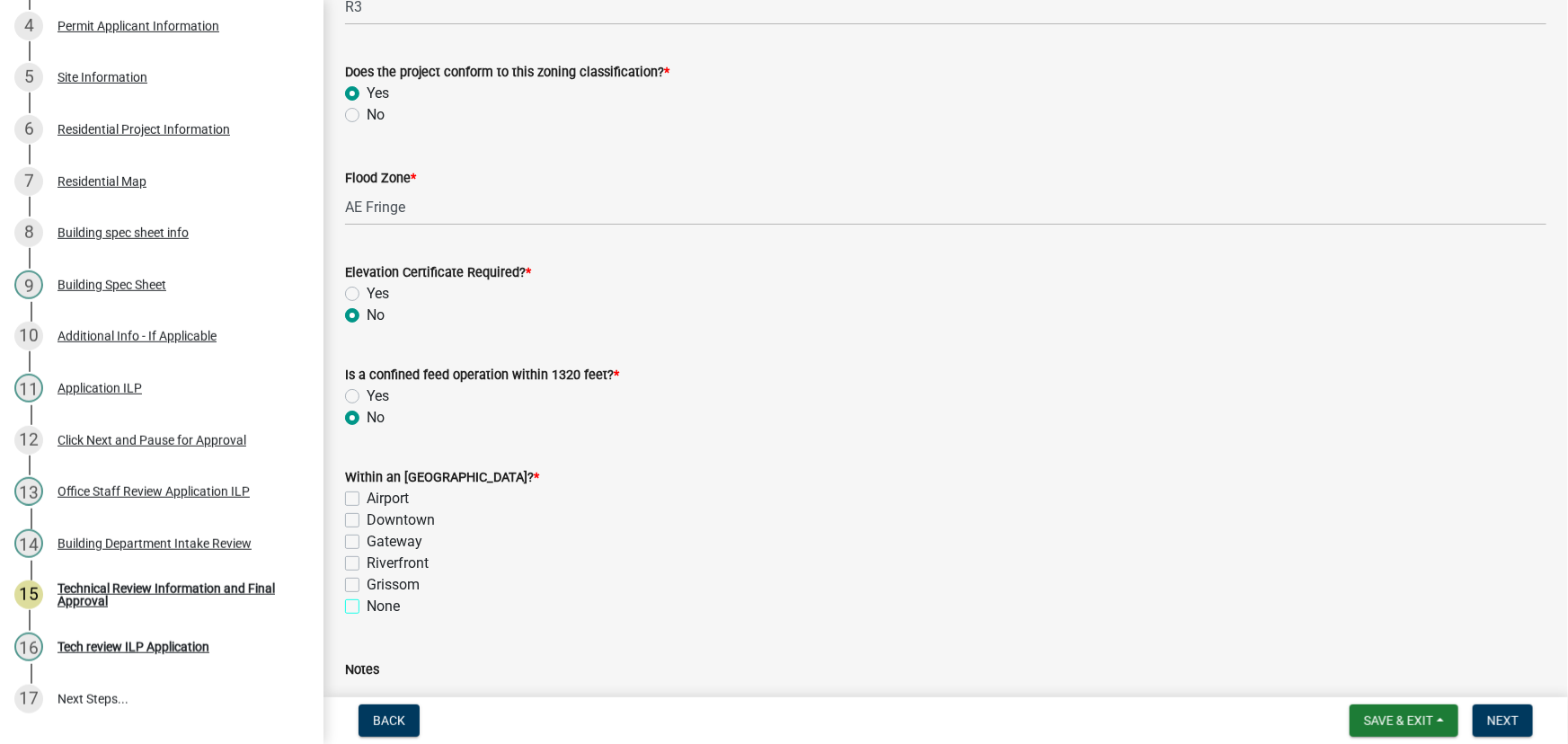
checkbox input "true"
checkbox input "false"
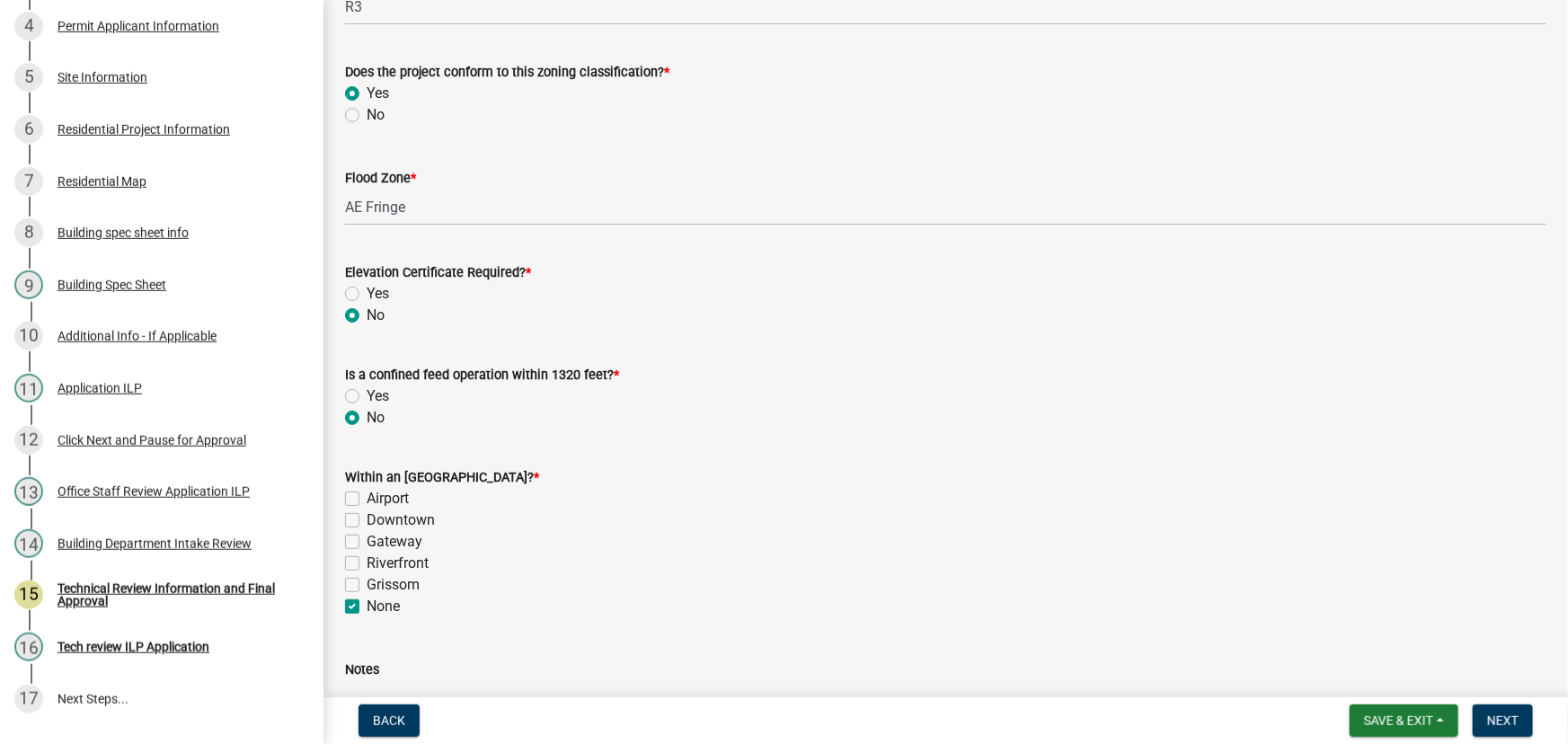
checkbox input "false"
checkbox input "true"
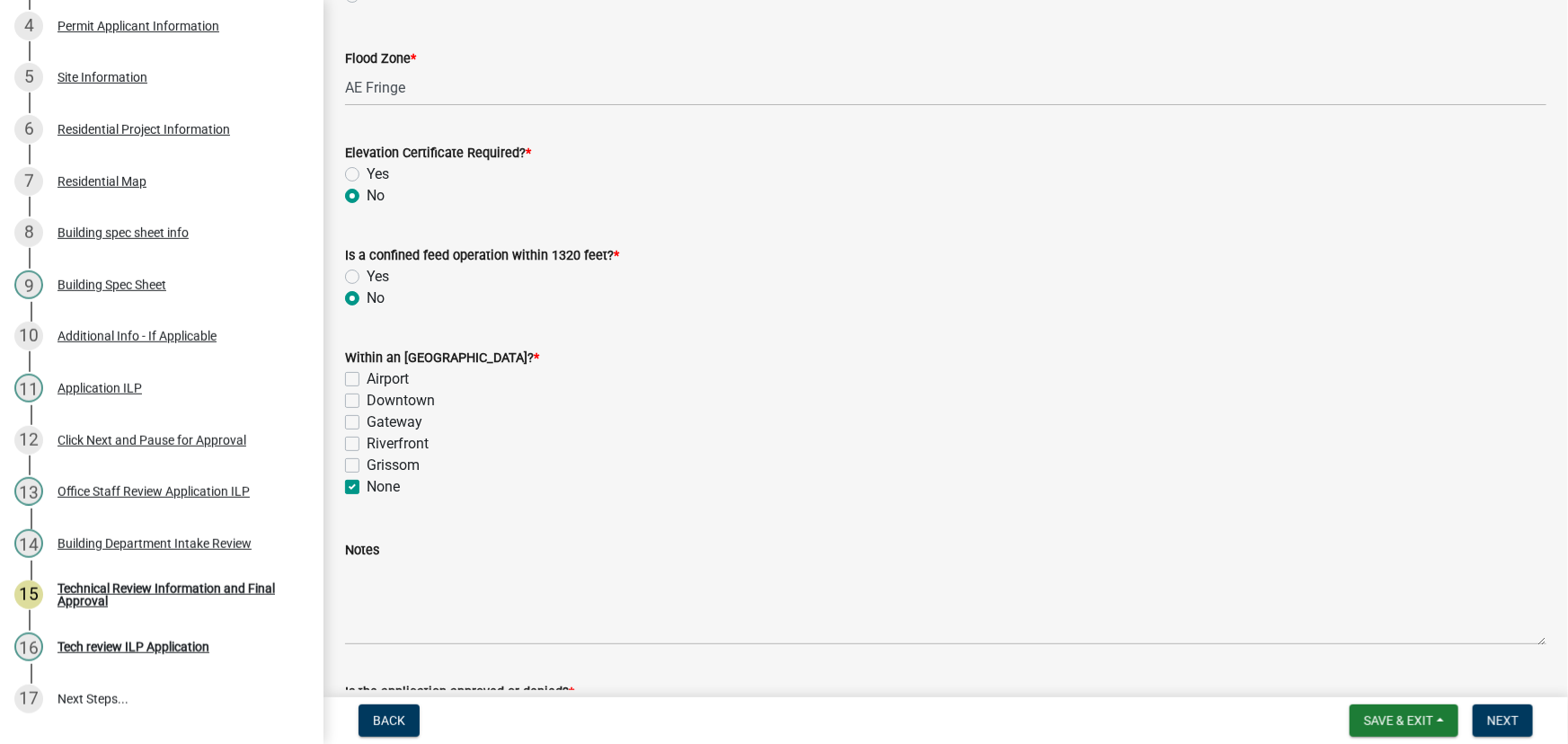
scroll to position [571, 0]
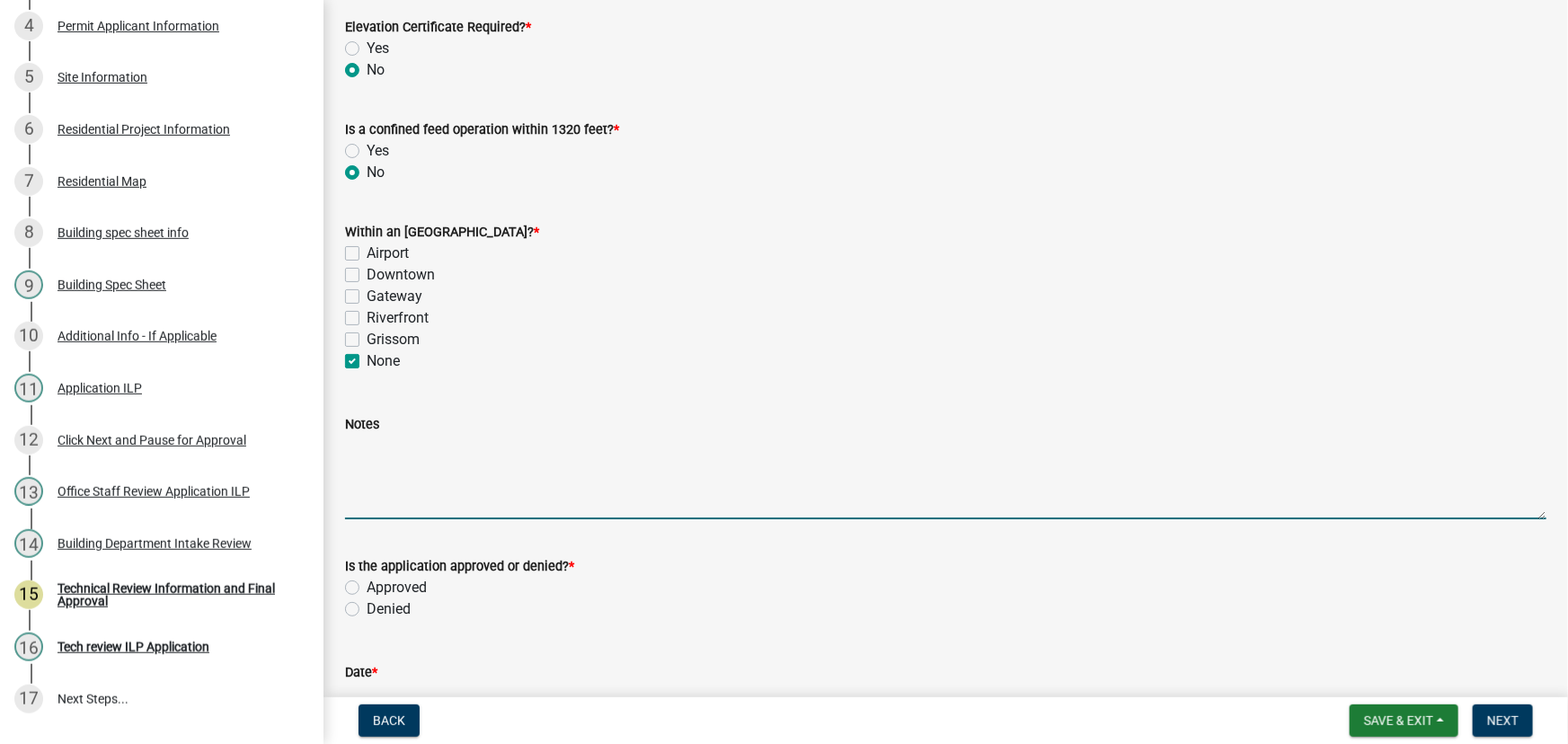
click at [375, 443] on textarea "Notes" at bounding box center [946, 477] width 1201 height 84
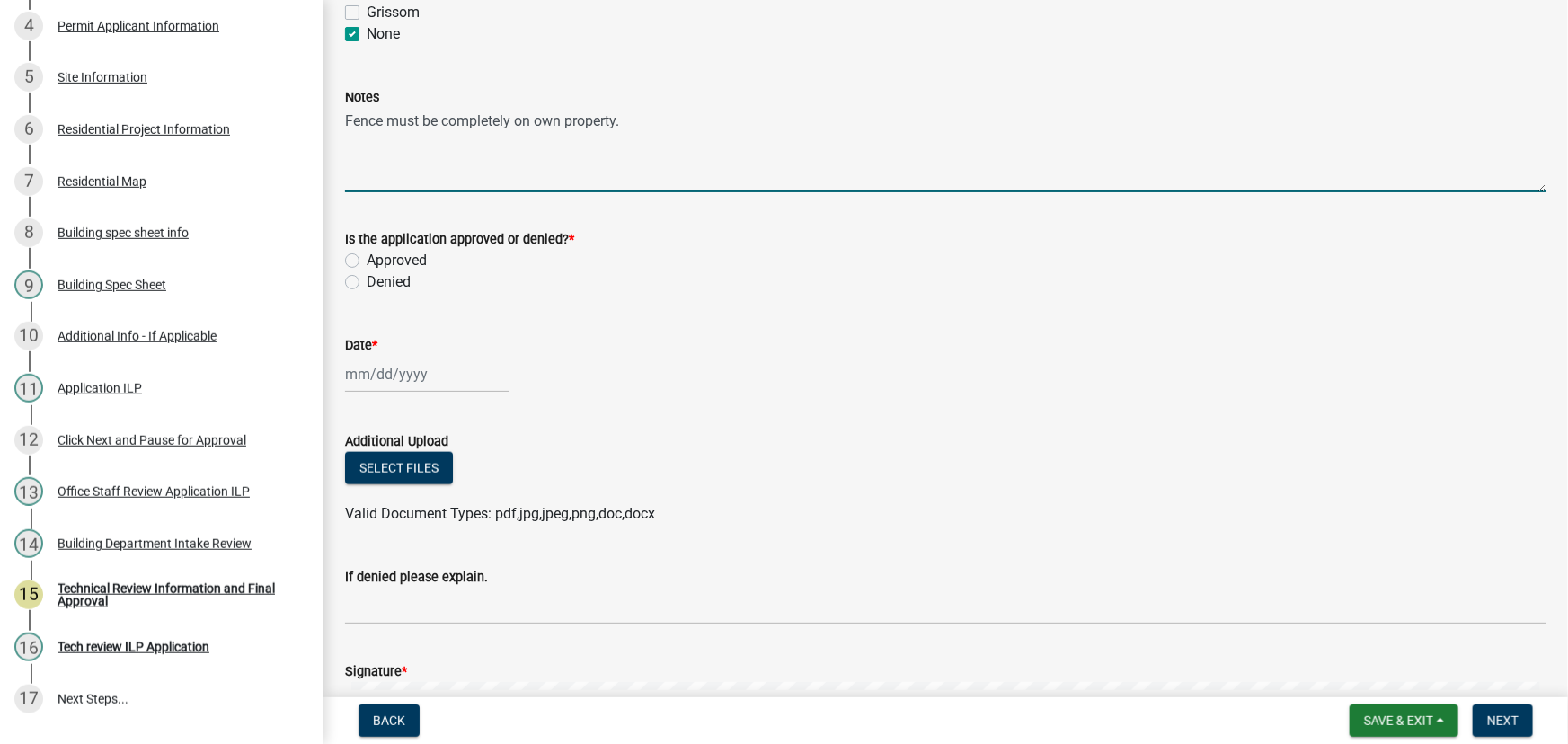
type textarea "Fence must be completely on own property."
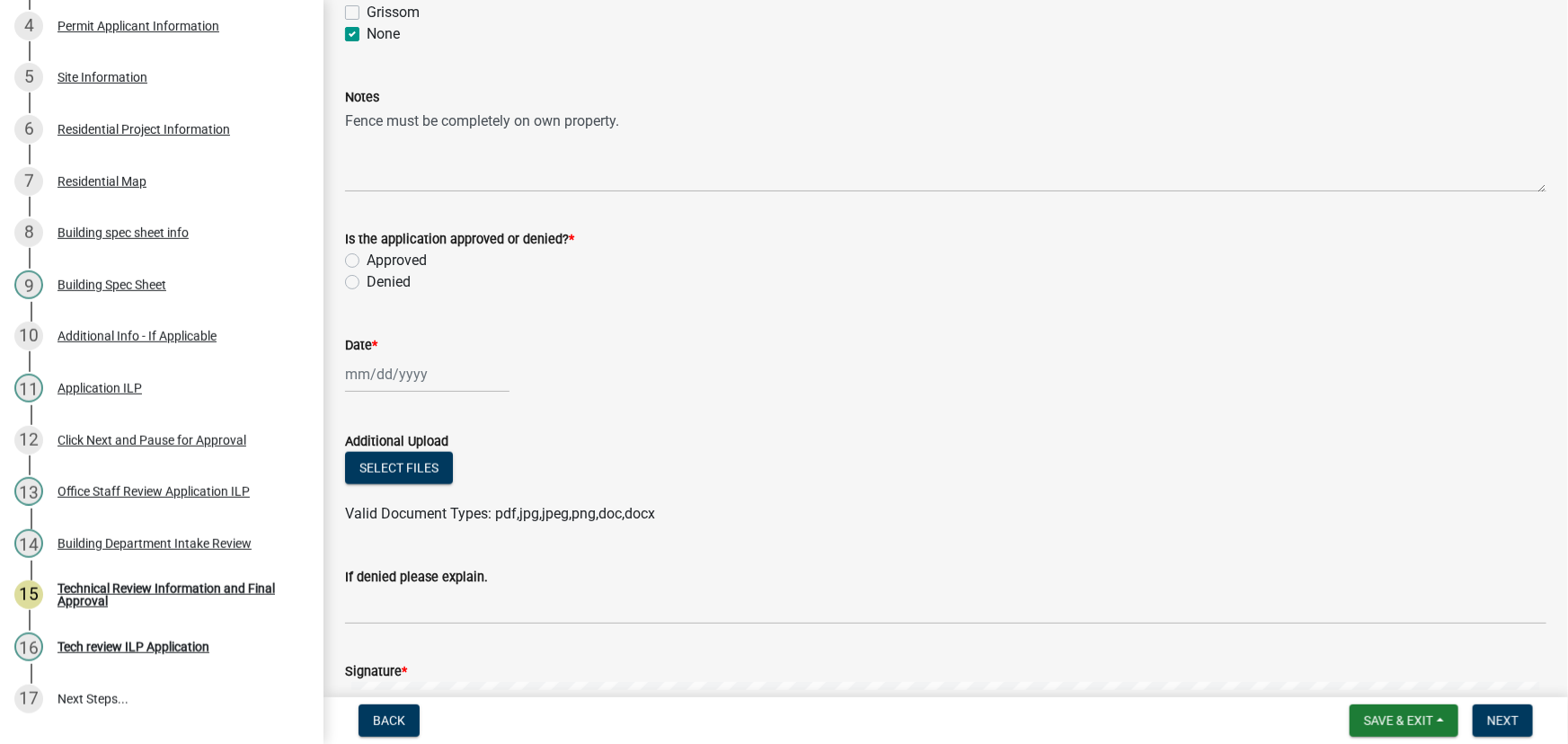
click at [367, 262] on label "Approved" at bounding box center [396, 261] width 60 height 22
click at [367, 261] on input "Approved" at bounding box center [373, 256] width 12 height 12
radio input "true"
select select "8"
select select "2025"
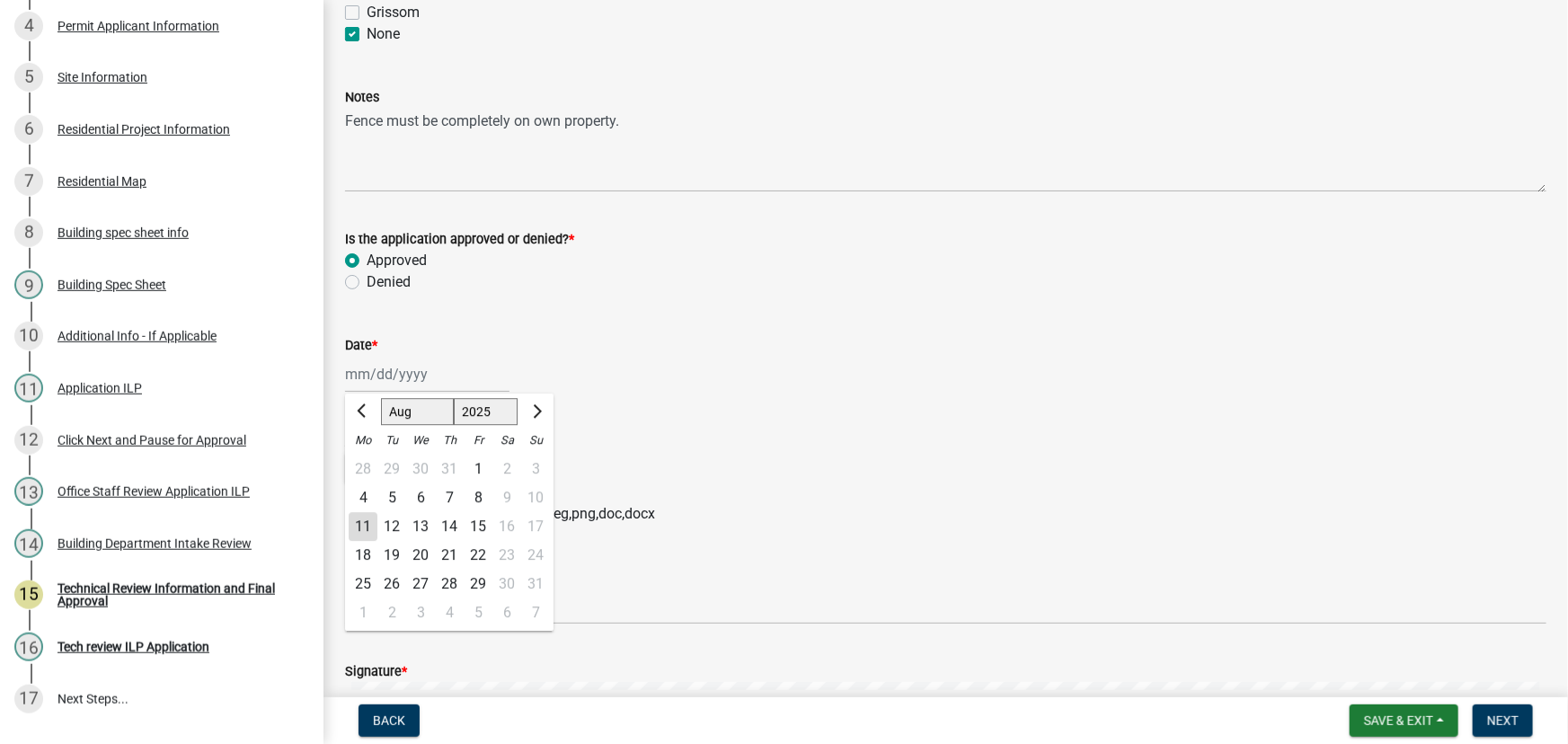
click at [402, 383] on div "[PERSON_NAME] Feb Mar Apr [PERSON_NAME][DATE] Oct Nov [DATE] 1526 1527 1528 152…" at bounding box center [428, 375] width 165 height 37
click at [364, 529] on div "11" at bounding box center [362, 527] width 28 height 28
type input "[DATE]"
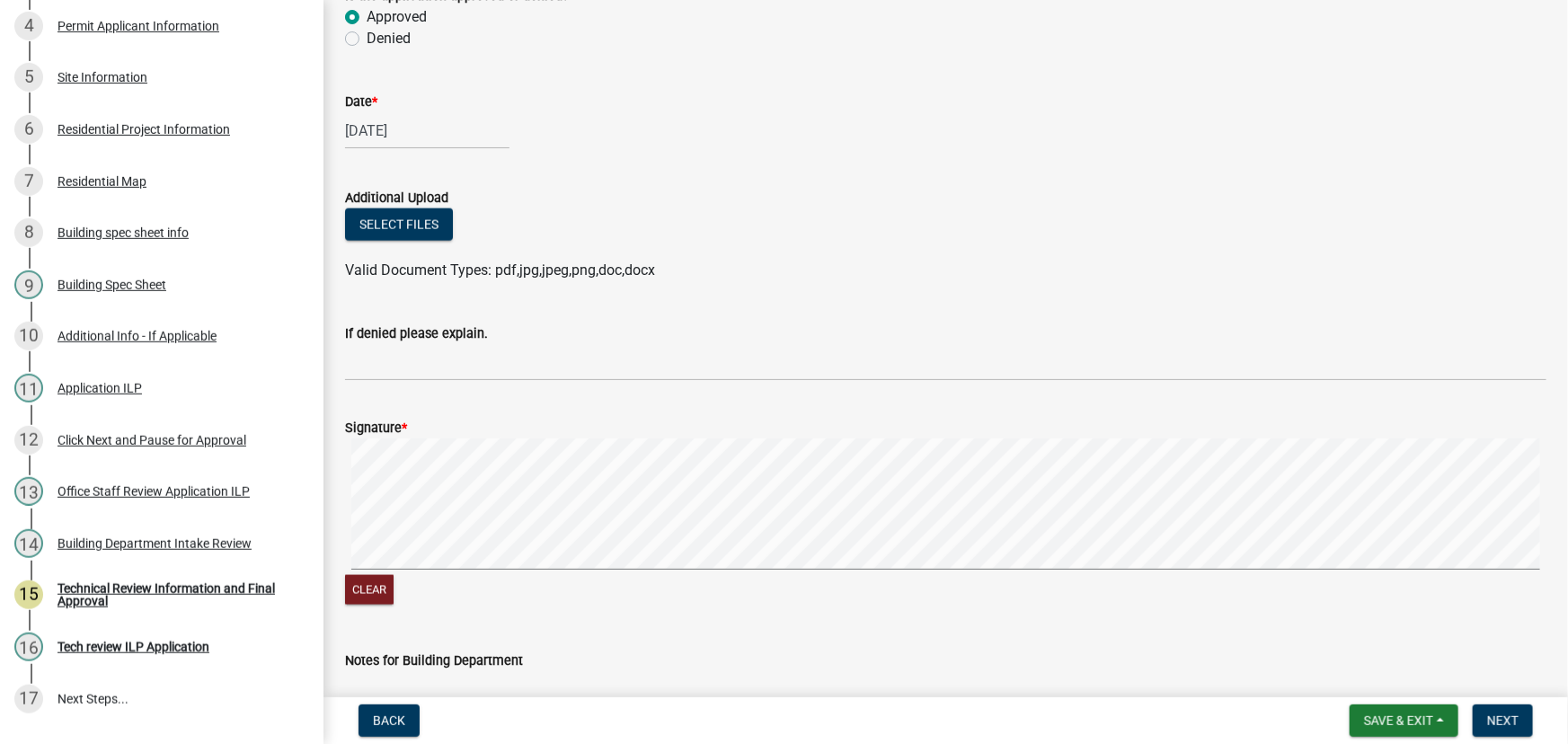
scroll to position [1143, 0]
click at [619, 568] on signature-pad at bounding box center [946, 505] width 1201 height 136
click at [353, 595] on button "Clear" at bounding box center [369, 589] width 48 height 29
click at [473, 432] on form "Signature * Clear" at bounding box center [946, 501] width 1201 height 213
click at [383, 593] on button "Clear" at bounding box center [369, 589] width 48 height 29
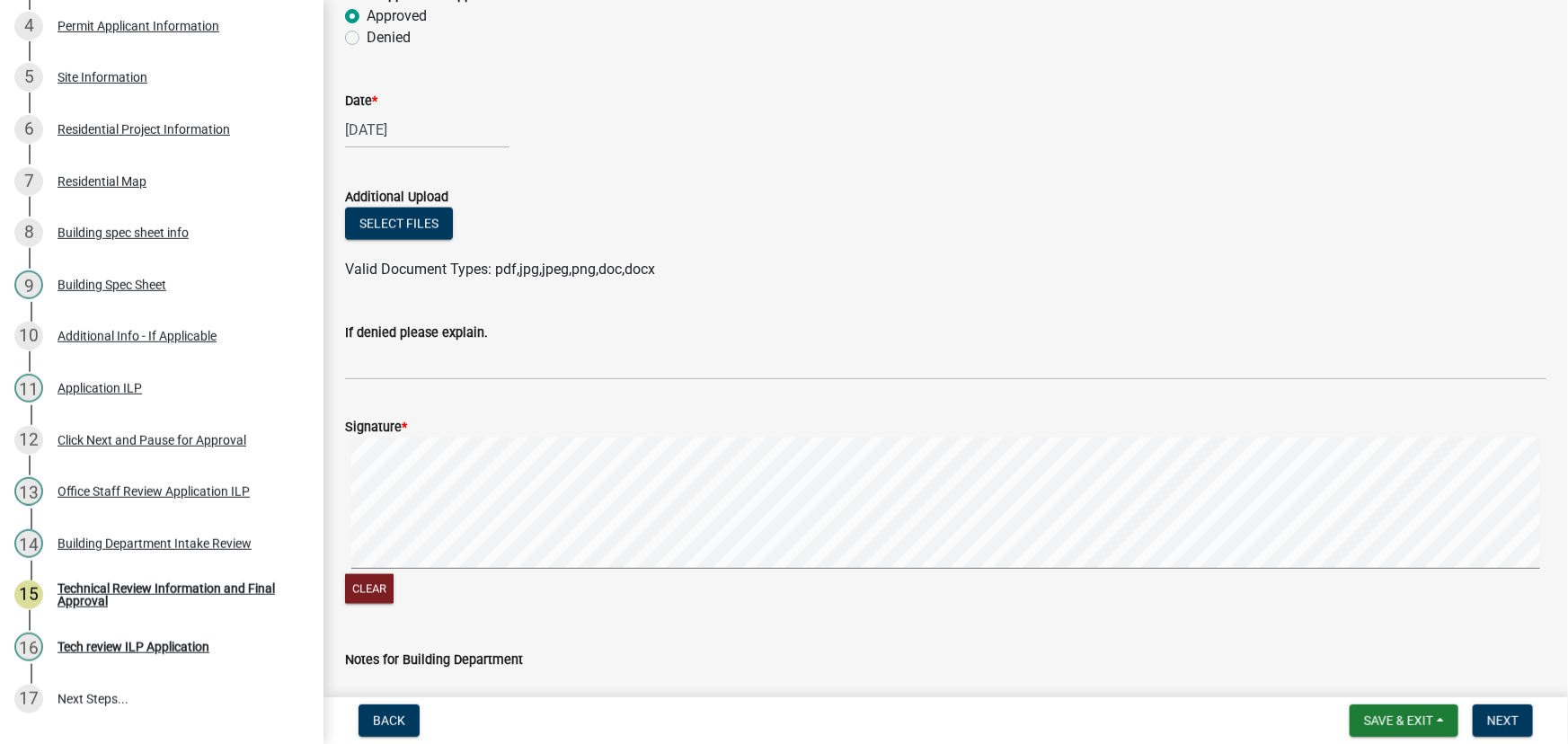
click at [620, 559] on form "Signature * Clear" at bounding box center [946, 501] width 1201 height 213
click at [672, 571] on signature-pad at bounding box center [946, 505] width 1201 height 136
click at [748, 574] on div "Clear" at bounding box center [946, 522] width 1201 height 170
click at [1499, 714] on span "Next" at bounding box center [1503, 720] width 31 height 15
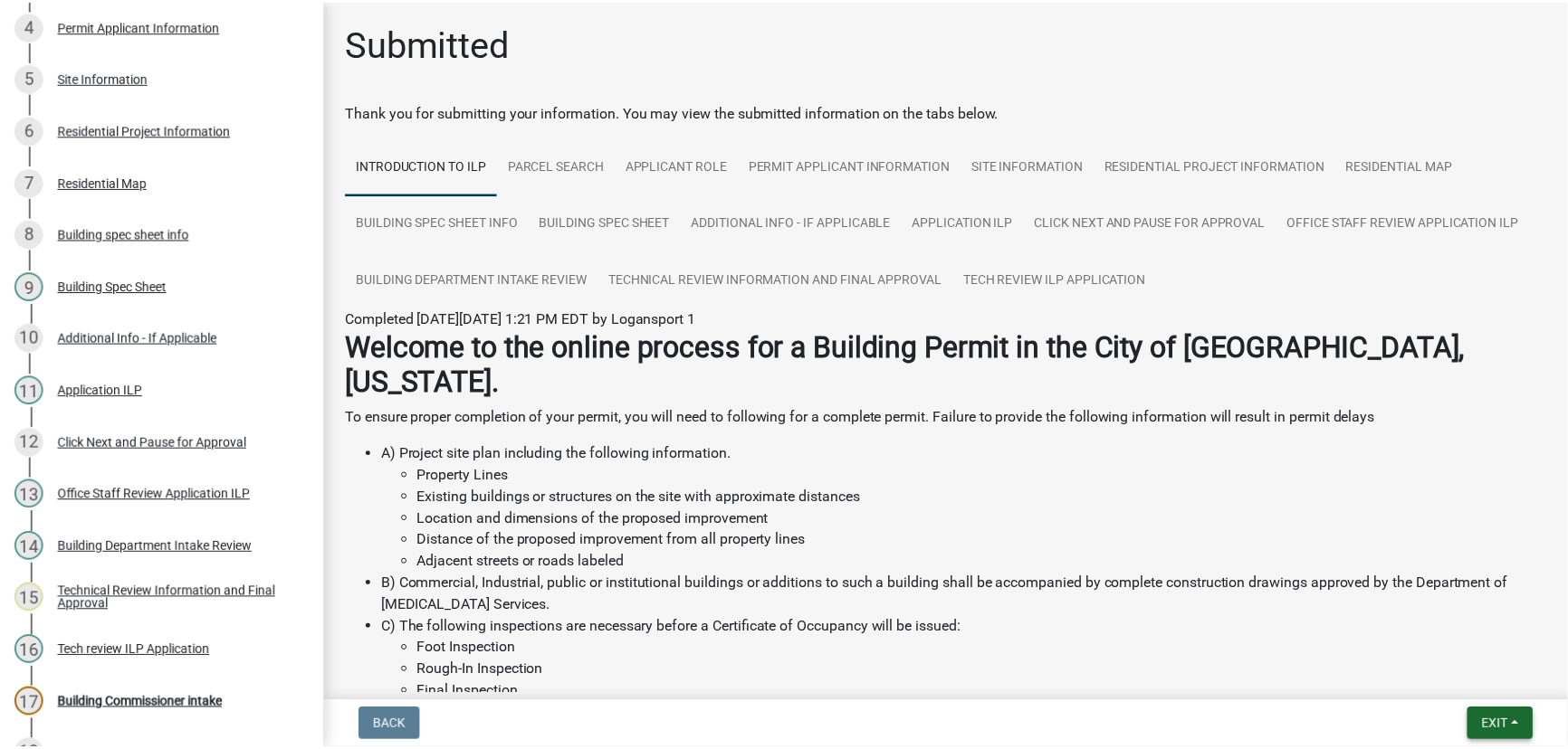
scroll to position [462, 0]
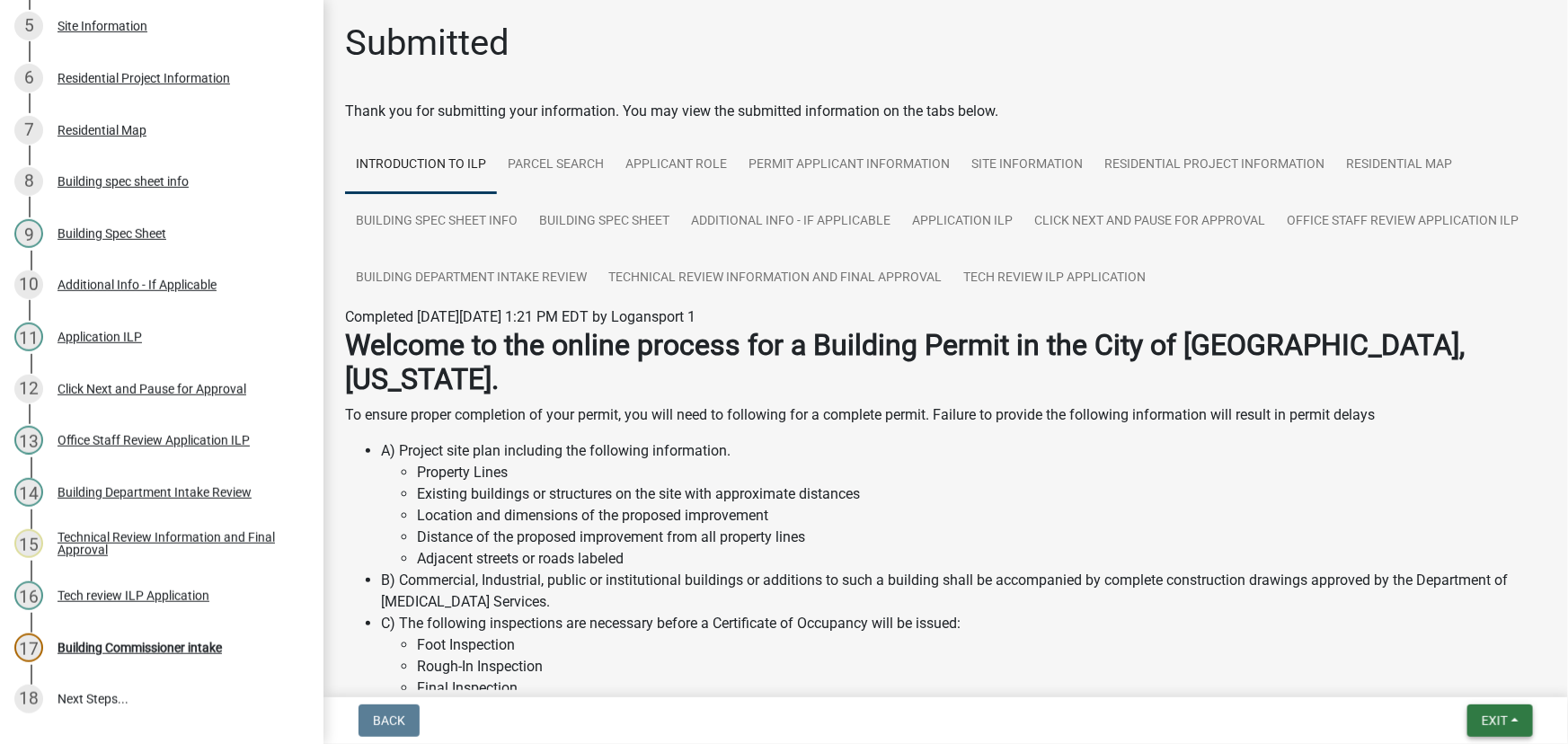
click at [1518, 720] on button "Exit" at bounding box center [1499, 720] width 66 height 32
click at [1485, 676] on button "Save & Exit" at bounding box center [1461, 674] width 144 height 43
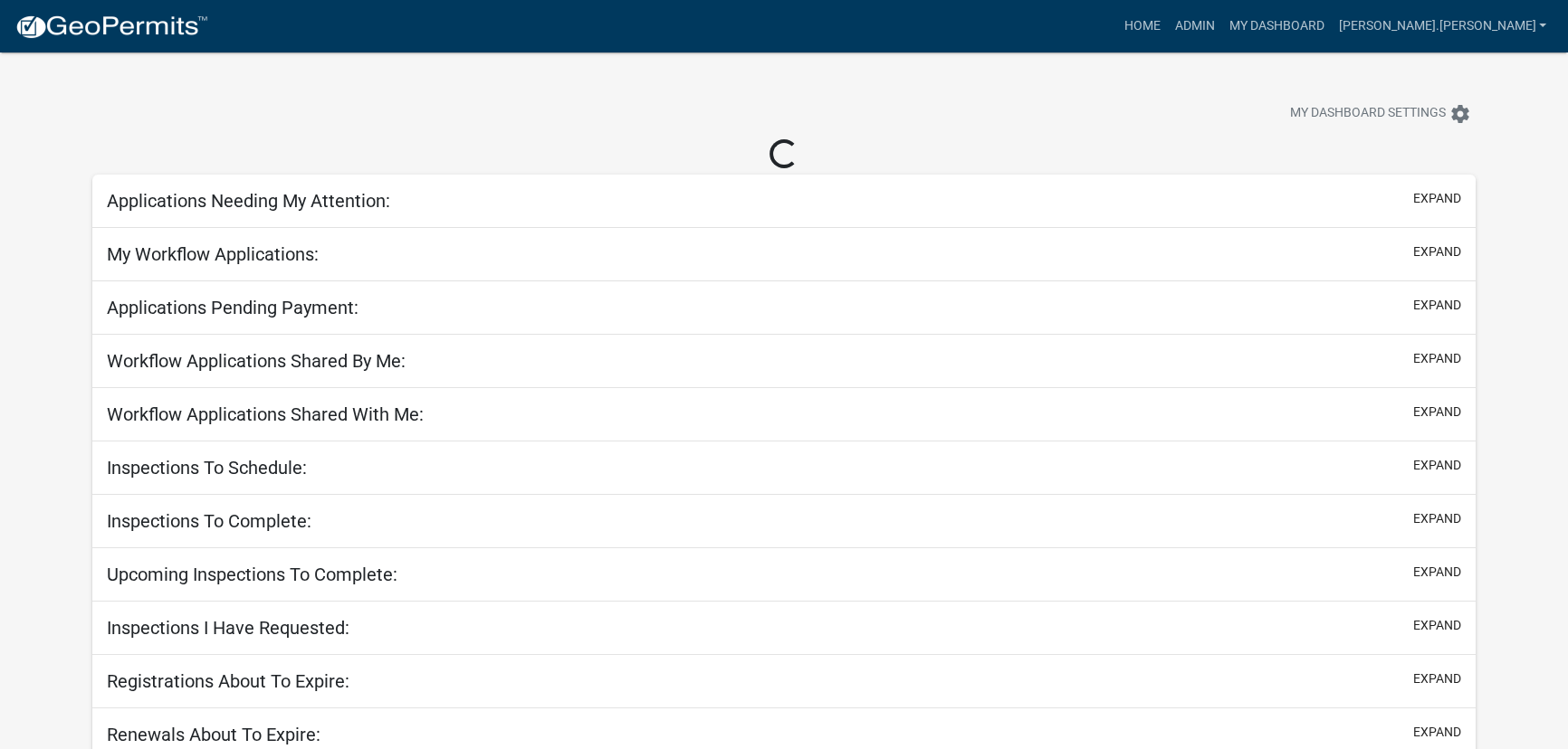
select select "3: 100"
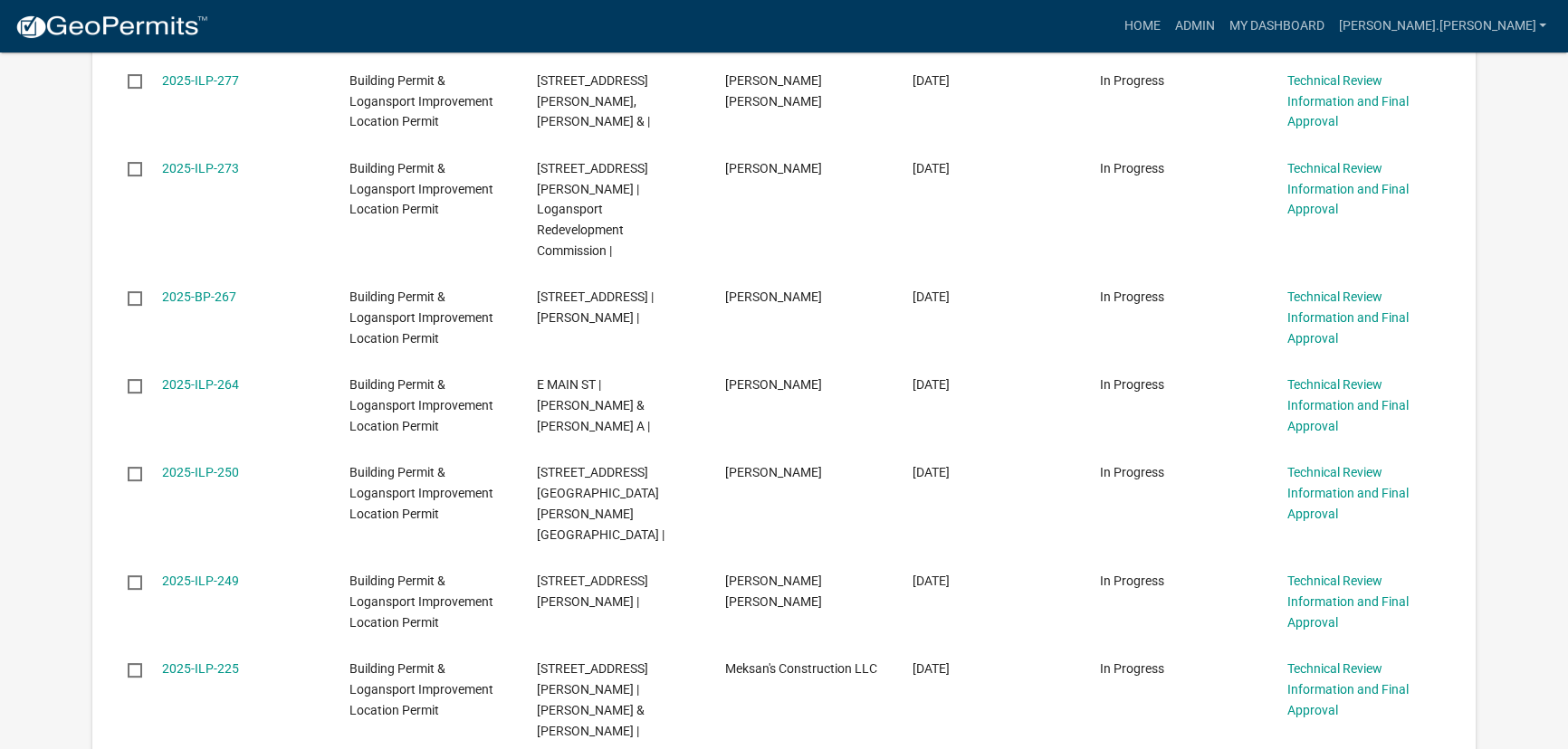
scroll to position [575, 0]
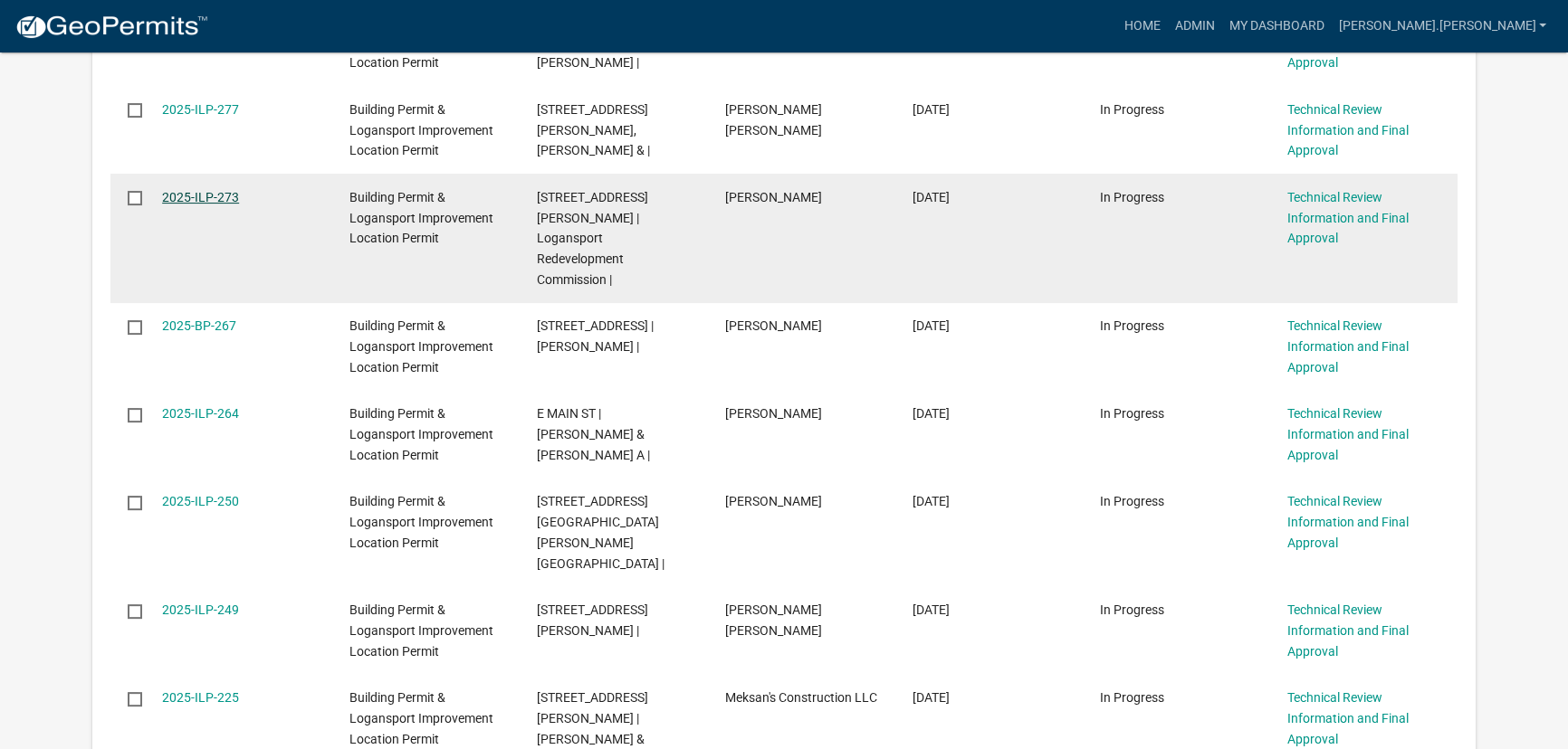
click at [194, 197] on link "2025-ILP-273" at bounding box center [201, 197] width 77 height 15
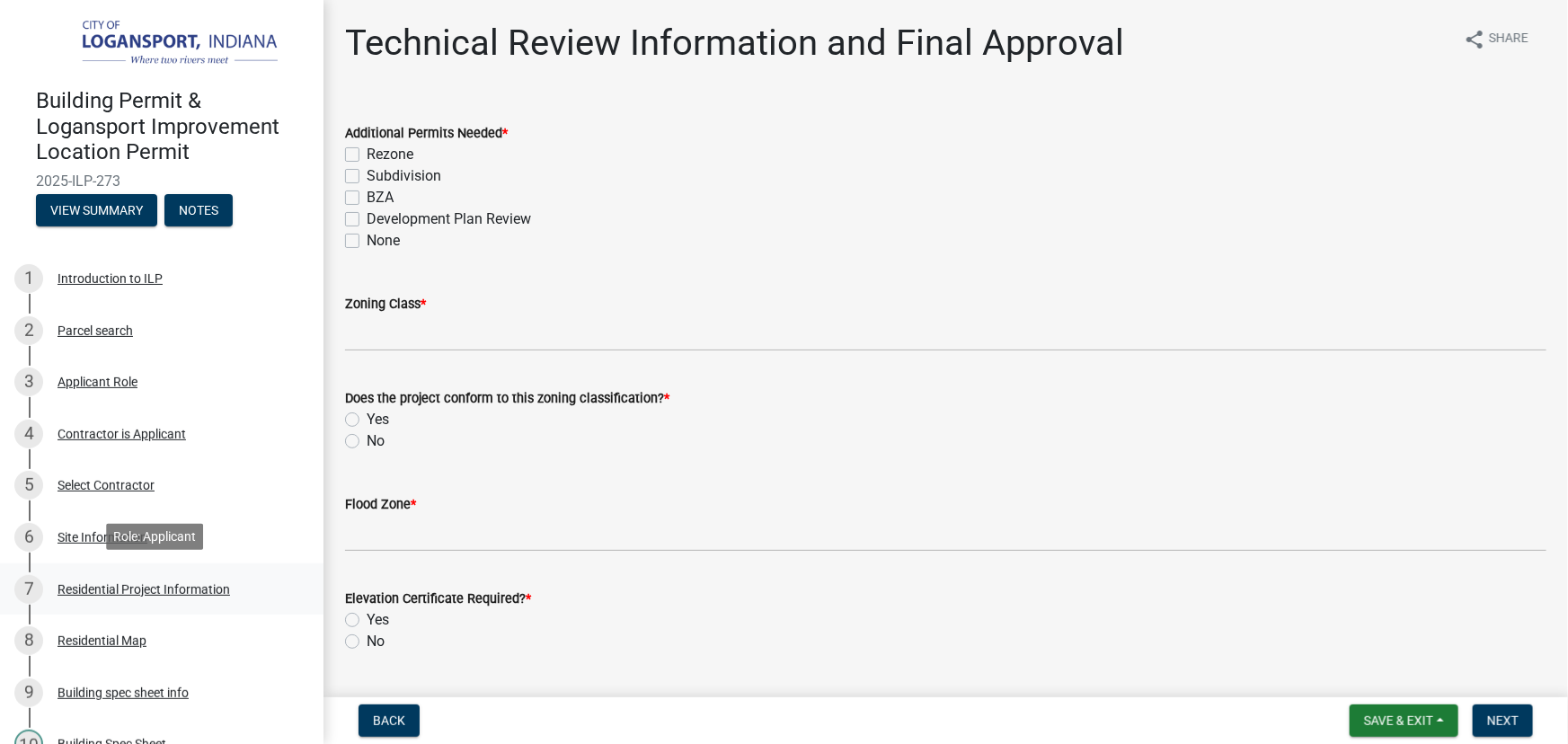
click at [118, 589] on div "Residential Project Information" at bounding box center [144, 589] width 173 height 13
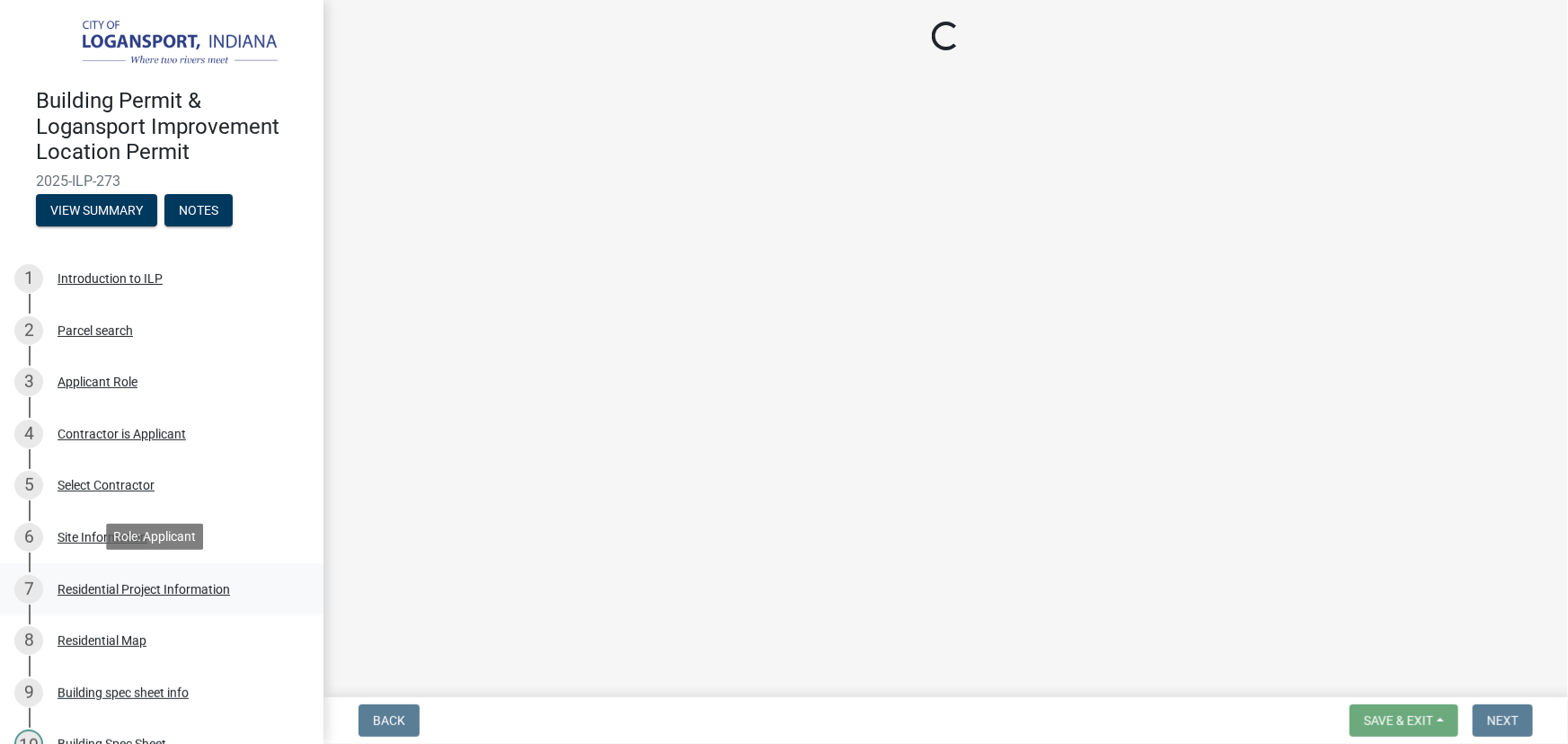
select select "fba3f0dd-e01e-4596-a91f-787287576a71"
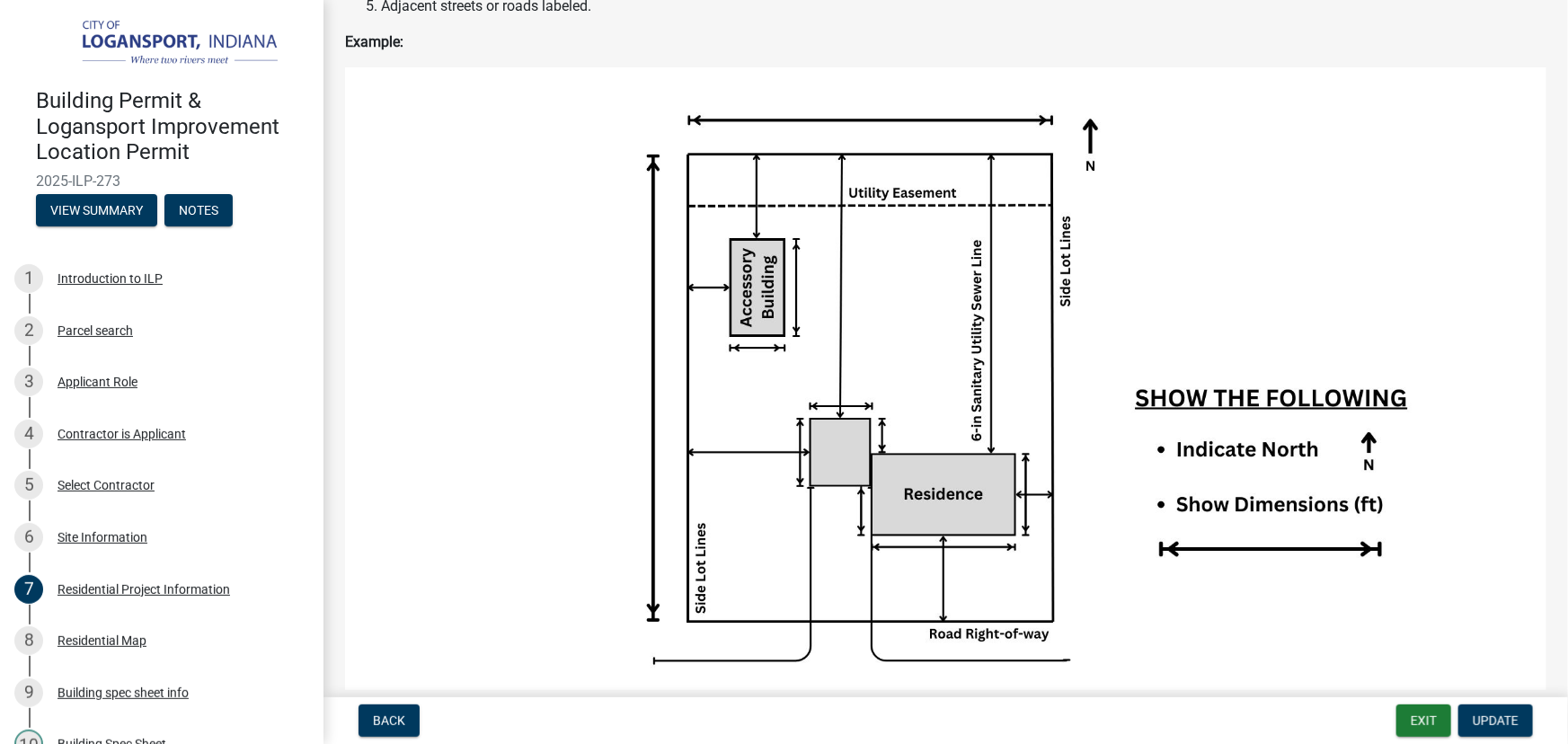
scroll to position [2696, 0]
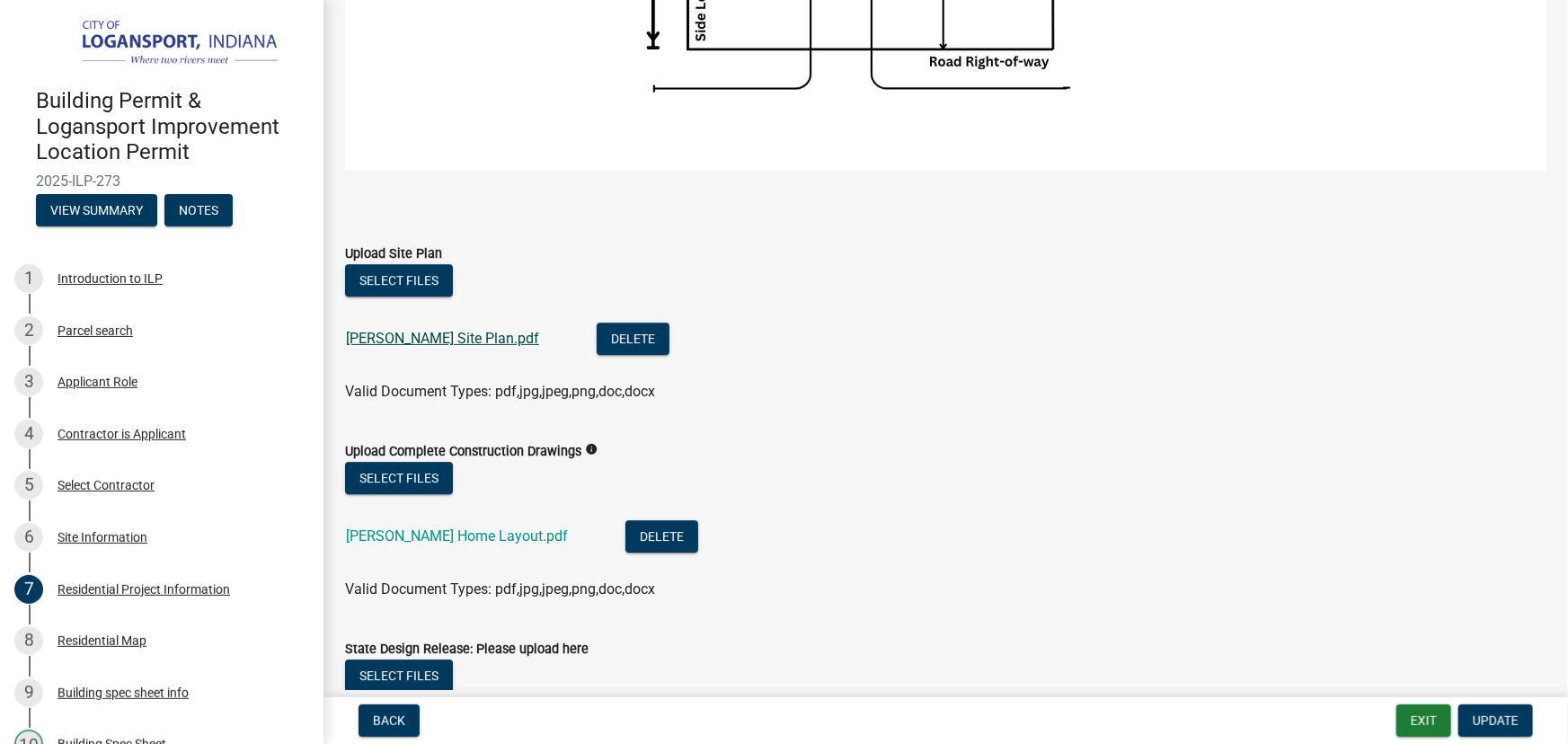
click at [408, 330] on link "[PERSON_NAME] Site Plan.pdf" at bounding box center [443, 338] width 193 height 17
click at [432, 528] on link "[PERSON_NAME] Home Layout.pdf" at bounding box center [457, 536] width 222 height 17
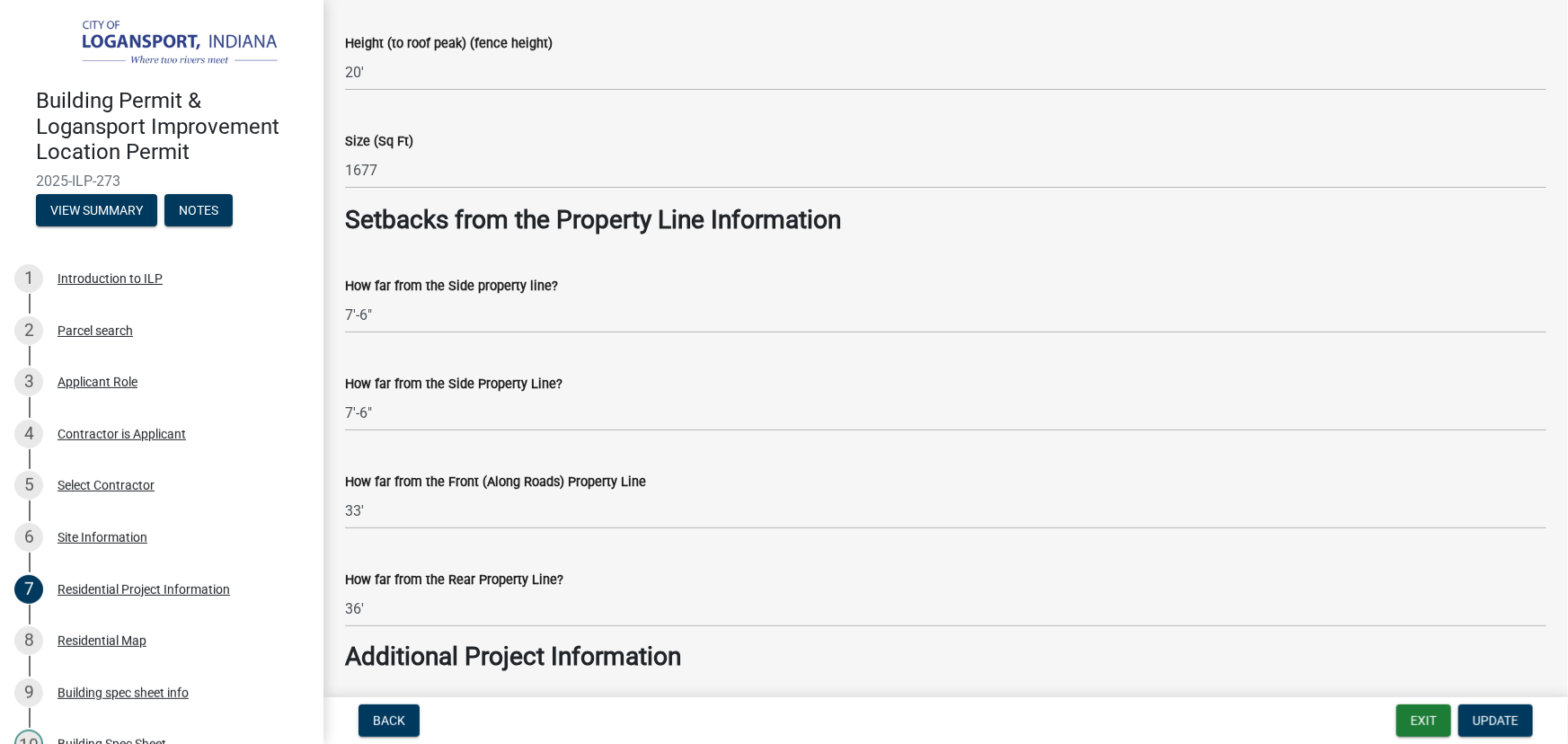
scroll to position [1061, 0]
